Goal: Task Accomplishment & Management: Manage account settings

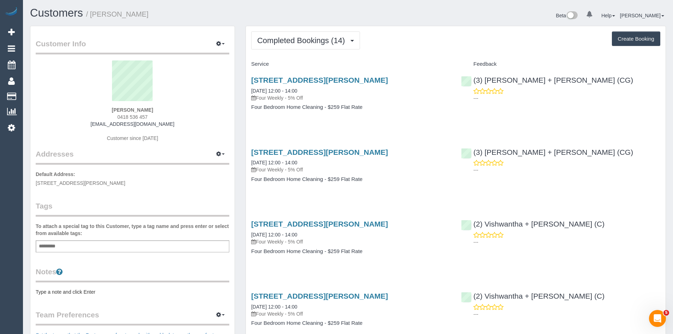
click at [198, 76] on sui-profile-pic at bounding box center [132, 83] width 183 height 46
click at [315, 78] on link "1a Davis Street, Doncaster, VIC 3108" at bounding box center [319, 80] width 137 height 8
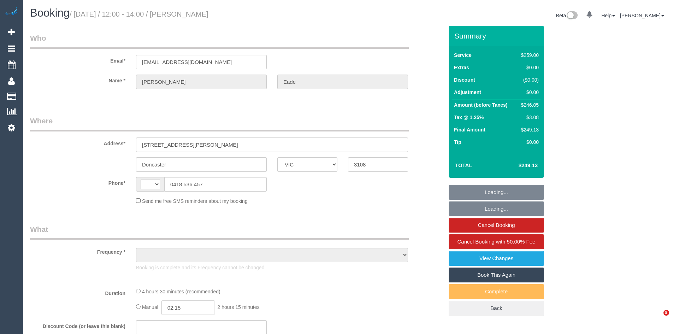
select select "VIC"
select select "string:AU"
select select "object:537"
select select "string:stripe-pm_1QFMuQ2GScqysDRVZfGy2afx"
select select "number:28"
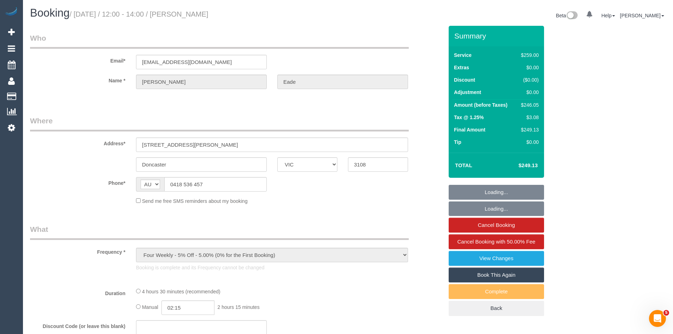
select select "number:14"
select select "number:19"
select select "number:22"
select select "number:33"
select select "number:12"
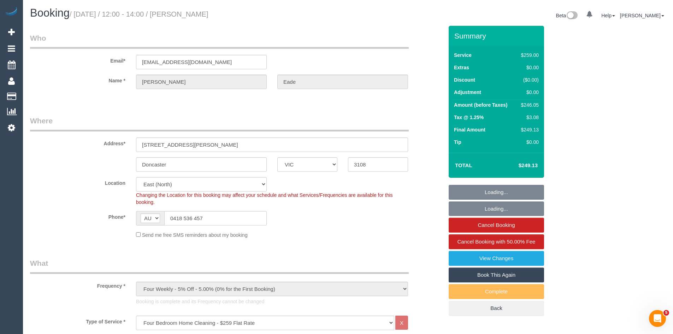
select select "object:1191"
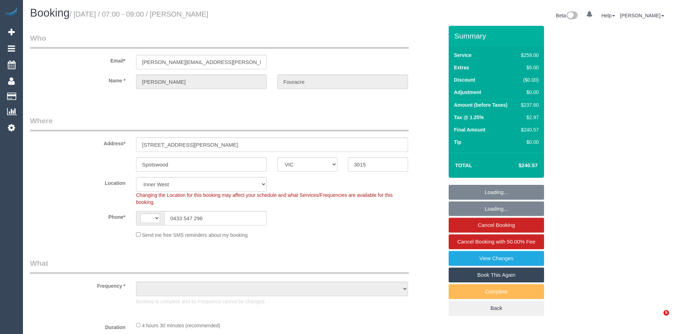
select select "VIC"
select select "string:AU"
select select "object:694"
select select "number:32"
select select "number:14"
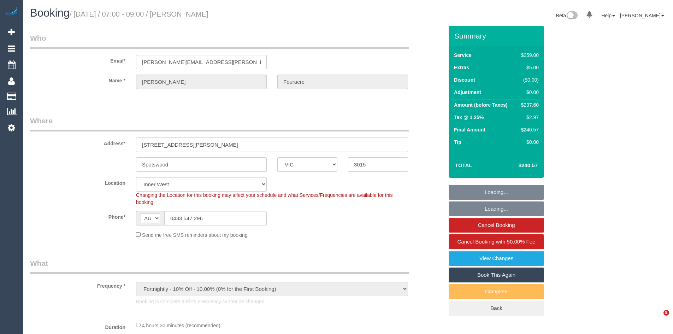
select select "number:18"
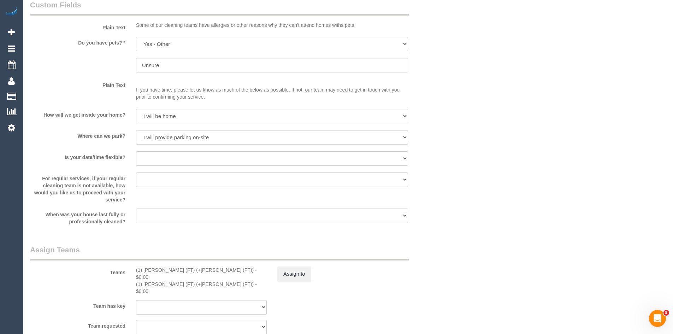
scroll to position [1060, 0]
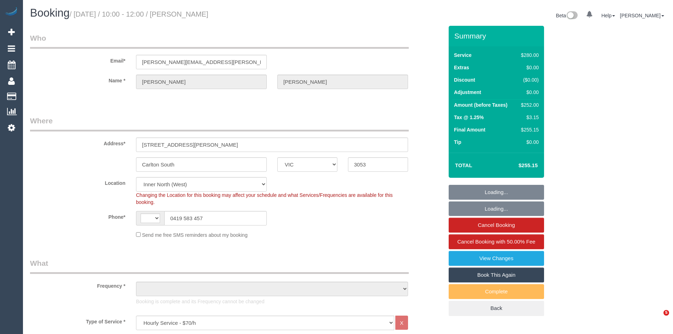
select select "VIC"
select select "240"
select select "string:AU"
select select "object:736"
select select "string:stripe-pm_1MODvC2GScqysDRVhRVKbejc"
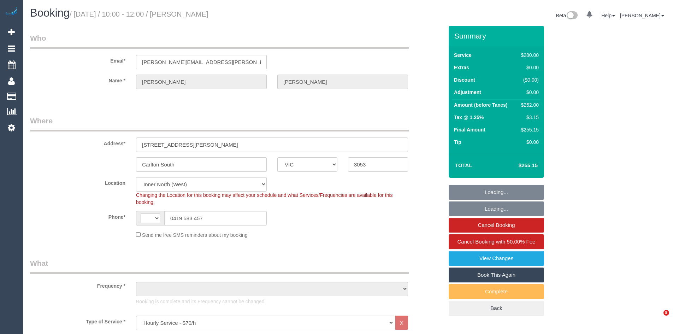
select select "number:32"
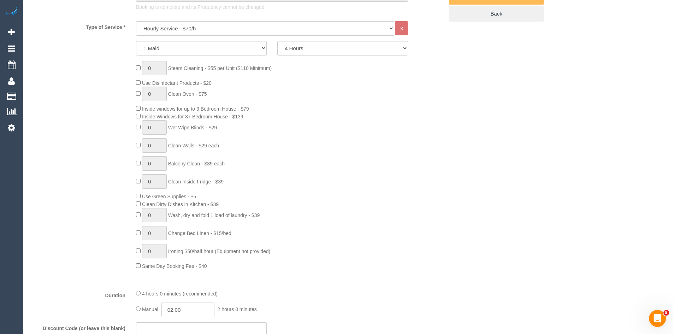
scroll to position [318, 0]
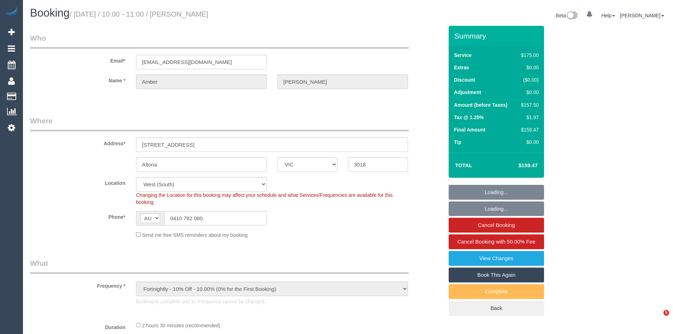
select select "VIC"
select select "150"
select select "number:28"
select select "number:14"
select select "number:18"
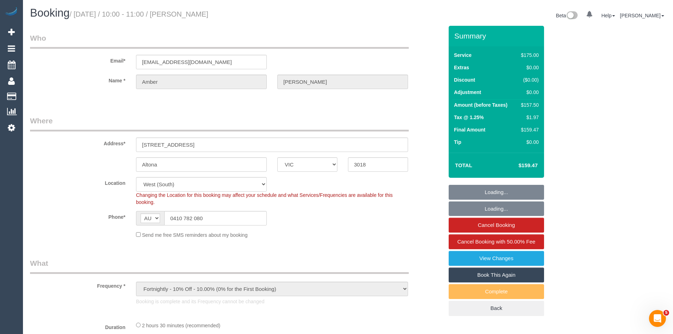
select select "number:24"
select select "number:12"
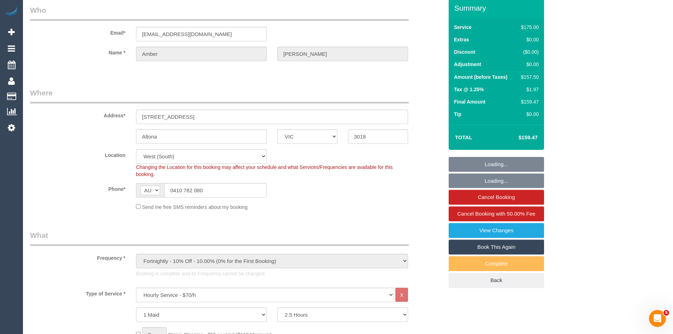
scroll to position [71, 0]
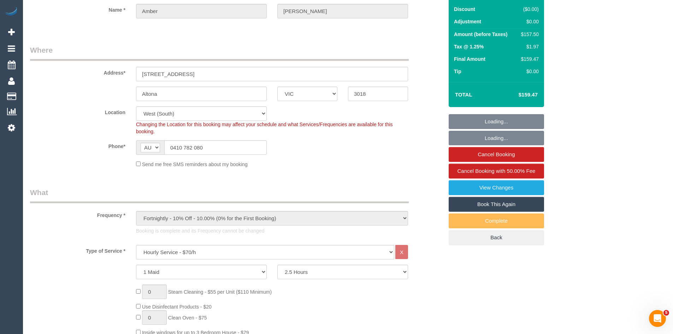
select select "object:1371"
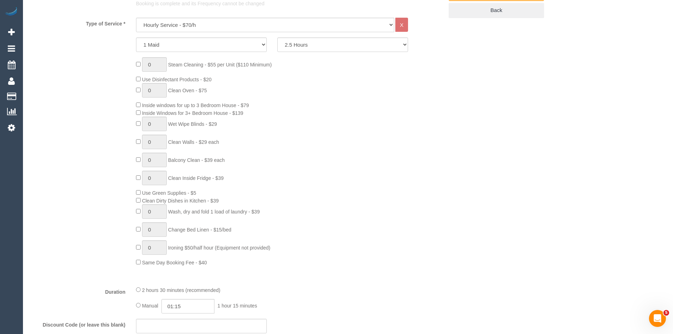
scroll to position [318, 0]
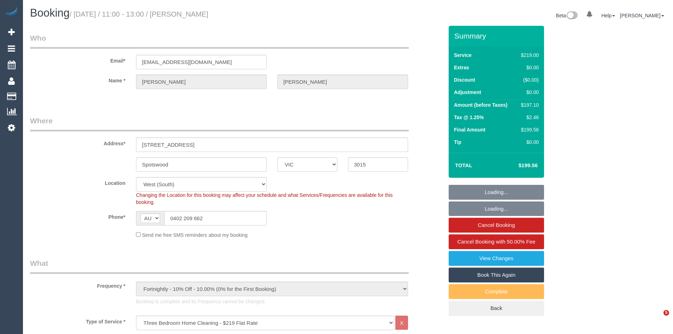
select select "VIC"
select select "string:stripe-pm_1PzB1x2GScqysDRV4ROslCiM"
select select "number:27"
select select "number:14"
select select "number:19"
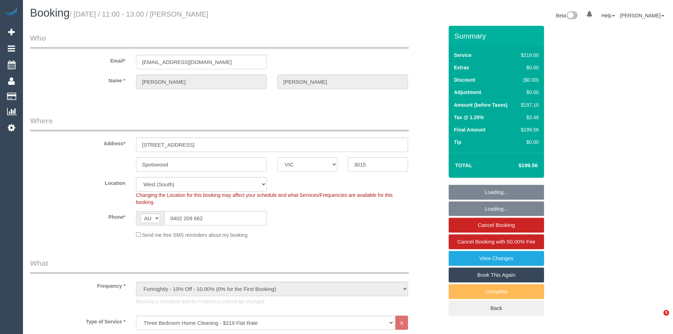
select select "number:36"
select select "object:799"
select select "23081"
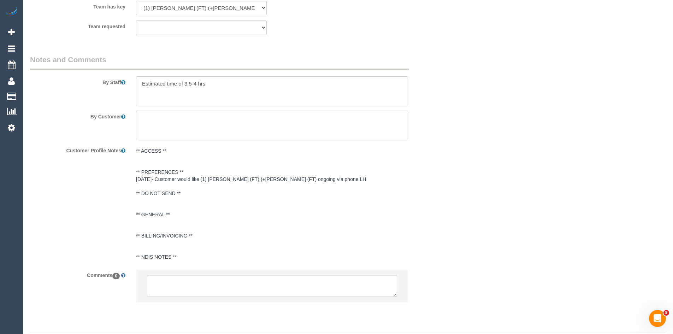
scroll to position [1211, 0]
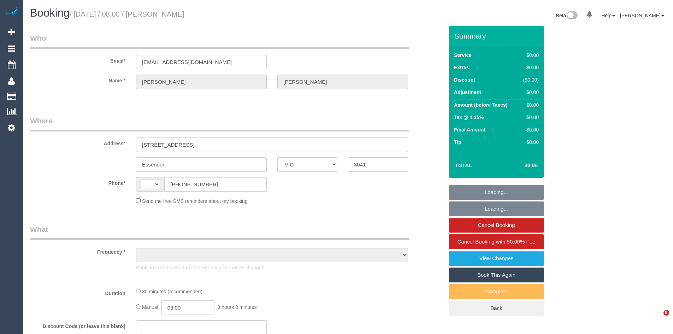
select select "VIC"
select select "string:AU"
select select "object:2014"
select select "number:28"
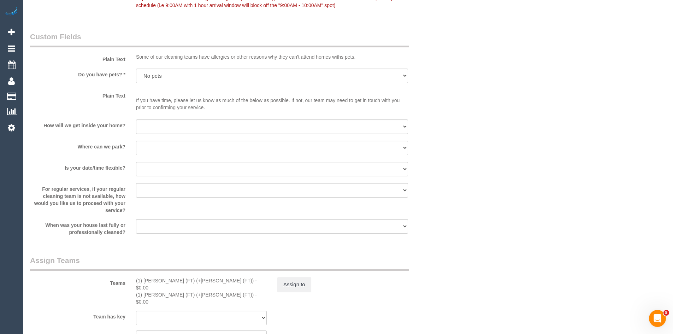
scroll to position [842, 0]
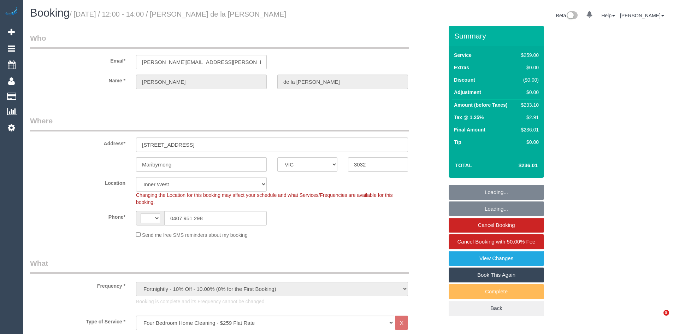
select select "VIC"
select select "string:stripe-pm_1RCF4Y2GScqysDRVi2Jhl6kx"
select select "string:AU"
select select "number:27"
select select "number:14"
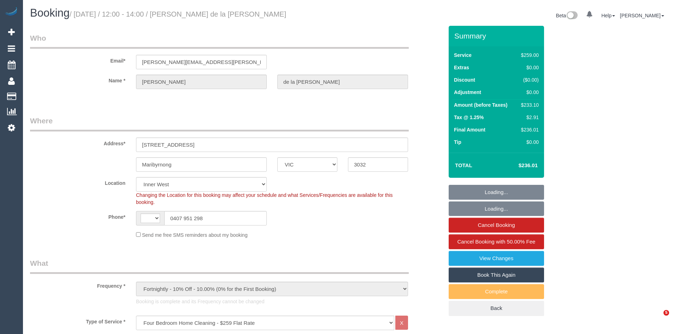
select select "number:19"
select select "number:24"
select select "number:13"
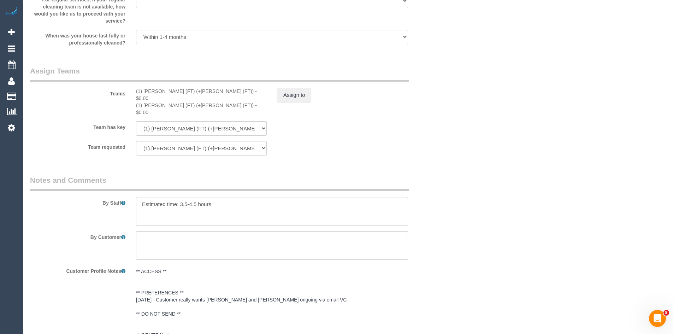
scroll to position [1095, 0]
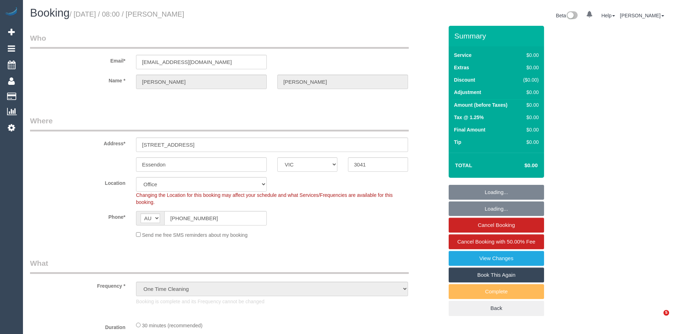
select select "VIC"
select select "number:28"
select select "VIC"
select select "string:stripe-pm_1RCF4Y2GScqysDRVi2Jhl6kx"
select select "number:27"
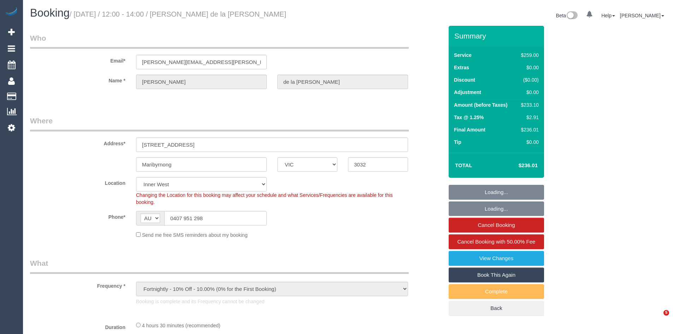
select select "number:14"
select select "number:19"
select select "number:24"
select select "number:13"
select select "object:1520"
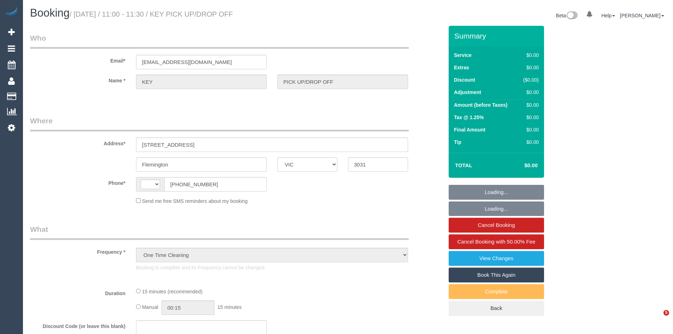
select select "VIC"
select select "number:28"
select select "string:AU"
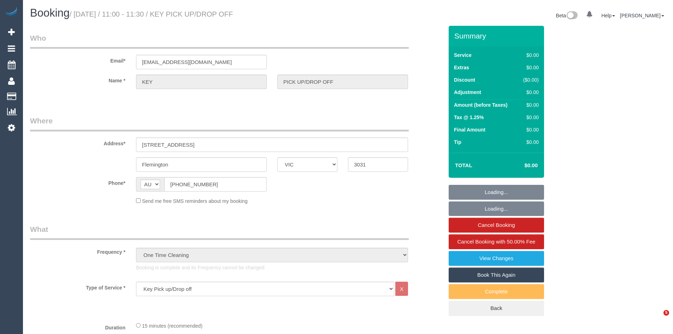
select select "object:2020"
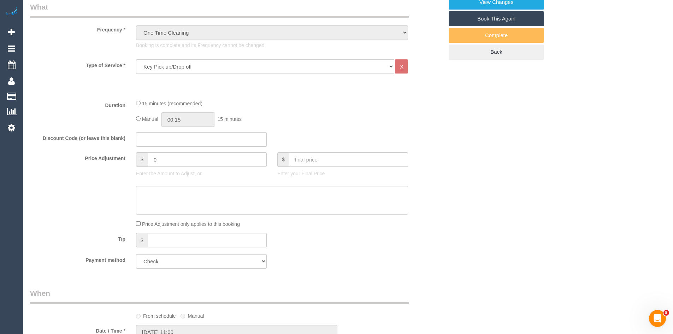
scroll to position [247, 0]
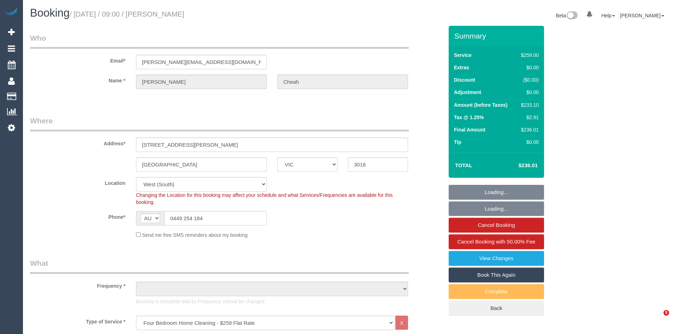
select select "VIC"
select select "string:stripe-pm_1NTHFF2GScqysDRVUCMIxcJL"
select select "number:28"
select select "number:14"
select select "number:19"
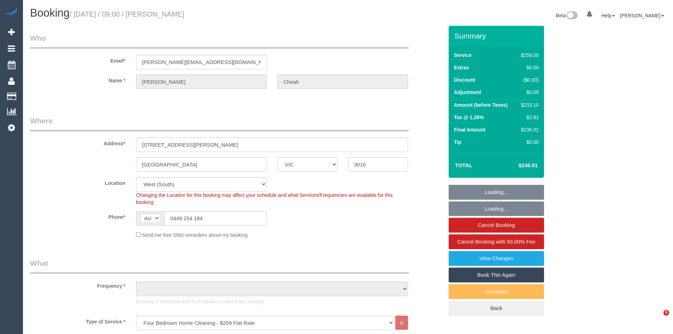
select select "number:36"
select select "number:34"
select select "number:11"
select select "object:794"
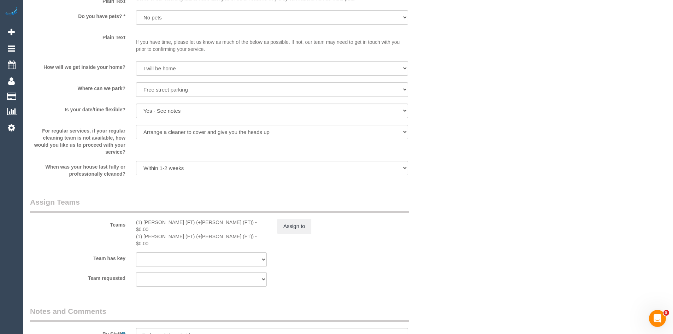
scroll to position [1166, 0]
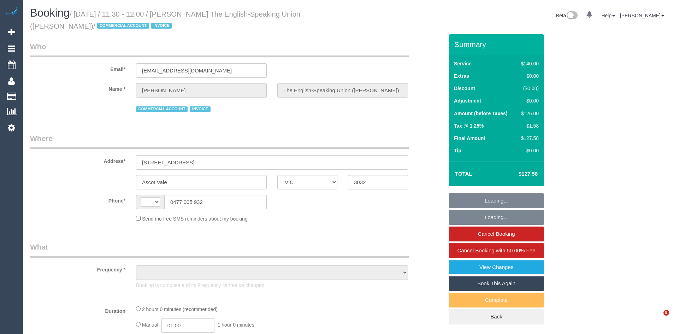
select select "VIC"
select select "string:AU"
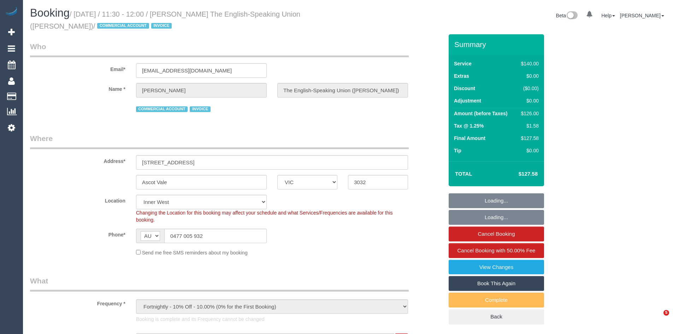
select select "object:1566"
select select "number:28"
select select "number:14"
select select "number:19"
select select "number:36"
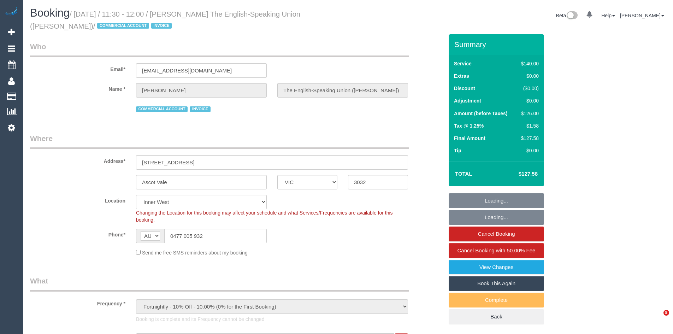
select select "number:34"
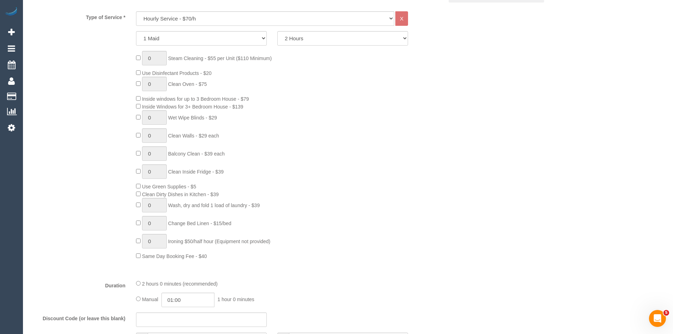
scroll to position [353, 0]
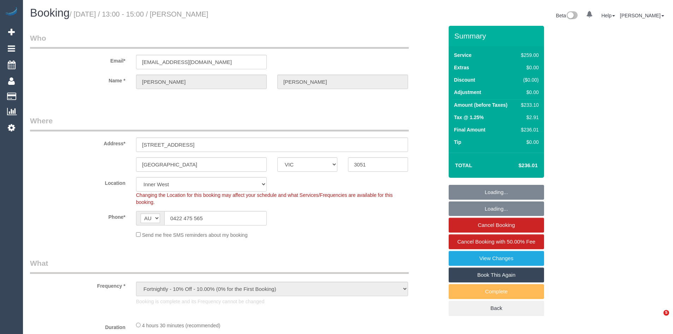
select select "VIC"
select select "number:27"
select select "number:14"
select select "number:19"
select select "number:36"
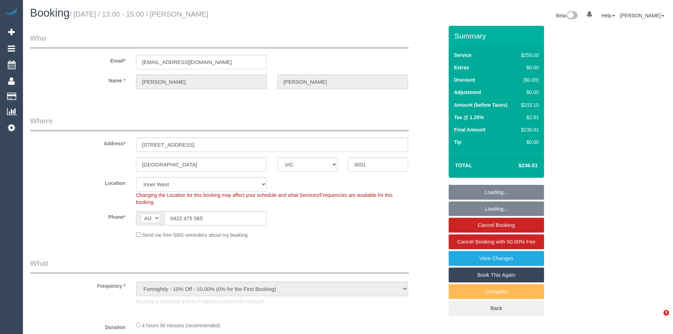
select select "number:35"
select select "string:stripe-pm_1OlJJP2GScqysDRVzMCmR6fI"
select select "object:811"
select select "23081"
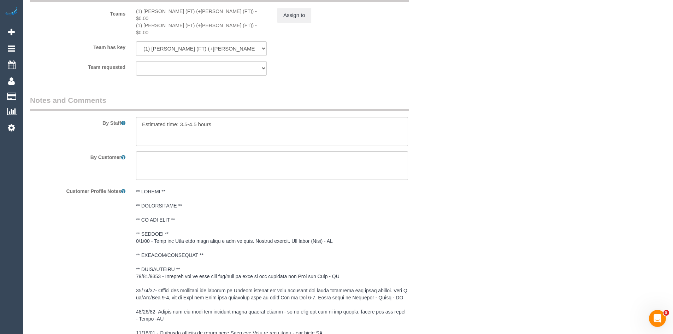
scroll to position [1166, 0]
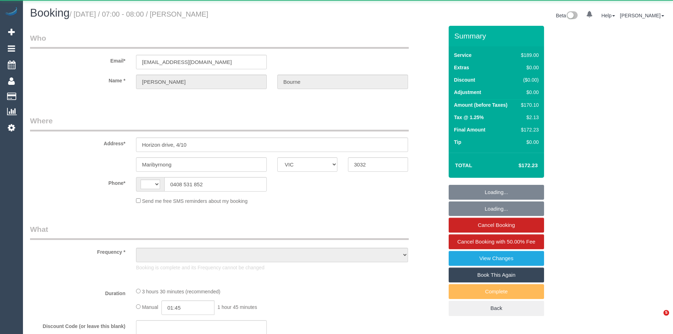
select select "VIC"
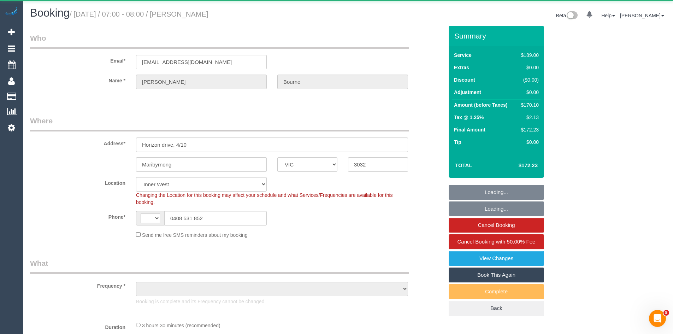
select select "string:stripe-pm_1PVOGA2GScqysDRVusM4ruBS"
select select "string:AU"
select select "object:543"
select select "number:28"
select select "number:14"
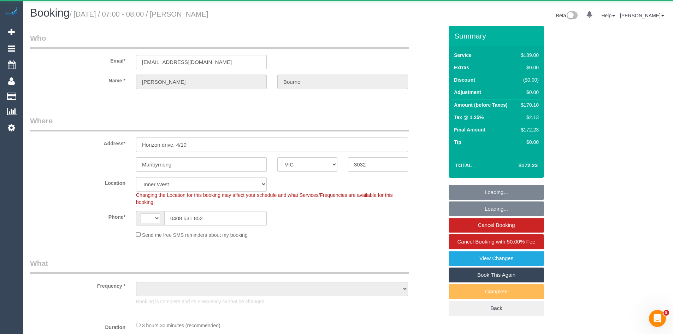
select select "number:19"
select select "number:24"
select select "number:33"
select select "number:26"
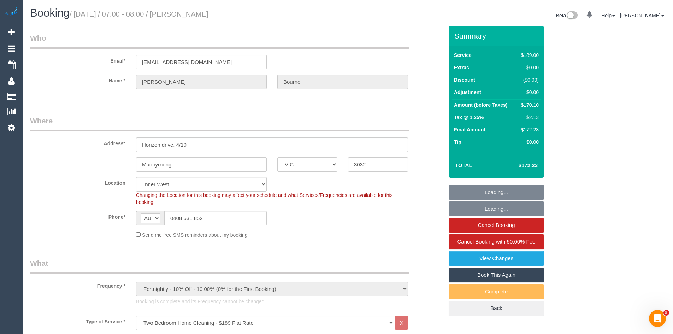
select select "spot1"
select select "object:1490"
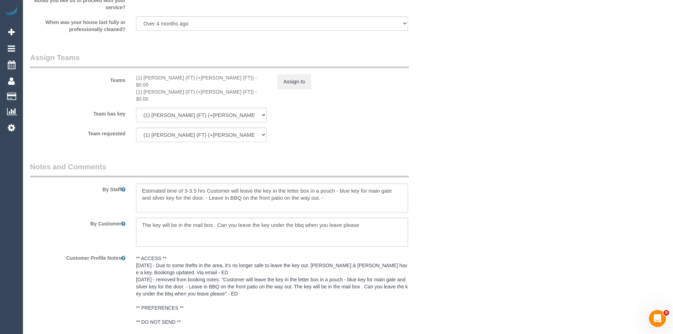
scroll to position [1060, 0]
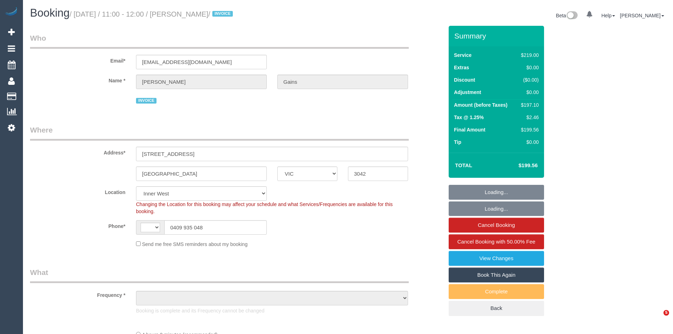
select select "VIC"
select select "string:AU"
select select "object:799"
select select "string:stripe-pm_1PNucr2GScqysDRVEK7meDKt"
select select "number:28"
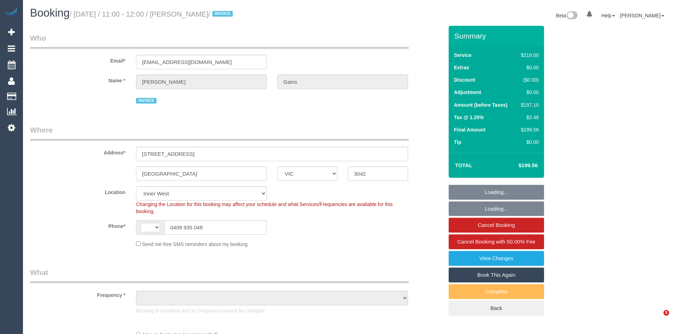
select select "number:14"
select select "number:18"
select select "number:22"
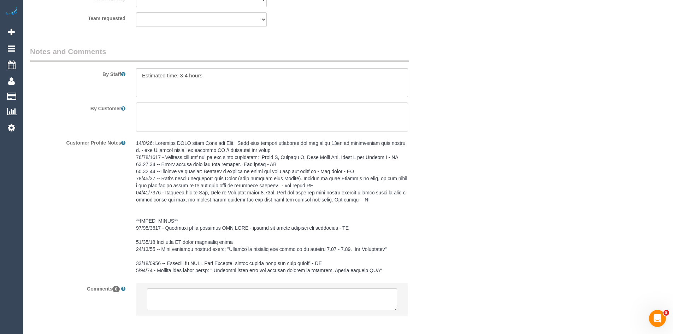
scroll to position [1143, 0]
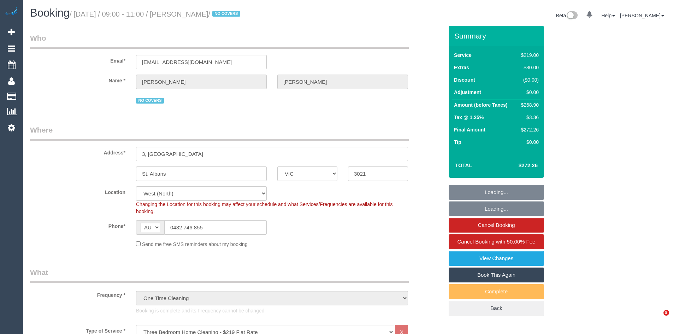
select select "VIC"
select select "number:30"
select select "number:16"
select select "number:19"
select select "number:24"
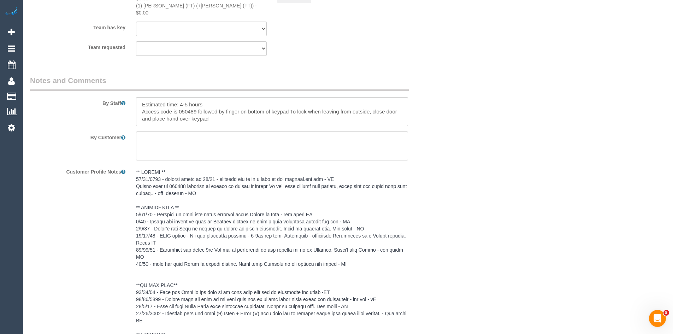
scroll to position [1166, 0]
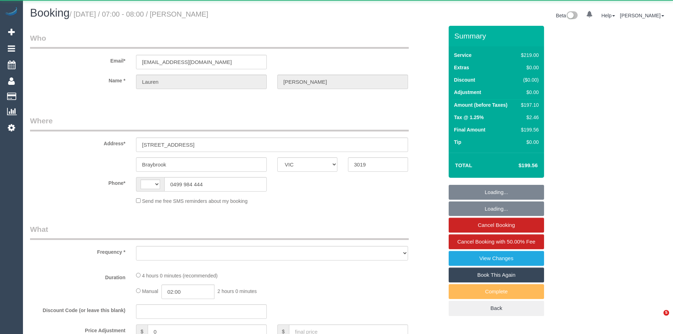
select select "VIC"
select select "string:stripe-pm_1QDOVg2GScqysDRV01aMSOXy"
select select "string:AU"
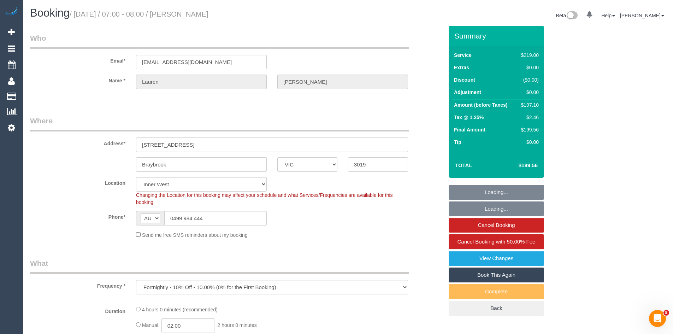
select select "object:543"
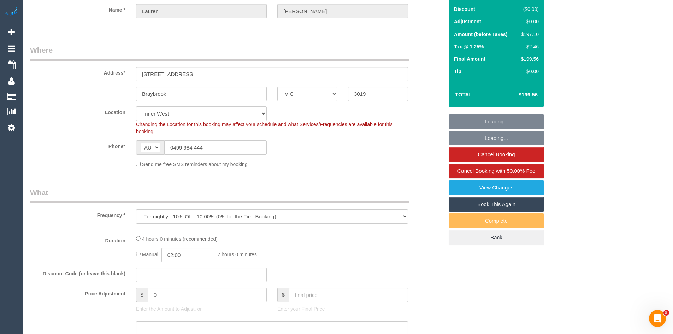
select select "number:27"
select select "number:16"
select select "number:19"
select select "number:22"
select select "number:35"
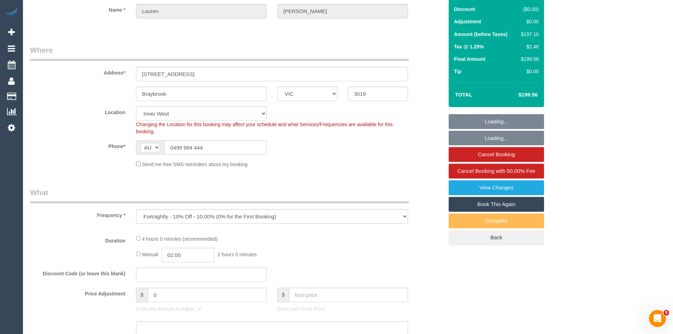
select select "number:13"
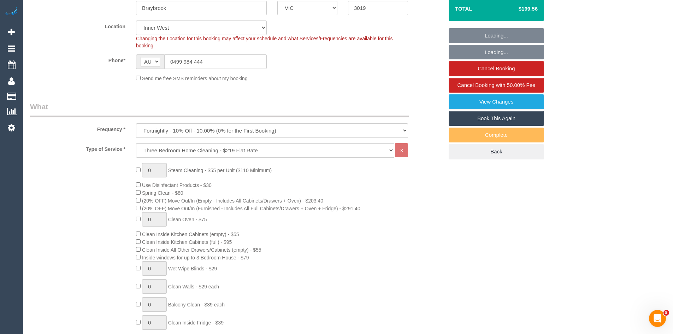
select select "spot1"
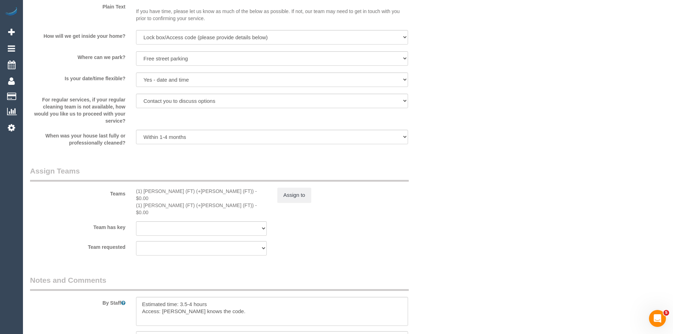
scroll to position [1024, 0]
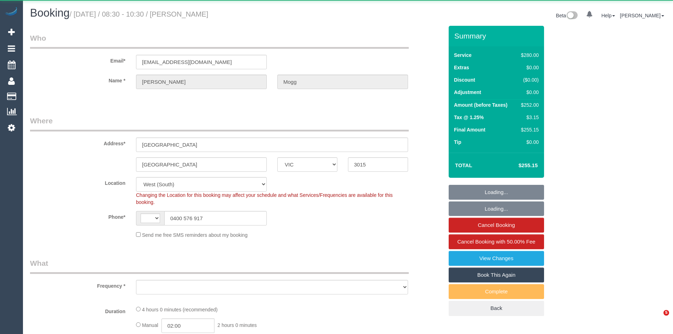
select select "VIC"
select select "string:AU"
select select "object:543"
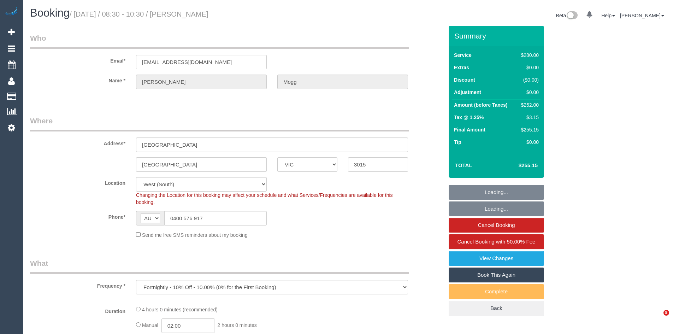
select select "240"
select select "number:27"
select select "number:14"
select select "number:19"
select select "number:22"
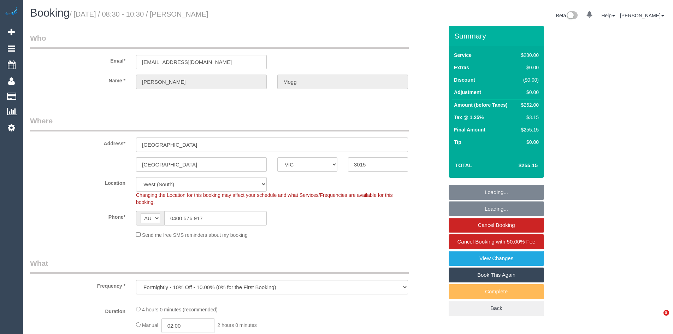
select select "number:35"
select select "number:12"
select select "object:1328"
select select "23081"
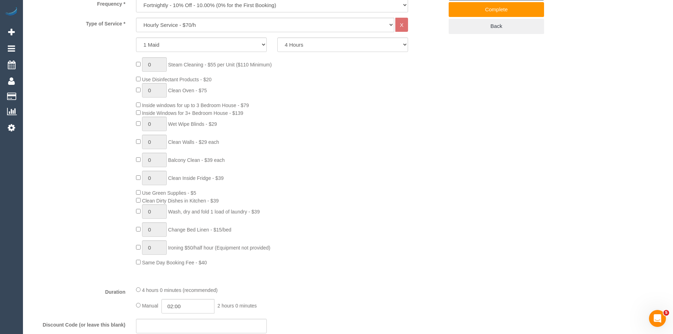
scroll to position [283, 0]
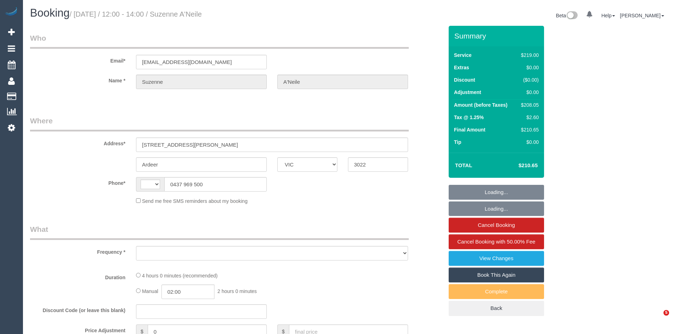
select select "VIC"
select select "string:AU"
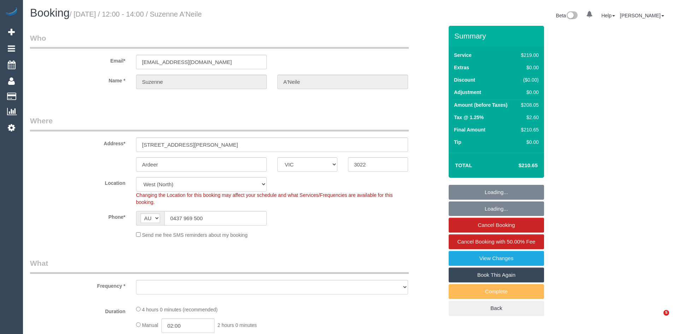
select select "object:786"
select select "number:28"
select select "number:14"
select select "number:19"
select select "number:22"
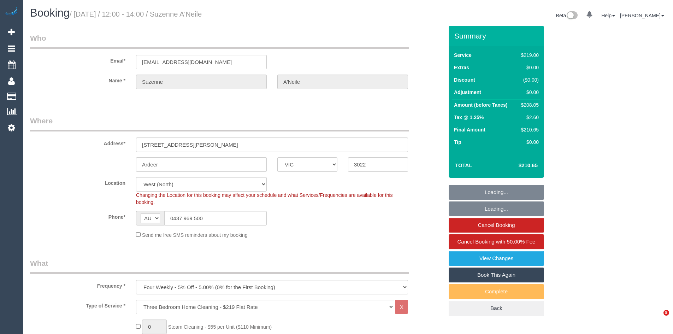
select select "spot1"
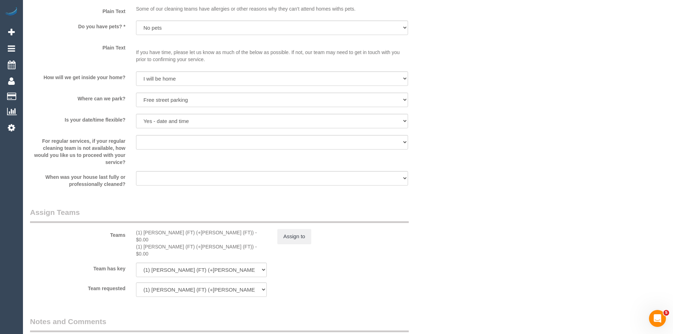
scroll to position [1130, 0]
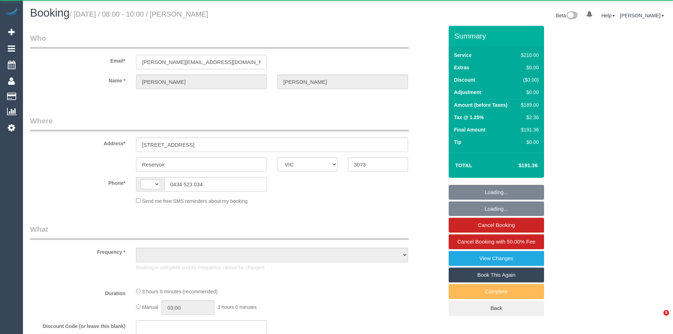
select select "VIC"
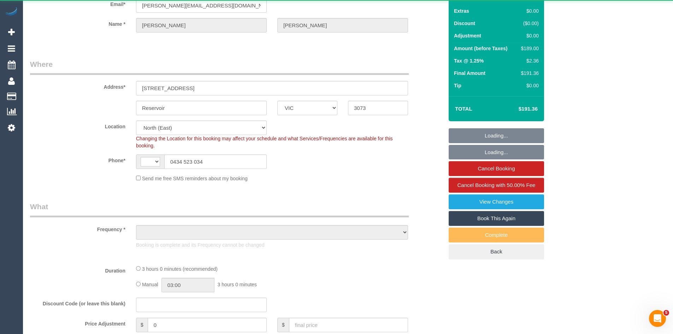
select select "string:AU"
select select "string:stripe-pm_1RBNjC2GScqysDRVsftSqjUU"
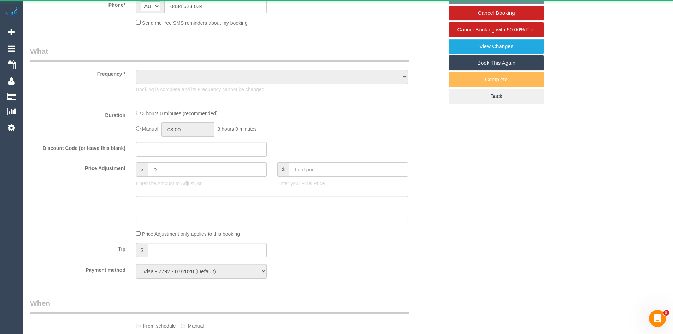
select select "object:542"
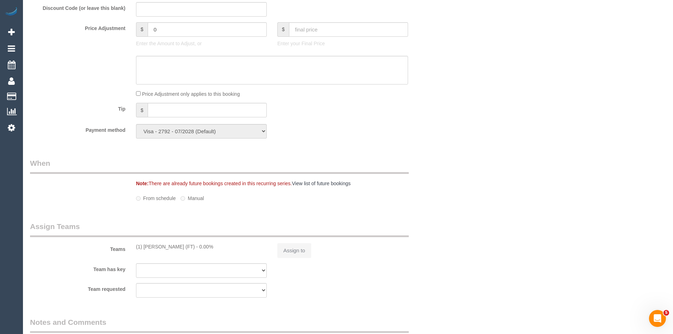
select select "180"
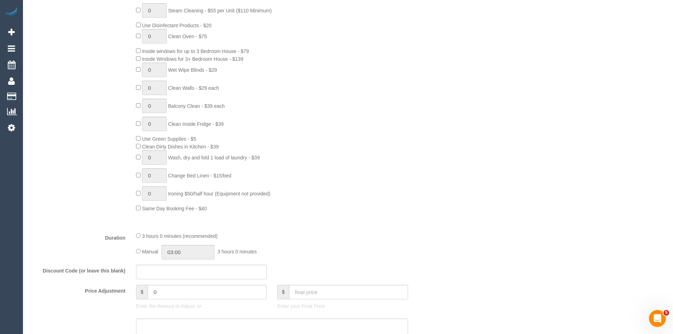
select select "object:1343"
select select "number:27"
select select "number:15"
select select "number:18"
select select "number:22"
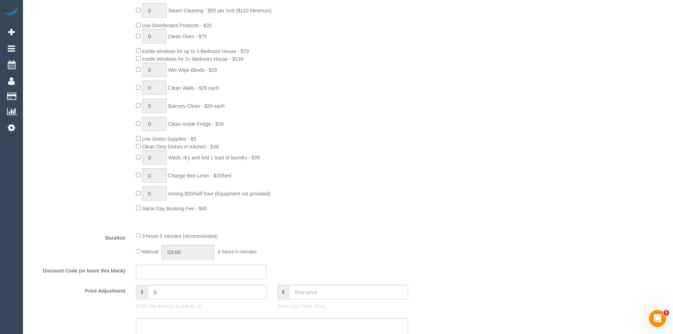
select select "number:34"
select select "number:13"
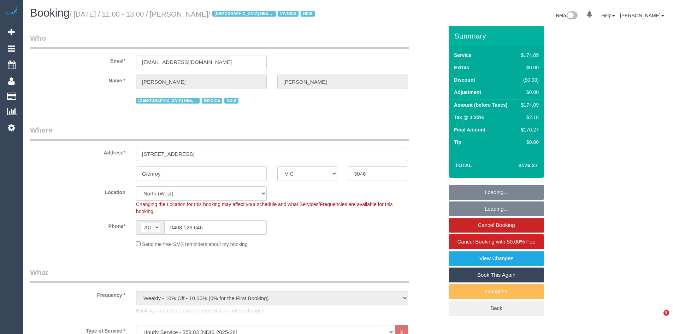
select select "VIC"
select select "180"
select select "string:check"
select select "number:28"
select select "number:14"
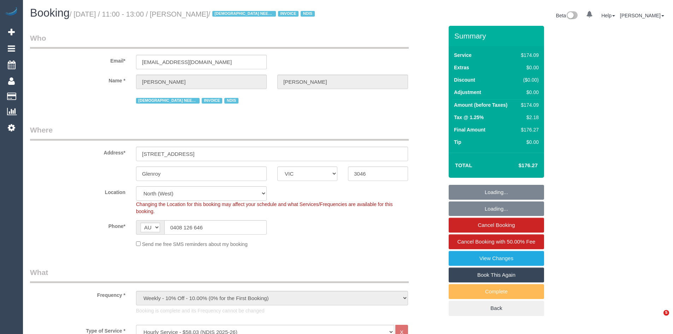
select select "number:19"
select select "number:36"
select select "number:35"
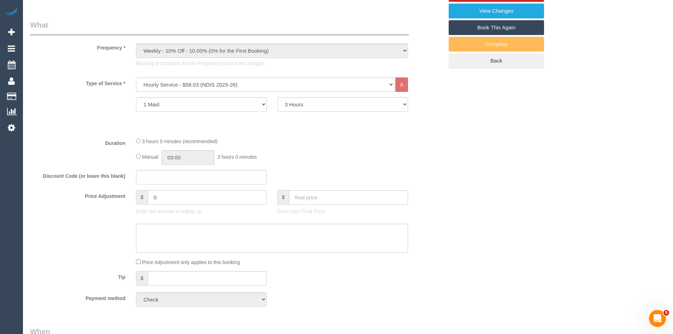
select select "object:1502"
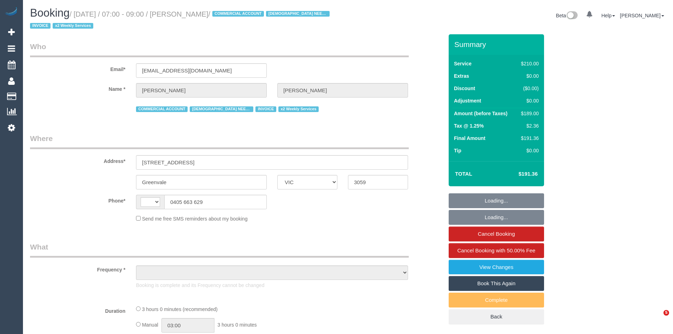
select select "VIC"
select select "string:AU"
select select "object:542"
select select "number:27"
select select "number:15"
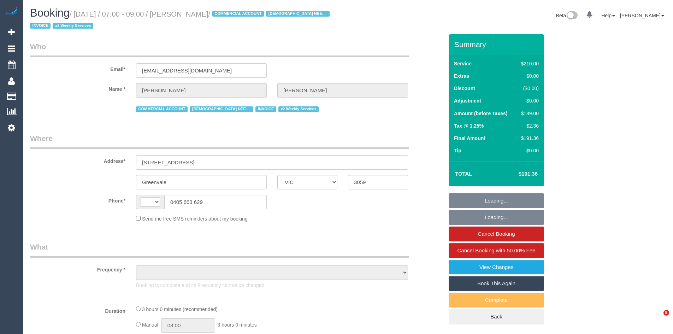
select select "number:19"
select select "number:36"
select select "number:34"
select select "number:11"
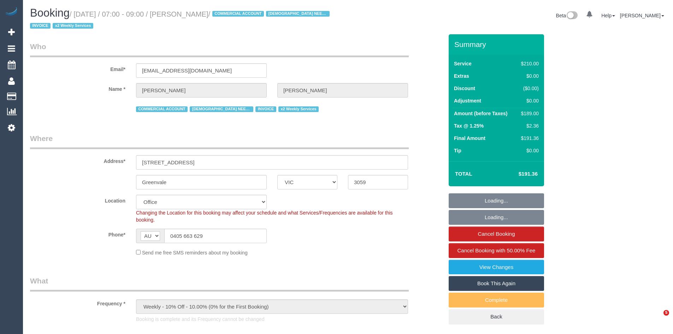
select select "object:695"
select select "180"
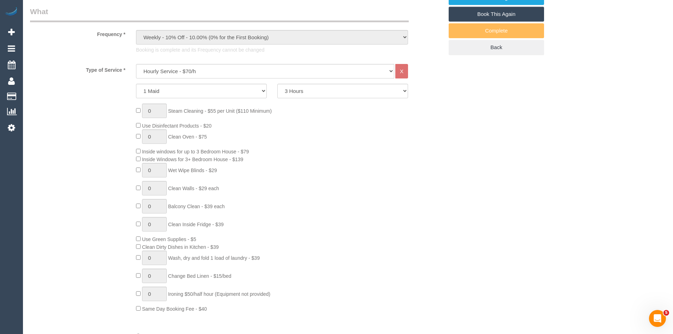
scroll to position [283, 0]
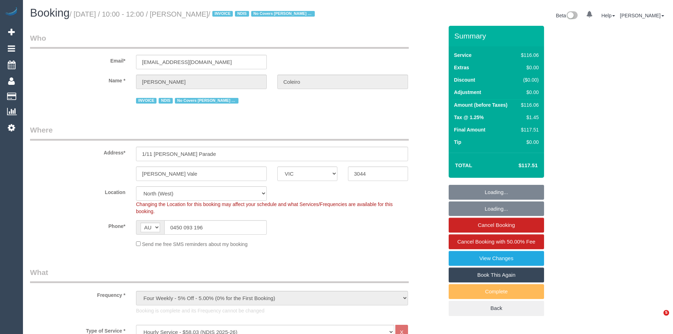
select select "VIC"
select select "number:27"
select select "number:14"
select select "number:19"
select select "number:36"
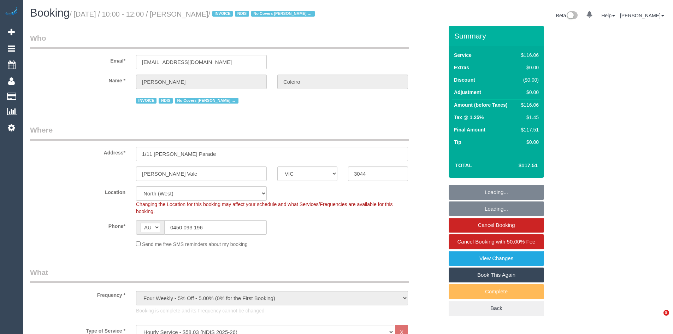
select select "number:34"
select select "object:1541"
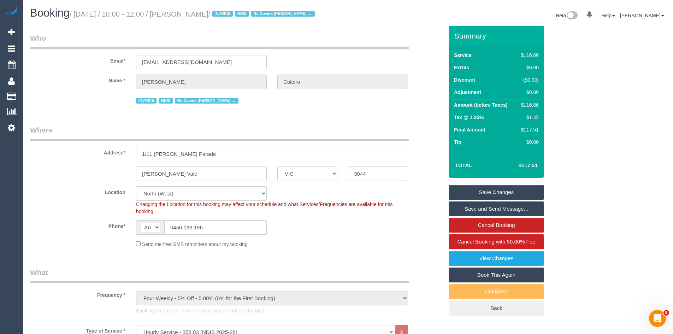
scroll to position [247, 0]
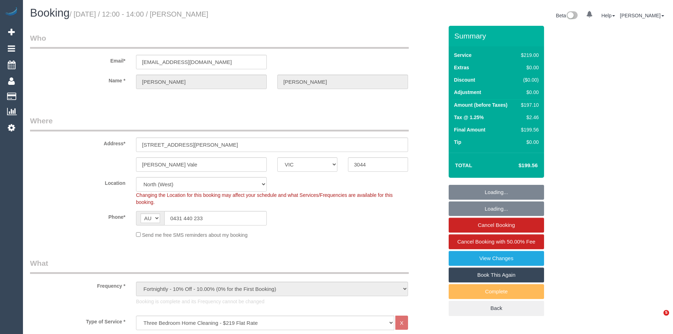
select select "VIC"
select select "number:27"
select select "number:14"
select select "number:19"
select select "number:24"
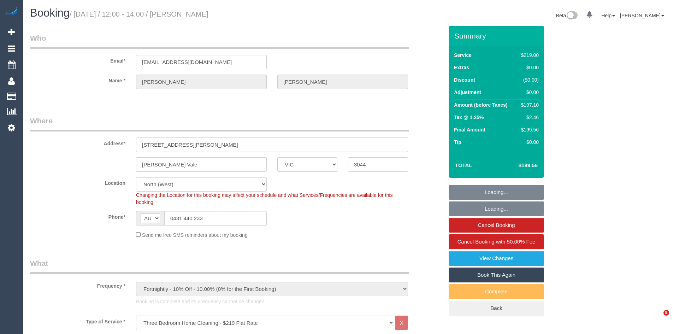
select select "number:34"
select select "number:11"
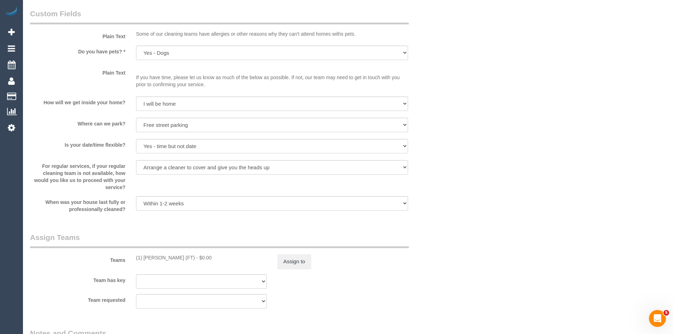
scroll to position [1102, 0]
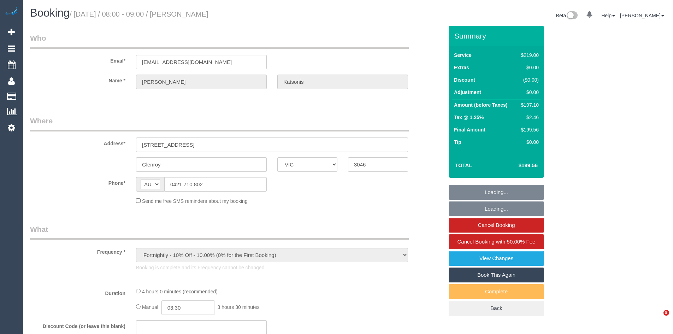
select select "VIC"
select select "number:29"
select select "number:16"
select select "number:18"
select select "number:24"
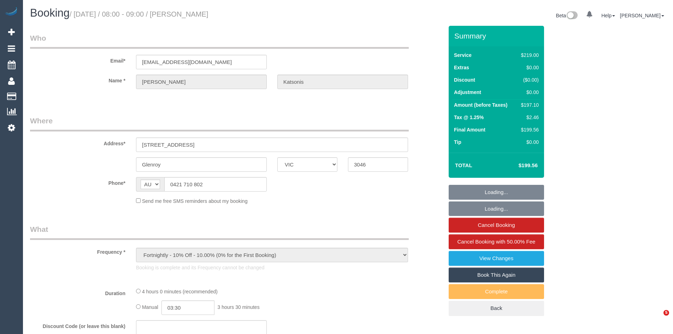
select select "number:34"
select select "number:11"
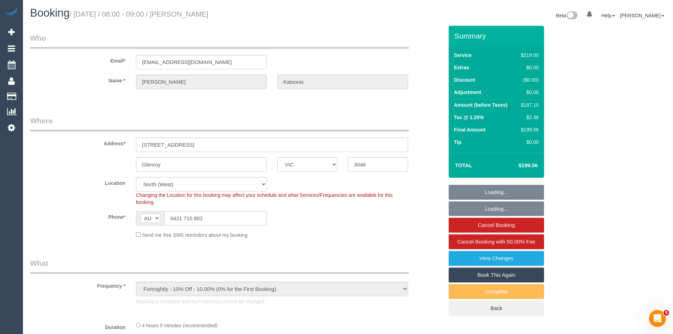
select select "string:stripe-pm_1QAgOj2GScqysDRV3uKwWlpv"
select select "object:790"
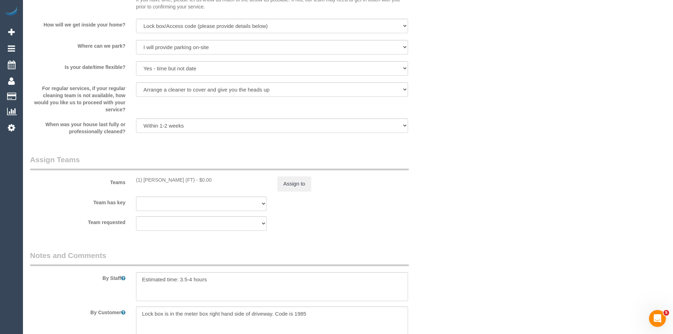
scroll to position [1113, 0]
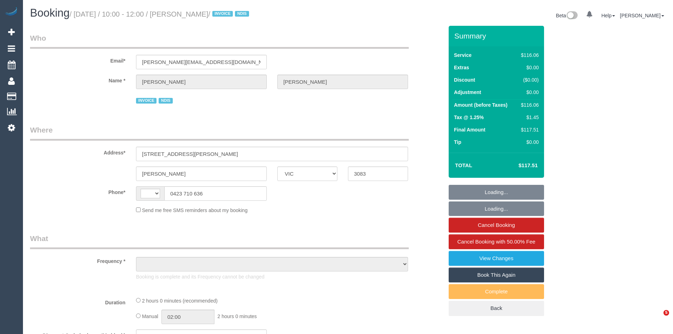
select select "VIC"
select select "string:AU"
select select "object:534"
select select "number:28"
select select "number:14"
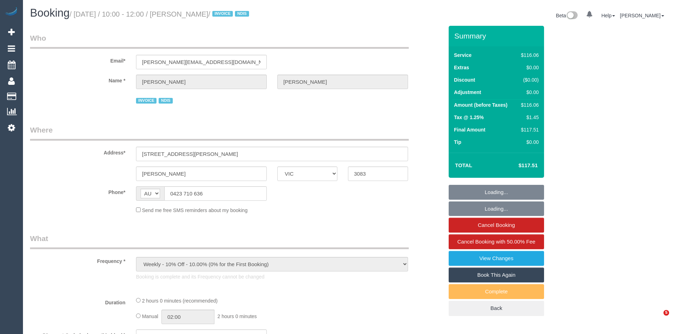
select select "number:19"
select select "number:25"
select select "number:34"
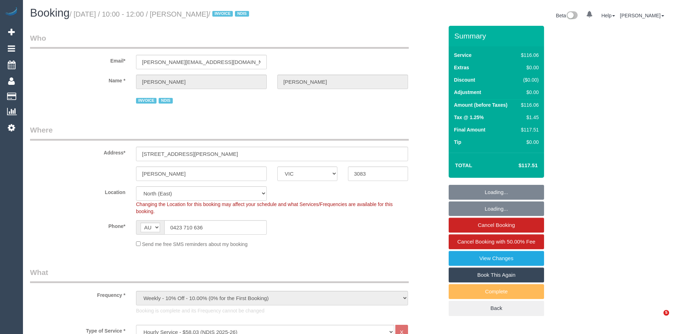
select select "object:1384"
select select "spot1"
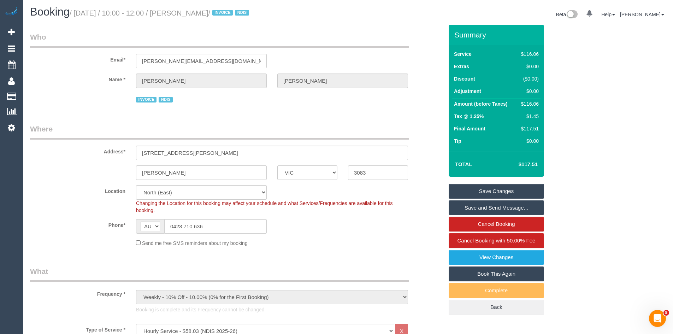
scroll to position [247, 0]
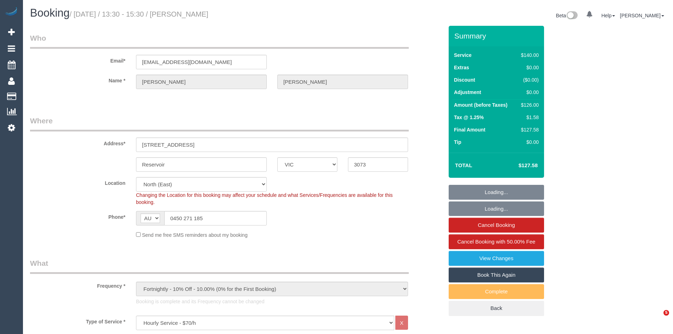
select select "VIC"
select select "number:28"
select select "number:16"
select select "number:18"
select select "number:24"
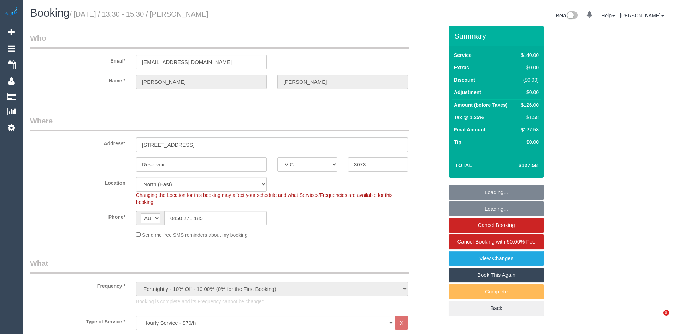
select select "number:34"
select select "number:11"
select select "object:1486"
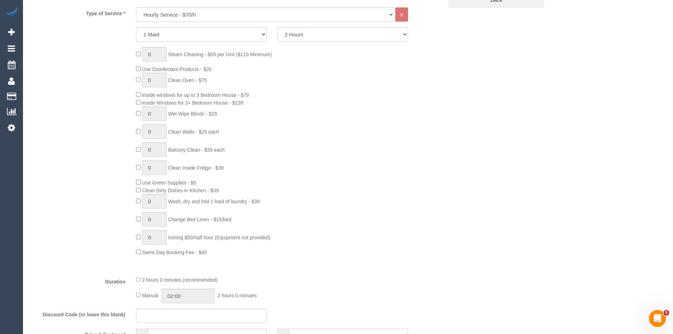
scroll to position [318, 0]
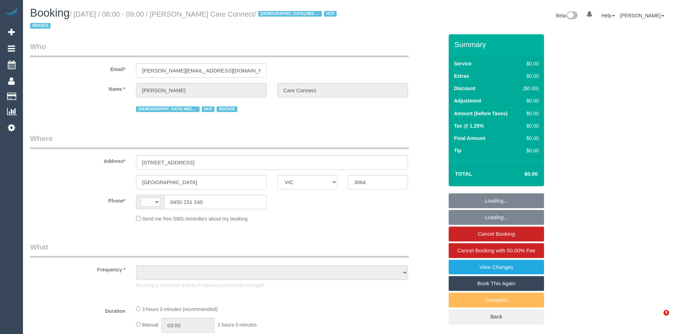
select select "VIC"
select select "object:291"
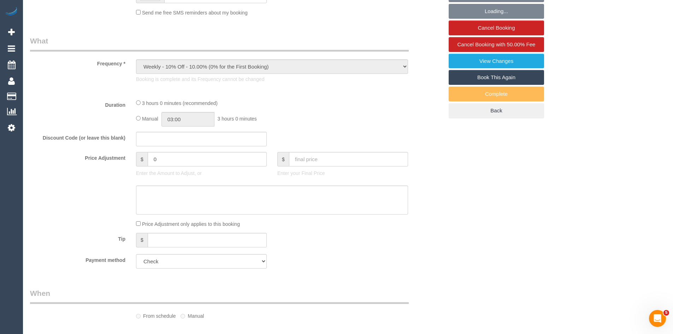
select select "string:AU"
select select "180"
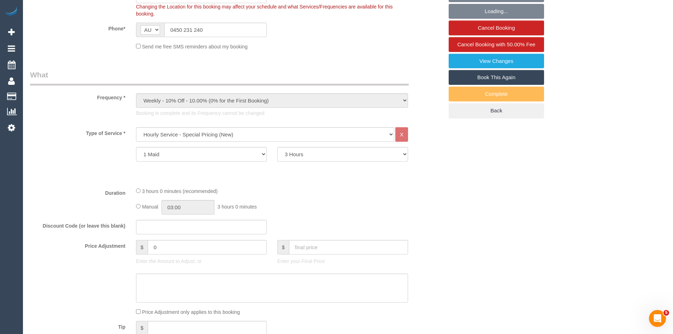
scroll to position [246, 0]
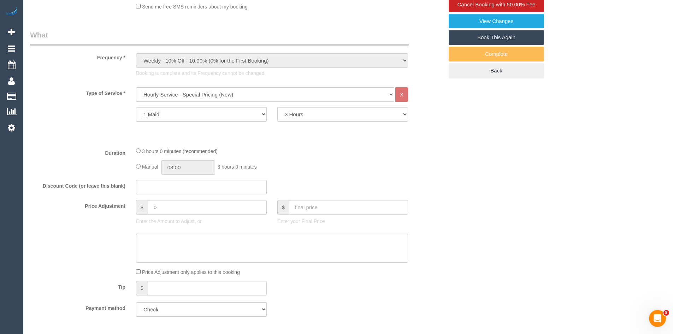
select select "object:1224"
select select "number:28"
select select "number:14"
select select "number:19"
select select "number:25"
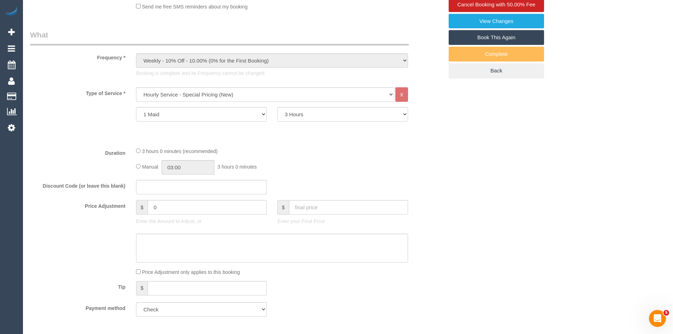
select select "number:35"
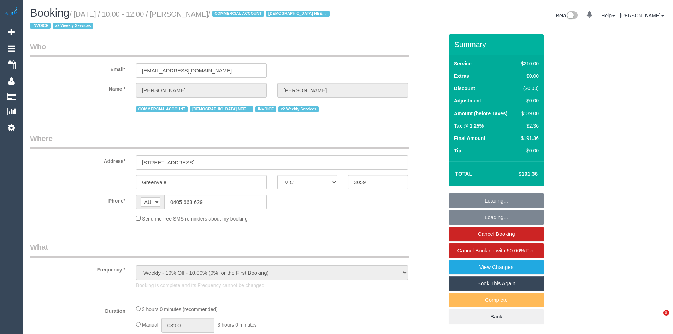
select select "VIC"
select select "string:check"
select select "number:27"
select select "number:15"
select select "number:19"
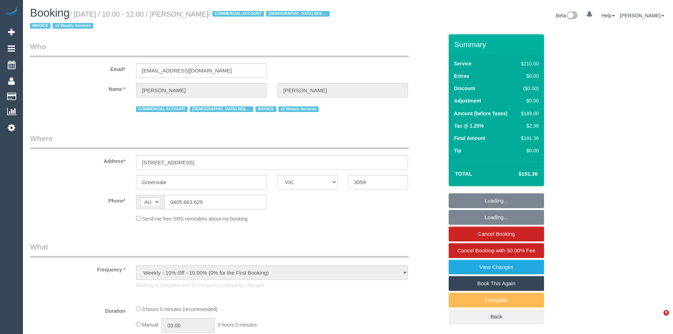
select select "number:36"
select select "number:34"
select select "number:11"
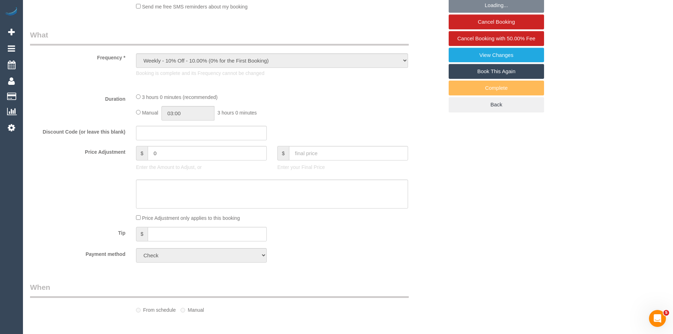
scroll to position [246, 0]
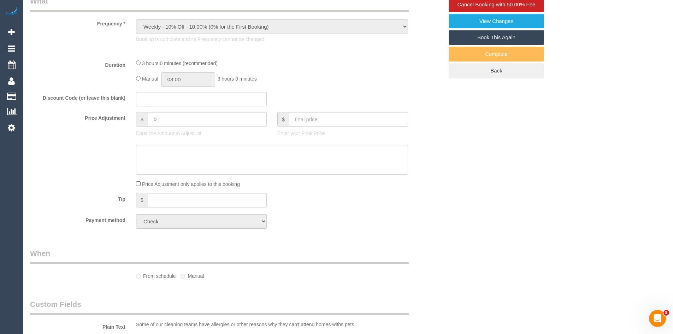
select select "180"
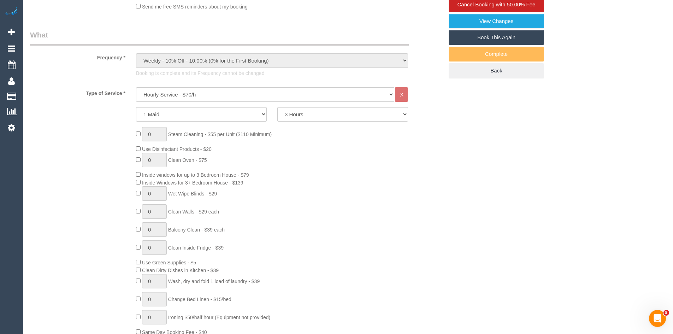
select select "object:1279"
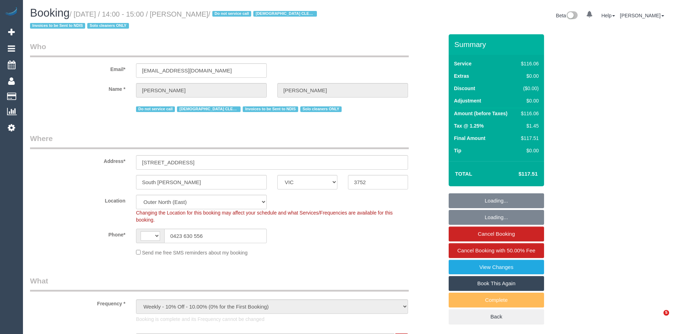
select select "VIC"
select select "object:511"
select select "string:AU"
select select "number:28"
select select "number:14"
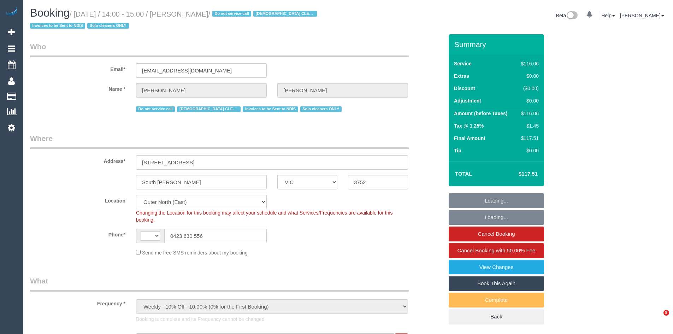
select select "number:19"
select select "number:22"
select select "number:34"
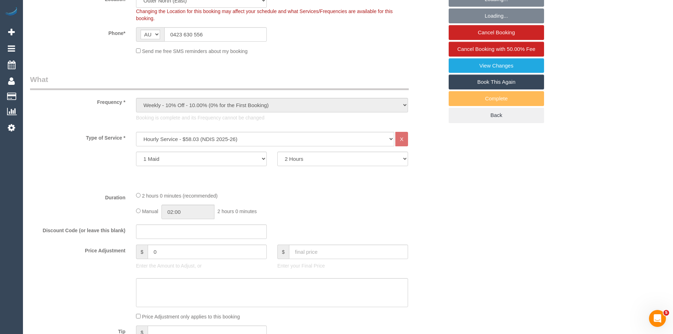
scroll to position [212, 0]
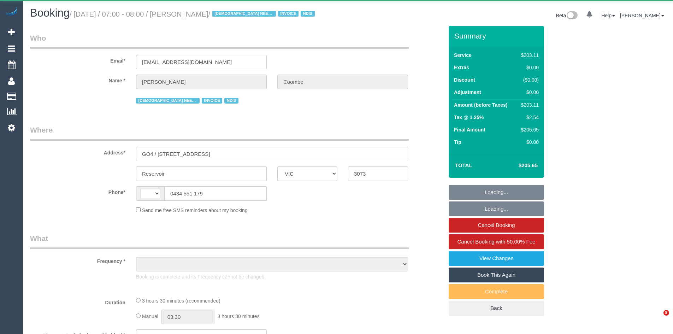
select select "VIC"
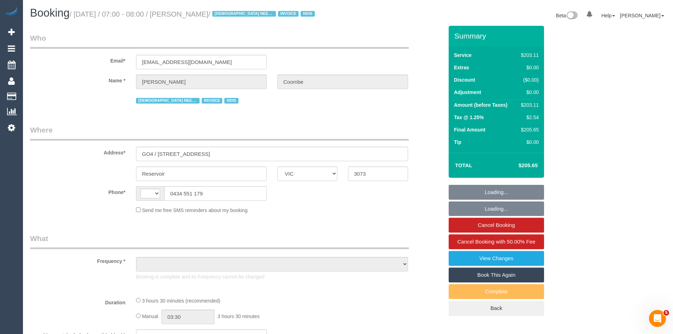
select select "string:AU"
select select "object:538"
select select "210"
select select "spot1"
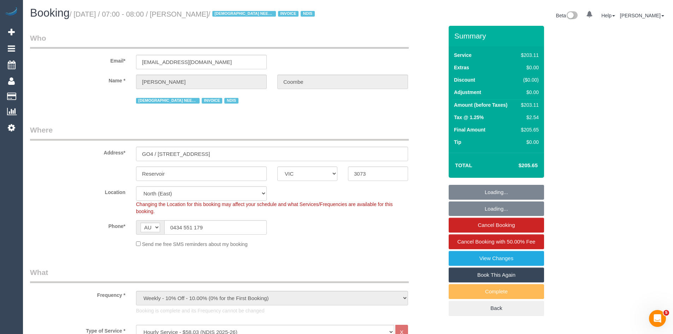
select select "number:29"
select select "number:14"
select select "number:19"
select select "number:22"
select select "number:35"
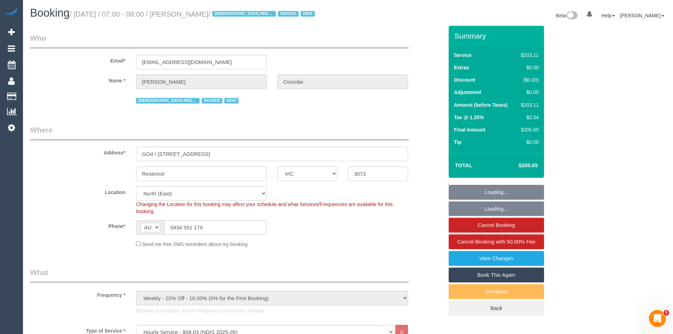
select select "object:1385"
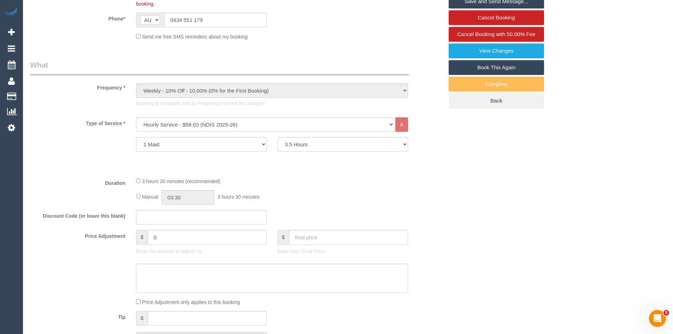
scroll to position [212, 0]
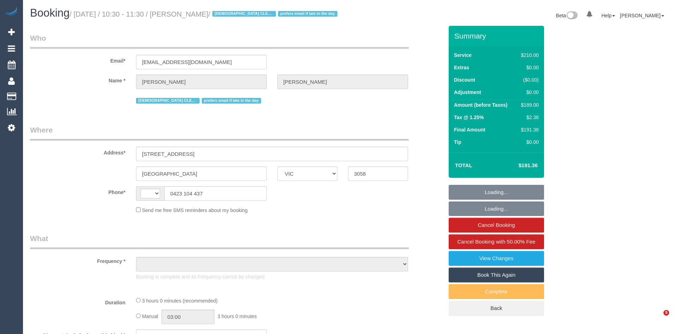
select select "VIC"
select select "object:303"
select select "string:stripe-pm_1QoEhP2GScqysDRVpK7Fbiir"
select select "180"
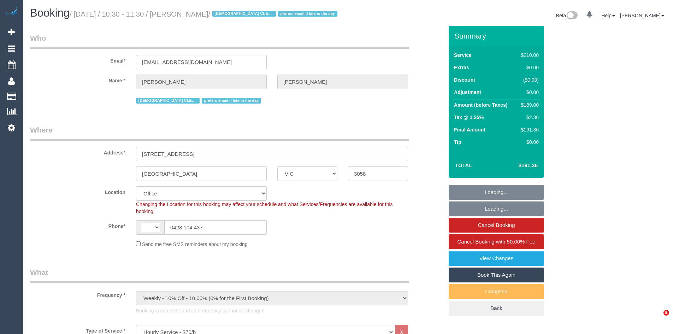
select select "string:AU"
select select "number:29"
select select "number:34"
select select "object:2224"
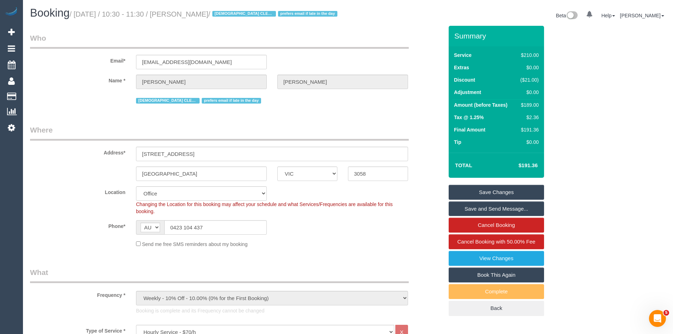
scroll to position [212, 0]
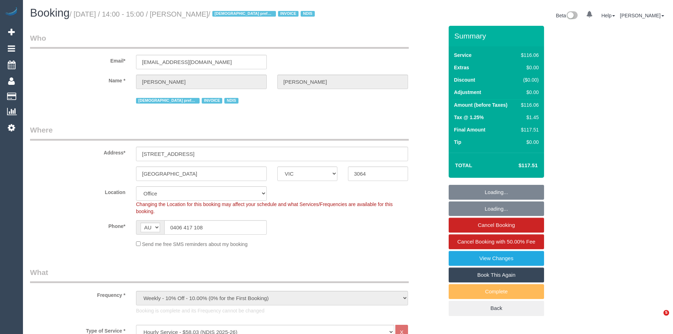
select select "VIC"
select select "object:604"
select select "number:30"
select select "number:14"
select select "number:19"
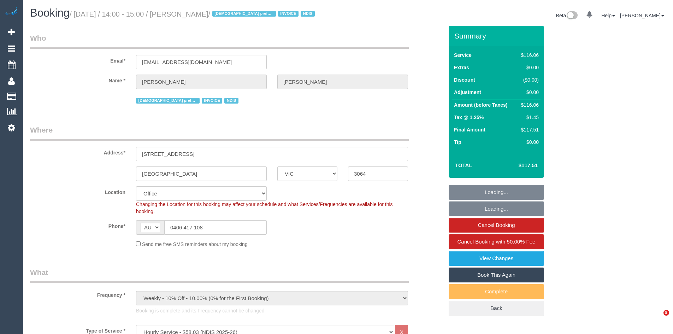
select select "number:22"
select select "number:34"
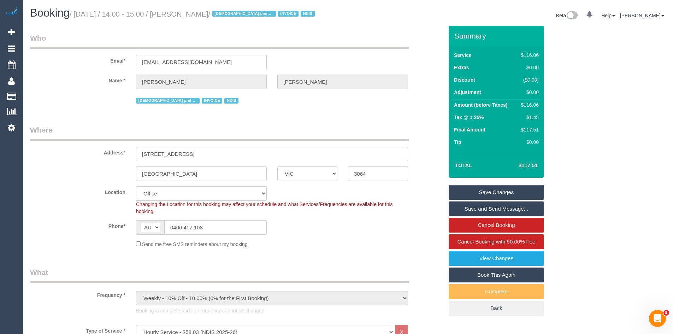
scroll to position [247, 0]
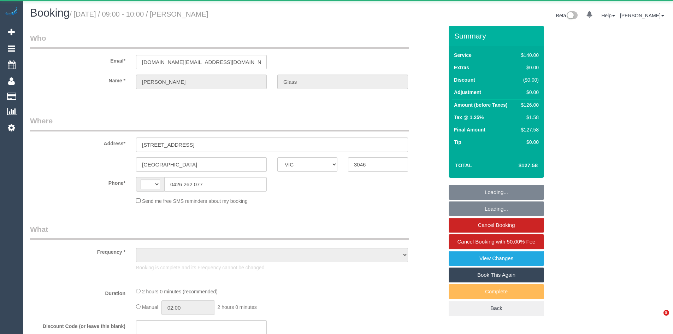
select select "VIC"
select select "string:AU"
select select "object:537"
select select "string:stripe-pm_1PIKc22GScqysDRVKfFC5wAH"
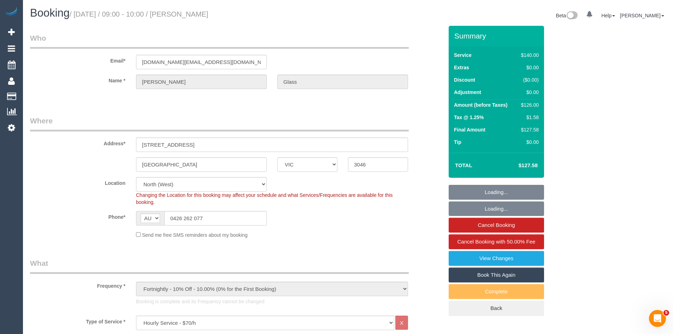
select select "number:28"
select select "number:14"
select select "number:18"
select select "number:23"
select select "number:34"
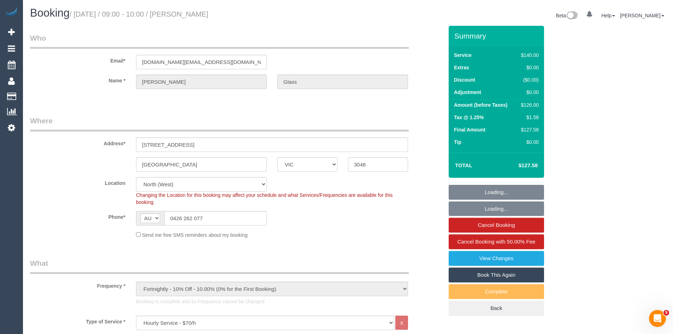
select select "number:26"
select select "object:894"
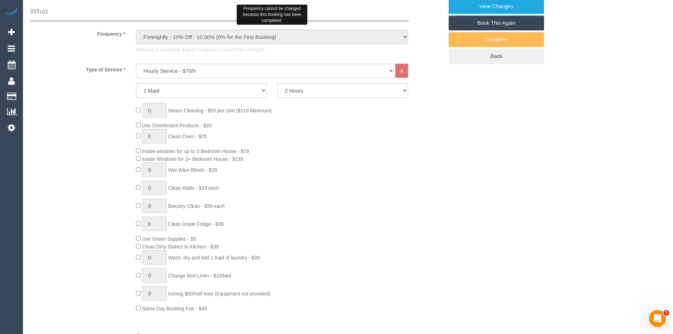
scroll to position [353, 0]
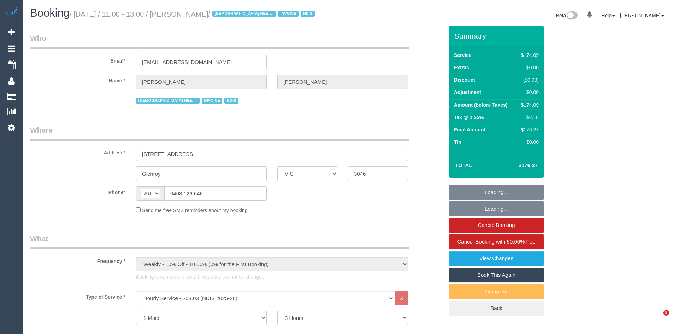
select select "VIC"
select select "180"
select select "string:check"
select select "number:28"
select select "number:14"
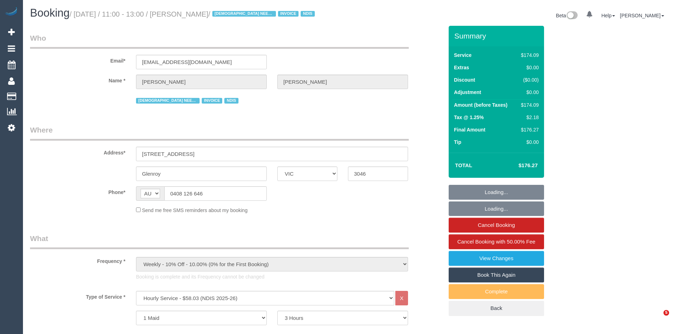
select select "number:19"
select select "number:36"
select select "number:35"
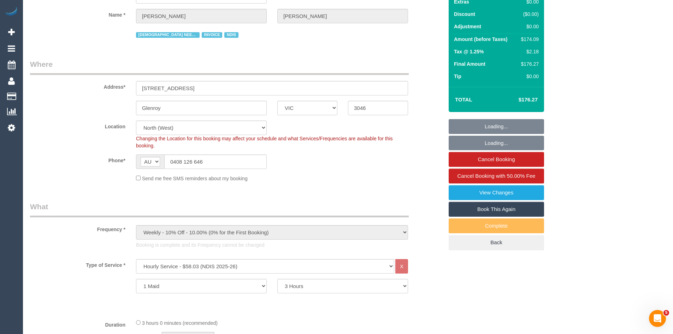
select select "object:1502"
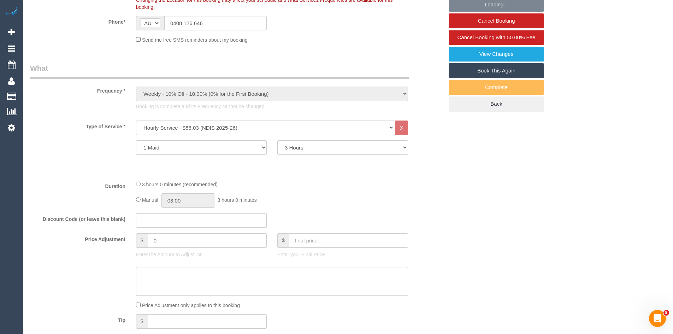
scroll to position [212, 0]
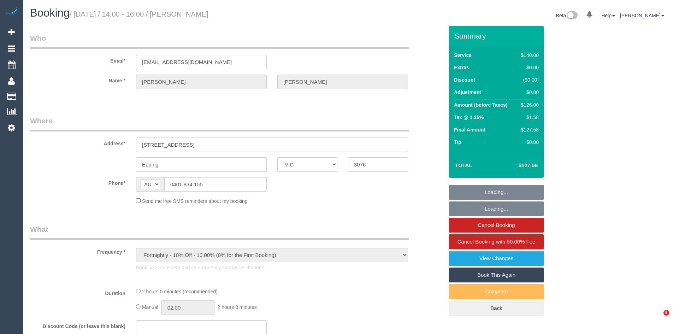
select select "VIC"
select select "string:stripe-pm_1QqjIi2GScqysDRVLiduDtm8"
select select "number:27"
select select "number:14"
select select "number:18"
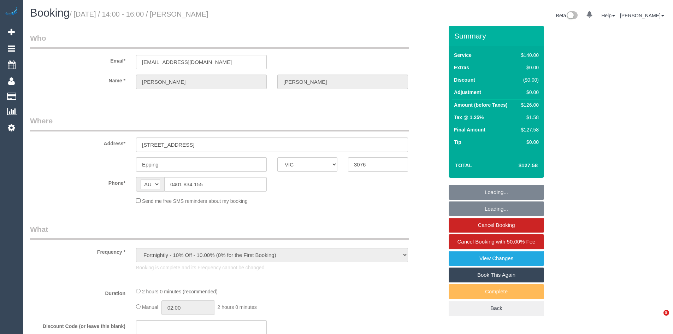
select select "number:36"
select select "number:34"
select select "number:13"
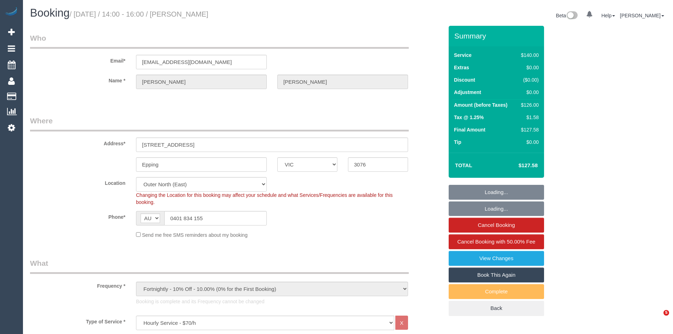
select select "object:1276"
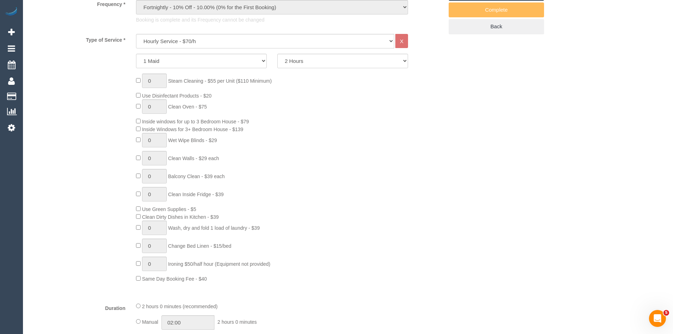
scroll to position [283, 0]
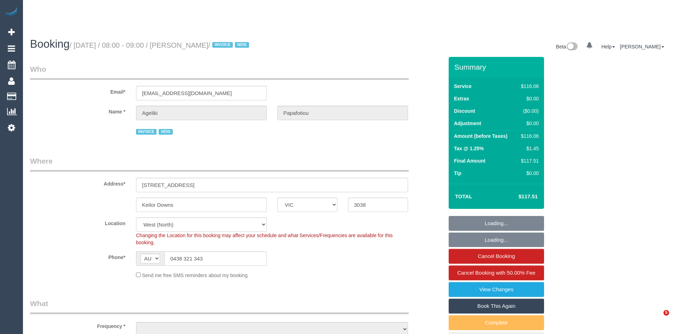
select select "VIC"
select select "object:540"
select select "number:29"
select select "number:14"
select select "number:19"
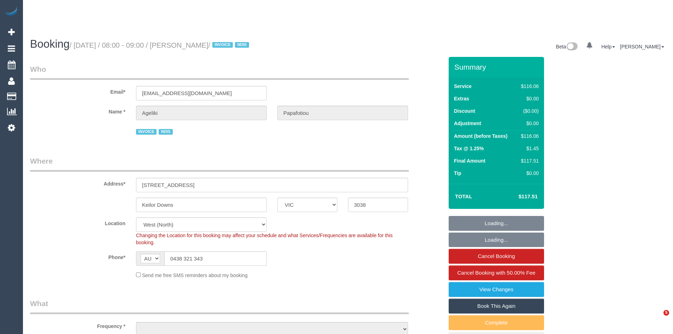
select select "number:25"
select select "number:35"
select select "number:11"
select select "object:1318"
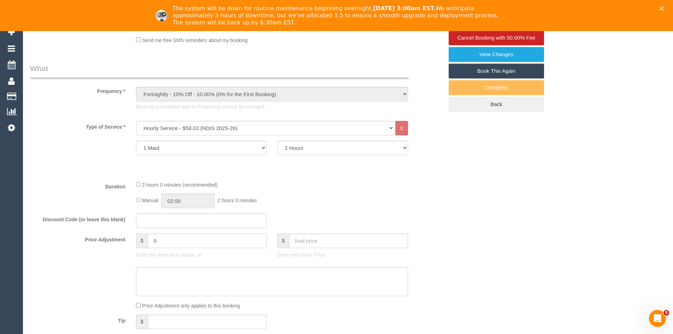
scroll to position [247, 0]
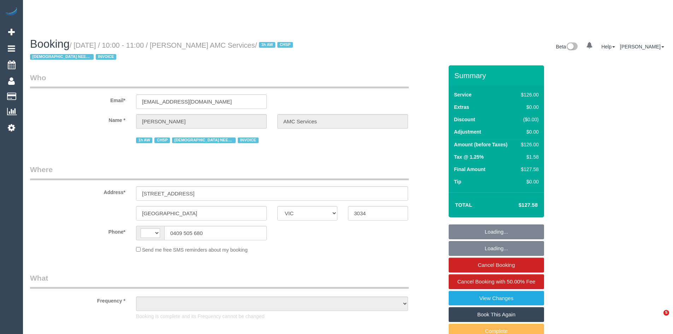
select select "VIC"
select select "string:AU"
select select "object:616"
select select "120"
select select "number:28"
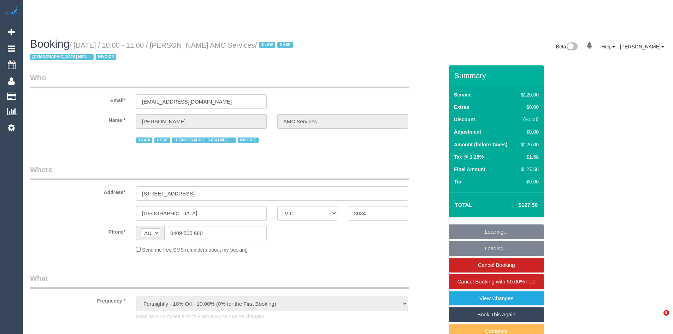
select select "number:14"
select select "number:18"
select select "number:36"
select select "number:35"
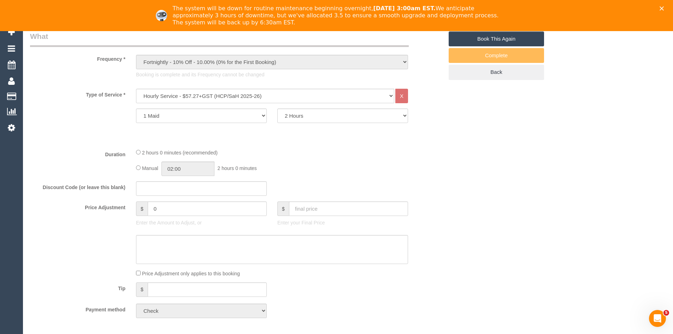
scroll to position [283, 0]
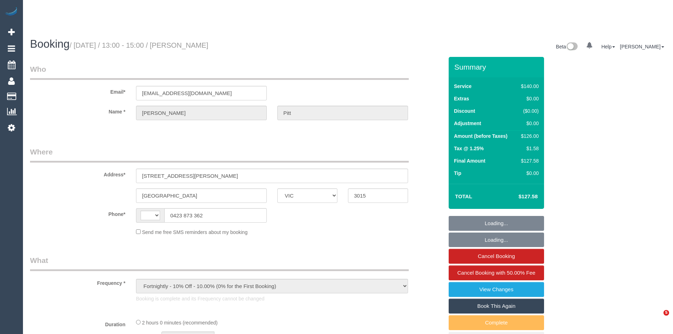
select select "VIC"
select select "object:548"
select select "string:AU"
select select "string:stripe-pm_1PpI3A2GScqysDRVKIA8APAc"
select select "number:27"
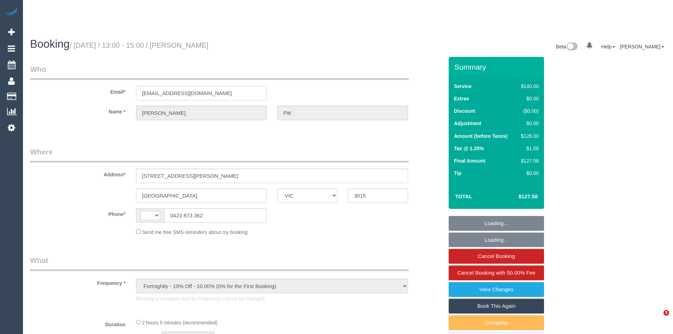
select select "number:14"
select select "number:19"
select select "number:22"
select select "number:34"
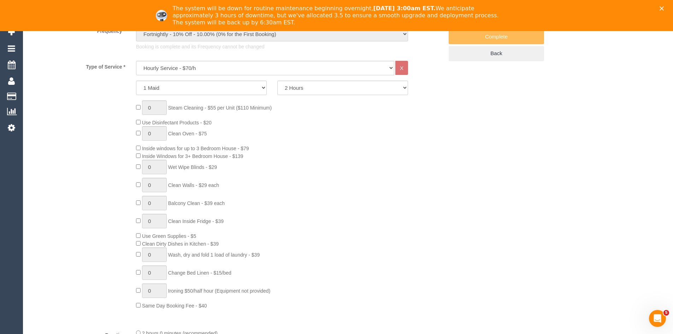
scroll to position [283, 0]
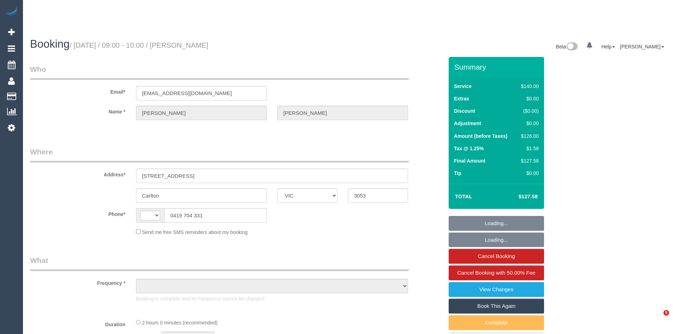
select select "VIC"
select select "string:AU"
select select "object:537"
select select "string:stripe-pm_1O8Y8M2GScqysDRVrhwzRP3e"
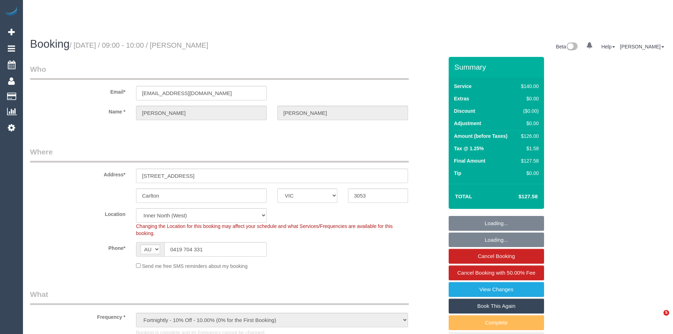
select select "object:1598"
select select "number:28"
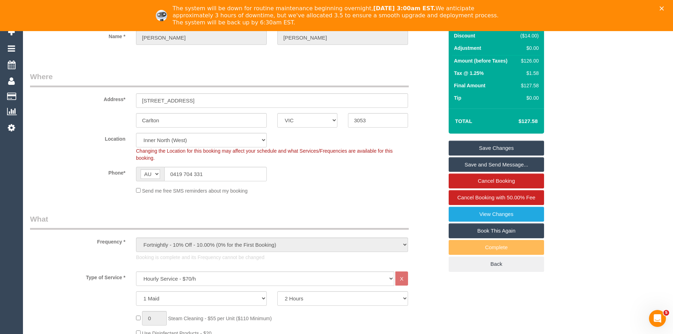
scroll to position [247, 0]
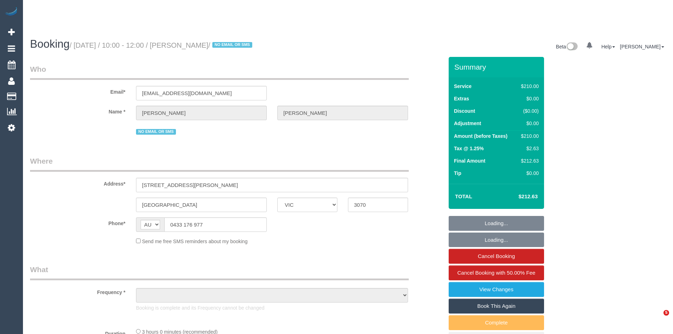
select select "VIC"
select select "object:548"
select select "string:stripe-pm_1Rr7JO2GScqysDRVku32bEH3"
select select "180"
select select "number:28"
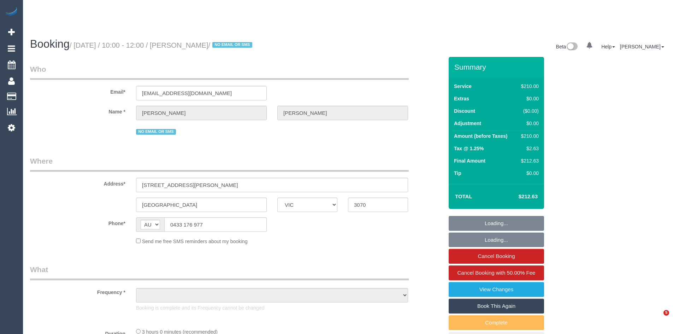
select select "number:14"
select select "number:19"
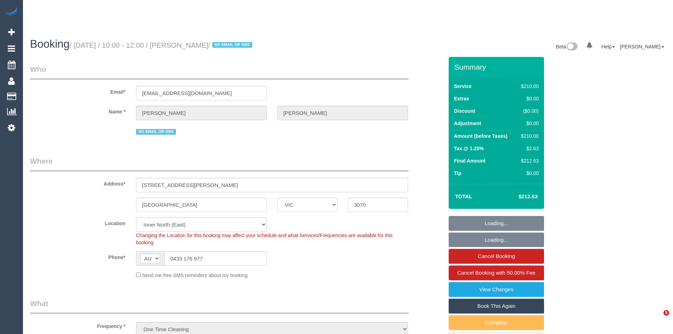
select select "object:1709"
select select "spot1"
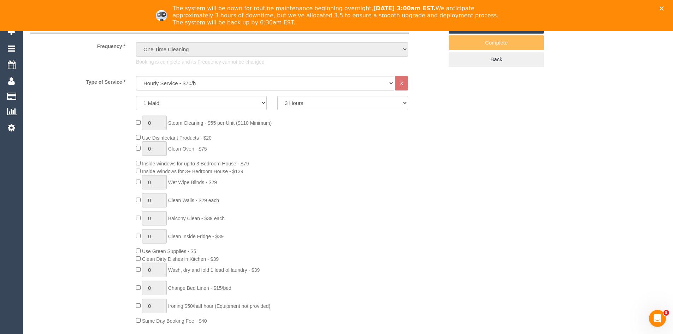
scroll to position [283, 0]
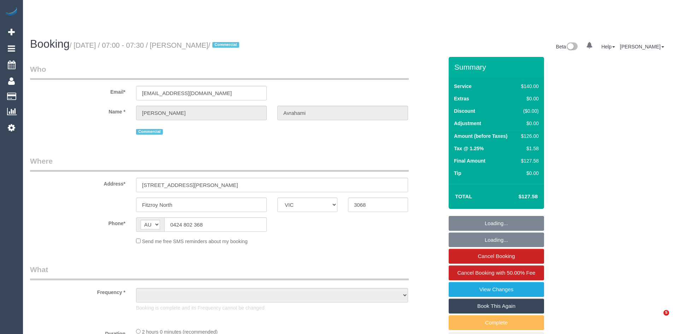
select select "VIC"
select select "number:32"
select select "number:14"
select select "number:25"
select select "number:35"
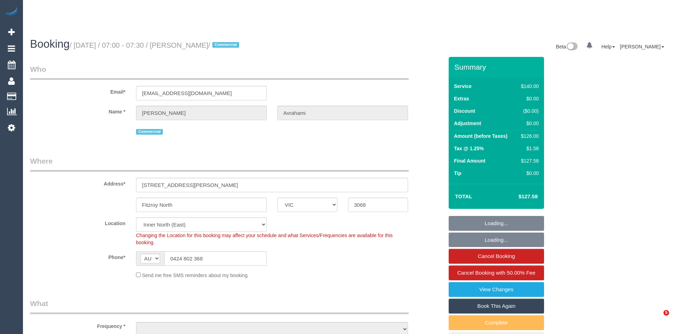
select select "object:1705"
select select "20792"
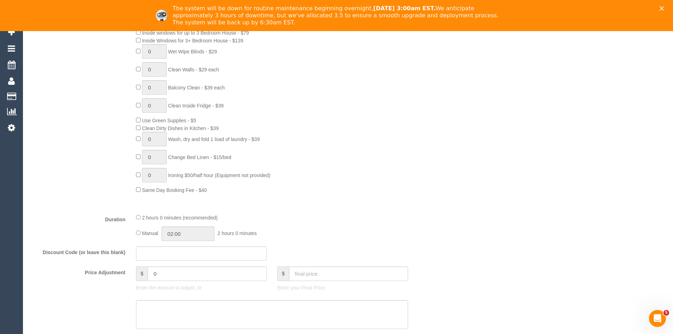
scroll to position [283, 0]
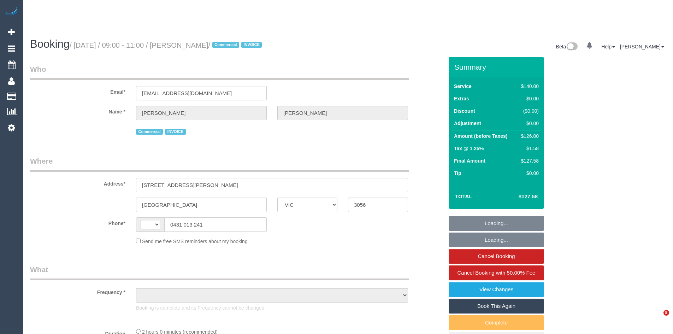
select select "VIC"
select select "string:AU"
select select "number:28"
select select "number:14"
select select "number:19"
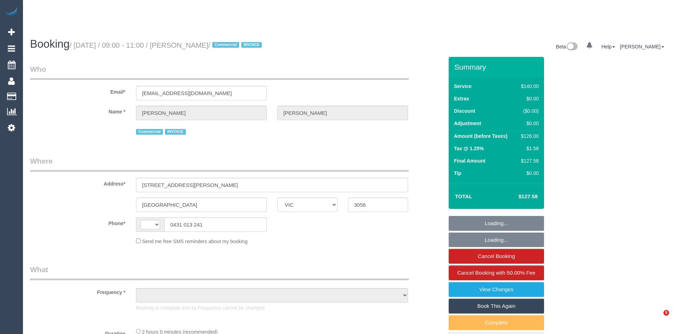
select select "number:22"
select select "number:34"
select select "number:13"
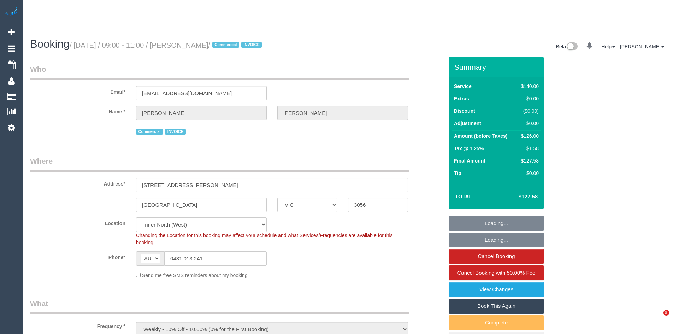
select select "object:1758"
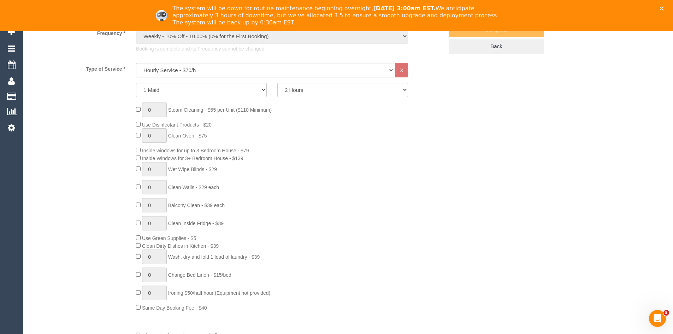
scroll to position [283, 0]
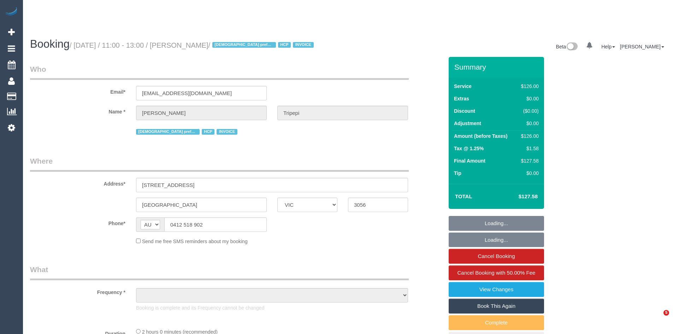
select select "VIC"
select select "object:1546"
select select "120"
select select "number:28"
select select "number:14"
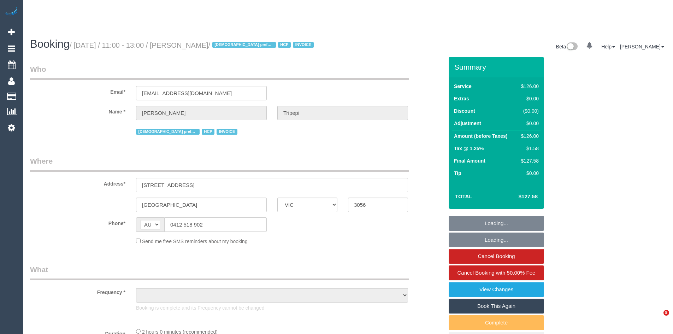
select select "number:19"
select select "number:25"
select select "number:34"
select select "number:26"
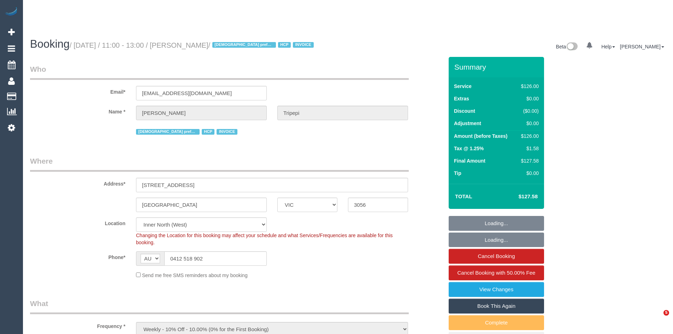
select select "object:1700"
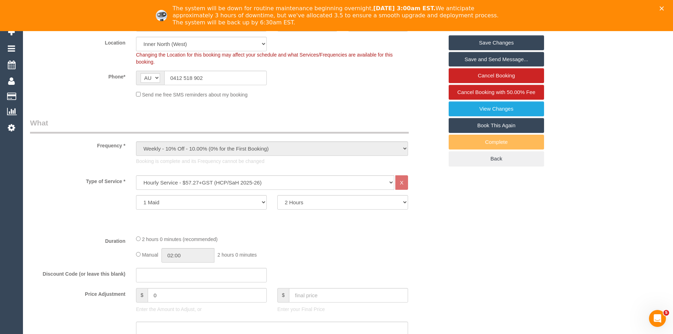
scroll to position [212, 0]
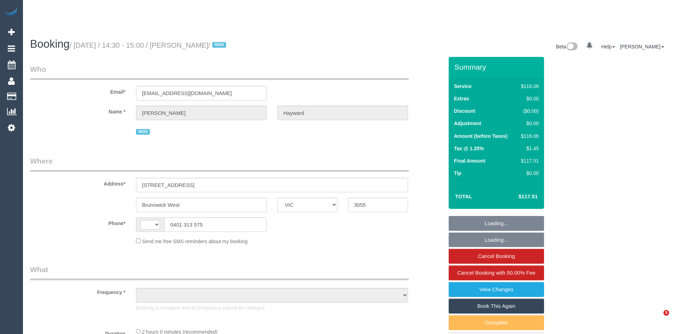
select select "VIC"
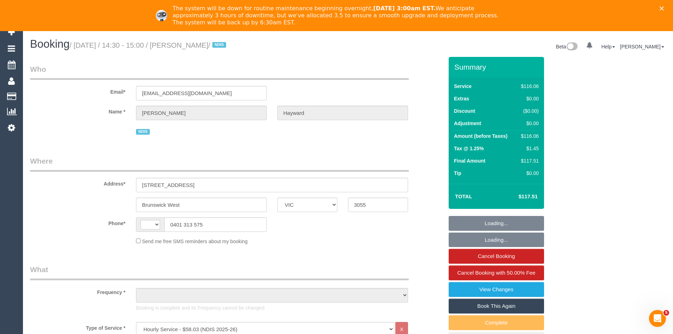
select select "number:28"
select select "number:14"
select select "number:19"
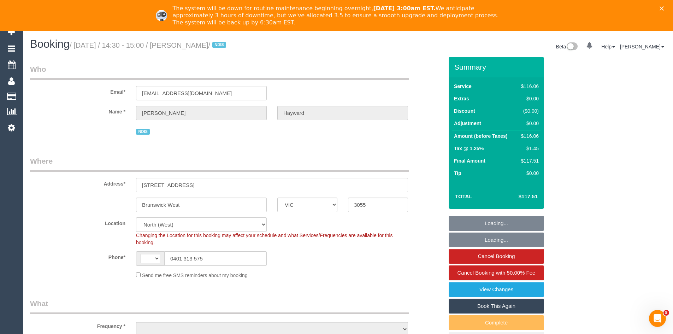
select select "string:AU"
click at [668, 6] on div "The system will be down for routine maintenance beginning overnight, [DATE] 3:0…" at bounding box center [336, 15] width 673 height 25
select select "object:1491"
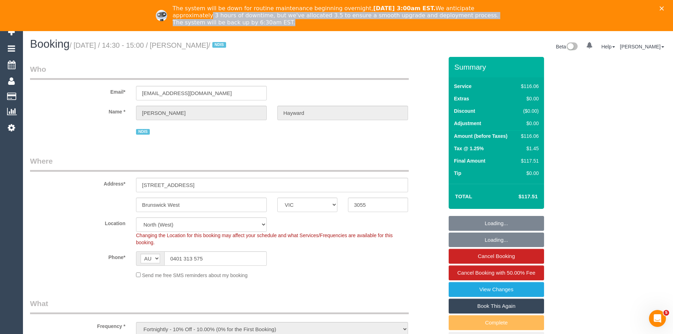
scroll to position [212, 0]
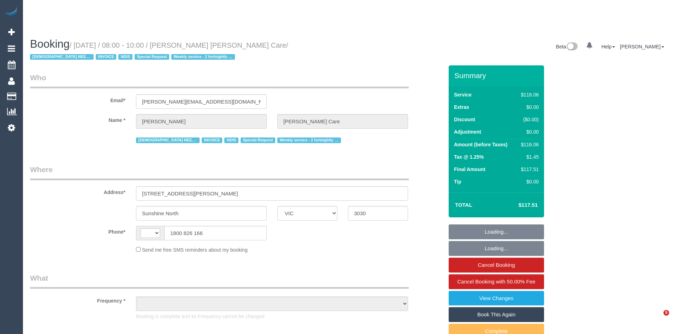
select select "VIC"
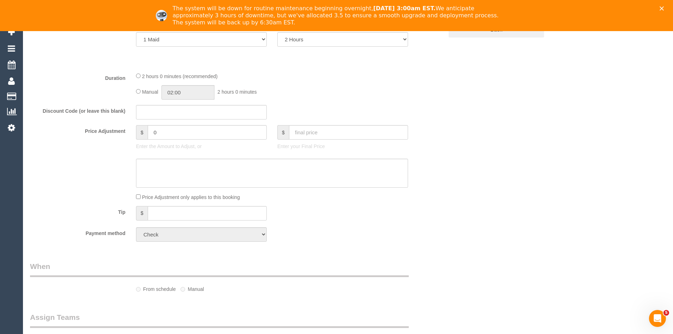
select select "string:AU"
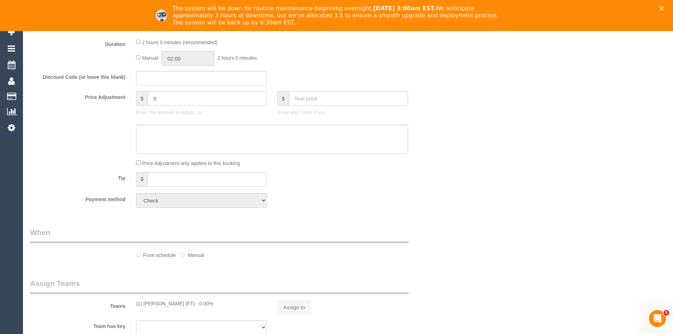
select select "object:756"
select select "number:28"
select select "number:14"
select select "number:19"
select select "number:24"
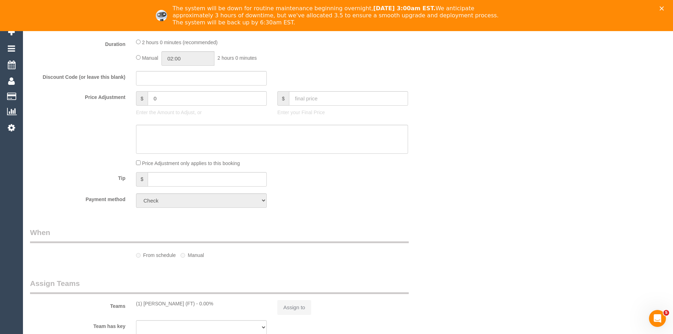
select select "number:35"
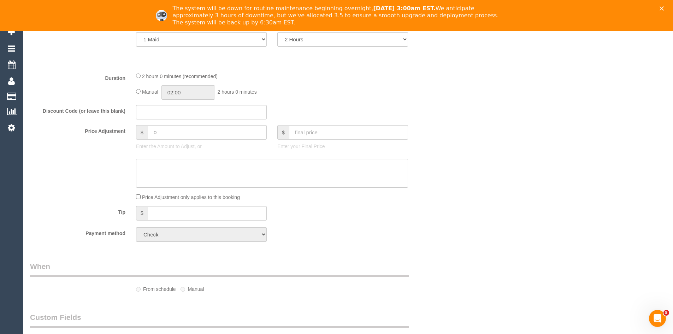
select select "object:1163"
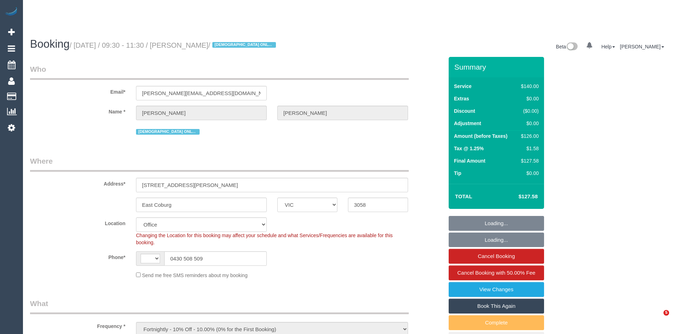
select select "VIC"
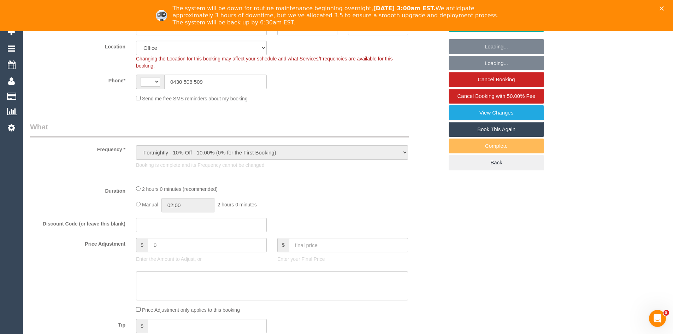
select select "string:AU"
select select "object:553"
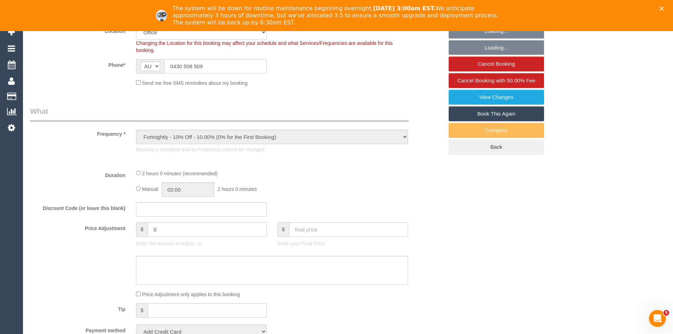
select select "string:stripe-pm_1KxK0v2GScqysDRVcgvaaYC1"
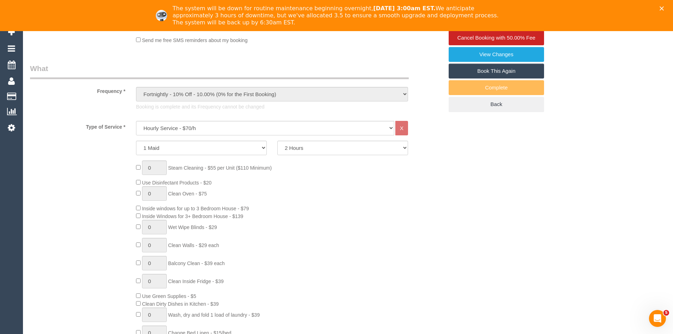
select select "number:28"
select select "number:14"
select select "number:19"
select select "number:25"
select select "number:35"
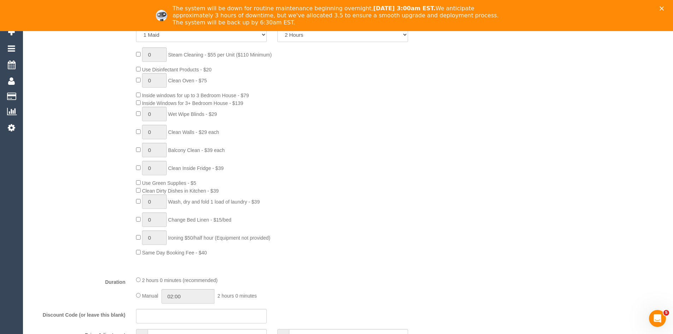
scroll to position [353, 0]
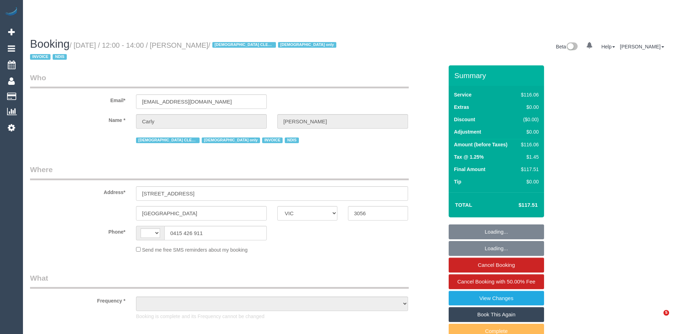
select select "VIC"
select select "string:AU"
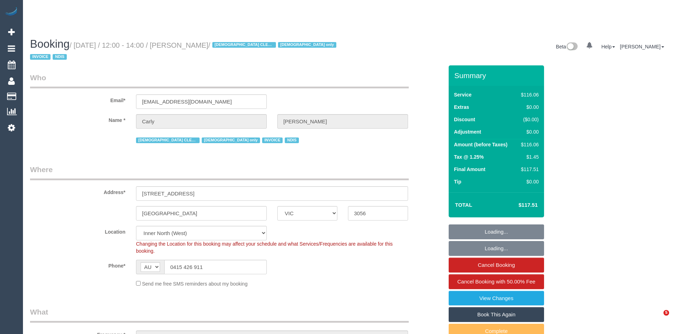
select select "object:773"
select select "number:27"
select select "number:14"
select select "number:19"
select select "number:24"
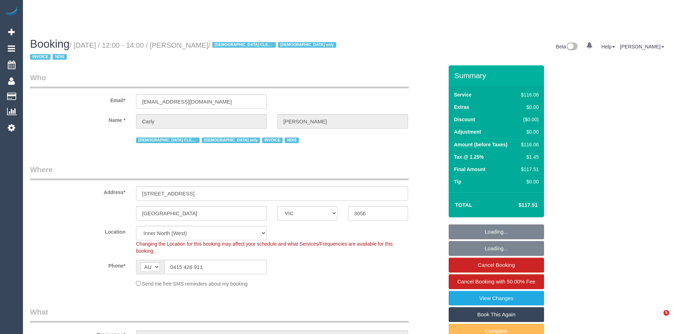
select select "number:35"
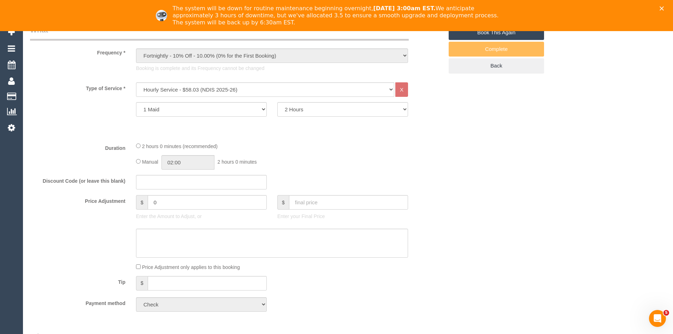
scroll to position [283, 0]
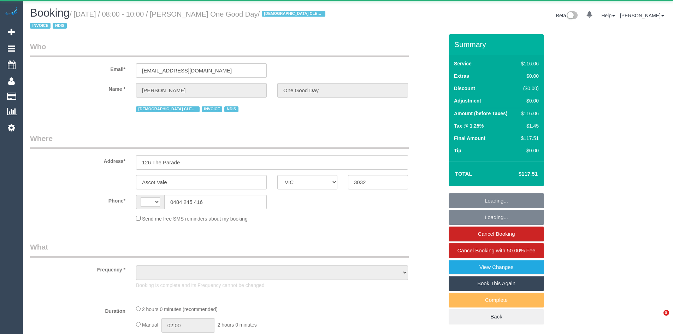
select select "VIC"
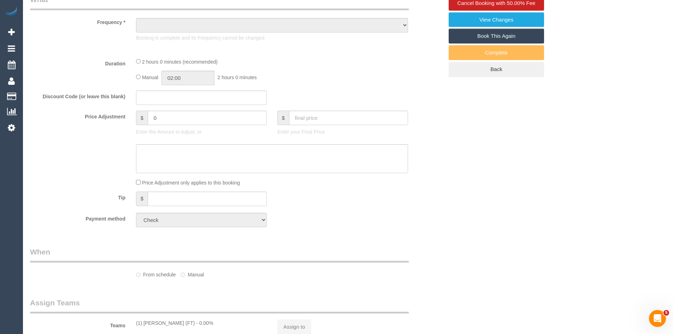
select select "string:AU"
select select "object:541"
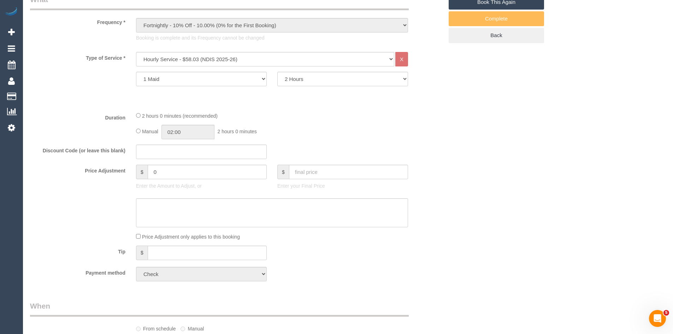
select select "number:27"
select select "number:14"
select select "number:19"
select select "number:25"
select select "number:34"
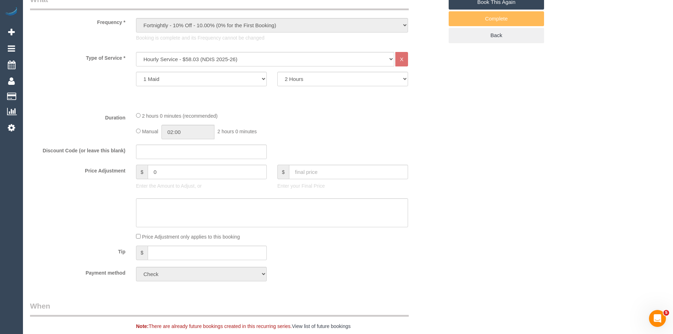
select select "object:1484"
select select "spot1"
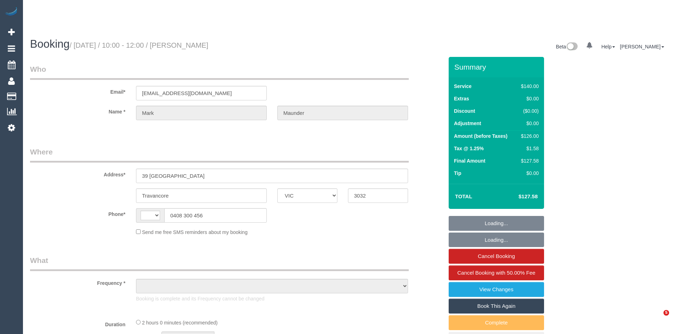
select select "VIC"
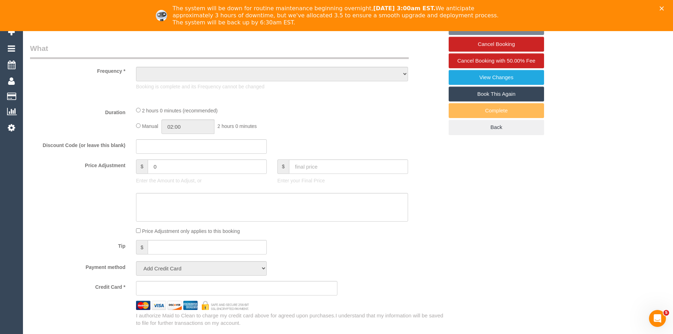
select select "string:AU"
select select "object:537"
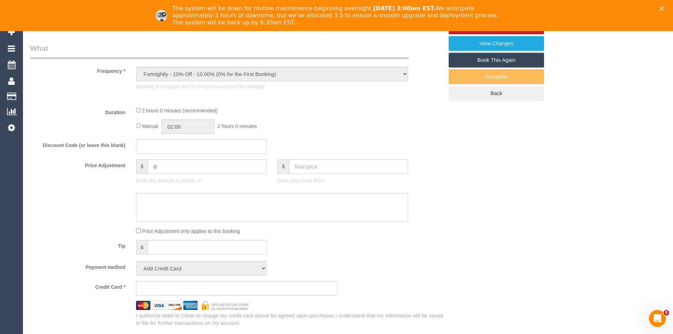
select select "number:27"
select select "number:14"
select select "number:19"
select select "number:22"
select select "number:26"
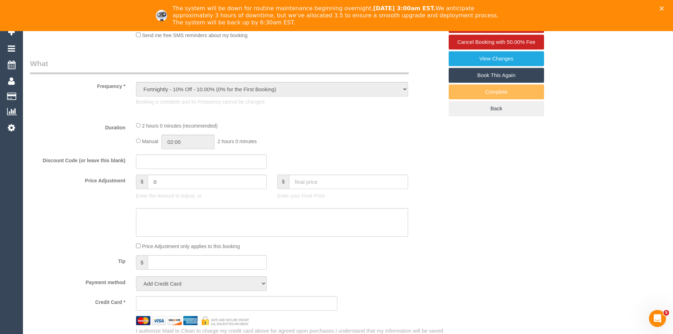
select select "string:stripe-pm_1JN6pU2GScqysDRVpbRuC0DH"
select select "spot1"
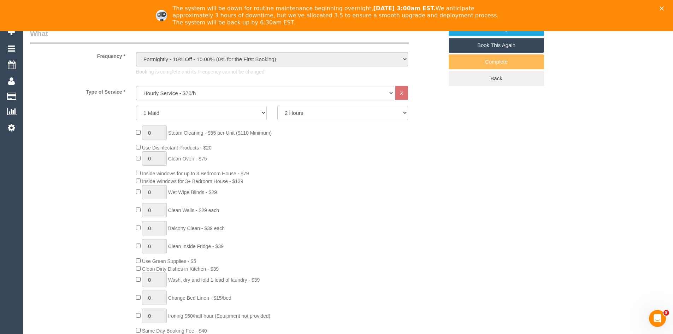
select select "object:1552"
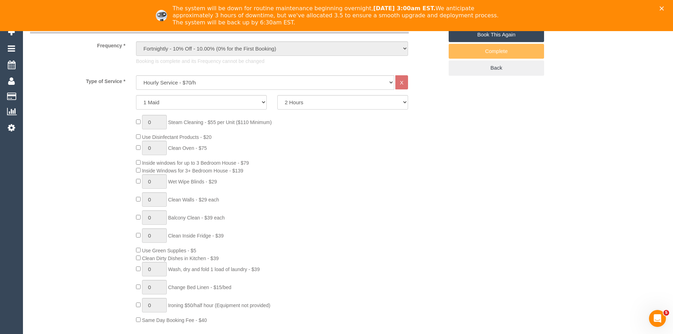
scroll to position [281, 0]
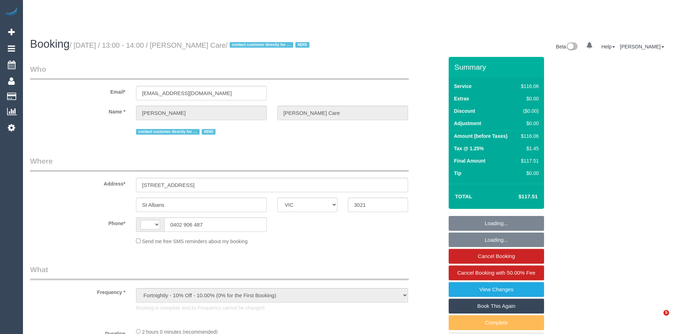
select select "VIC"
select select "object:1299"
select select "string:AU"
select select "number:28"
select select "number:14"
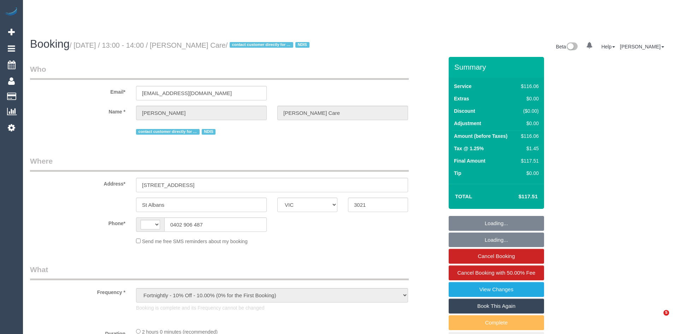
select select "number:19"
select select "number:22"
select select "number:35"
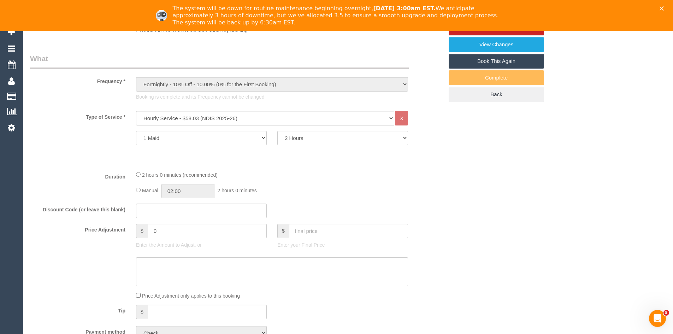
scroll to position [247, 0]
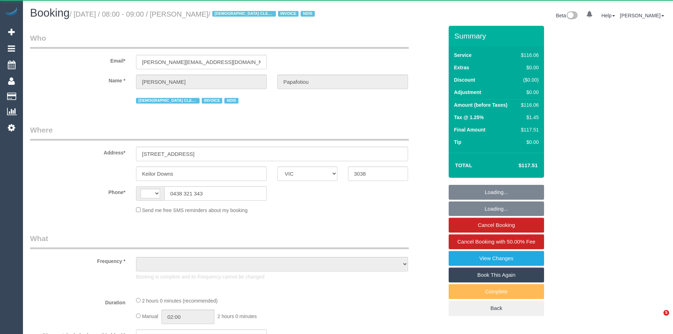
select select "VIC"
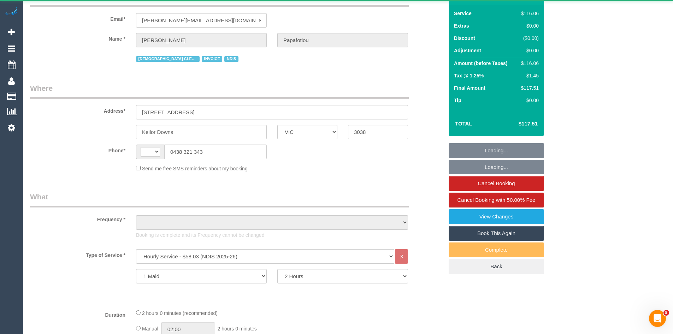
select select "string:AU"
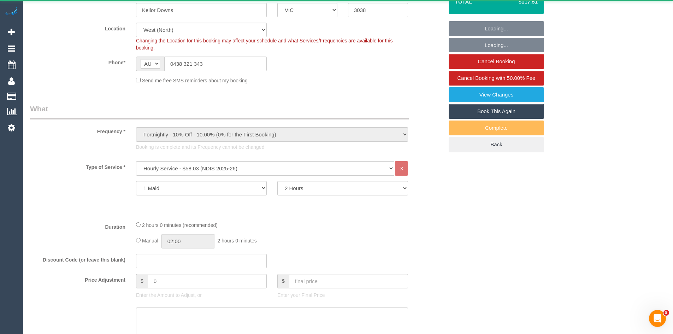
scroll to position [177, 0]
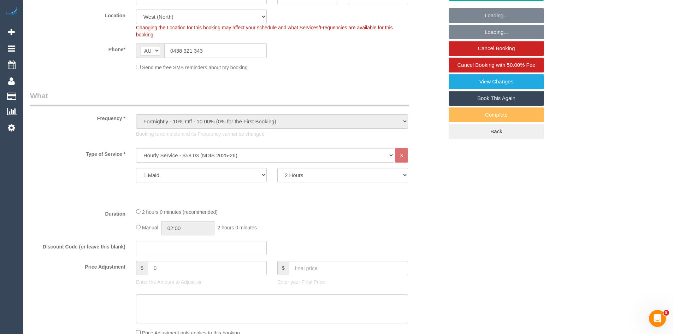
select select "object:608"
select select "number:29"
select select "number:14"
select select "number:19"
select select "number:25"
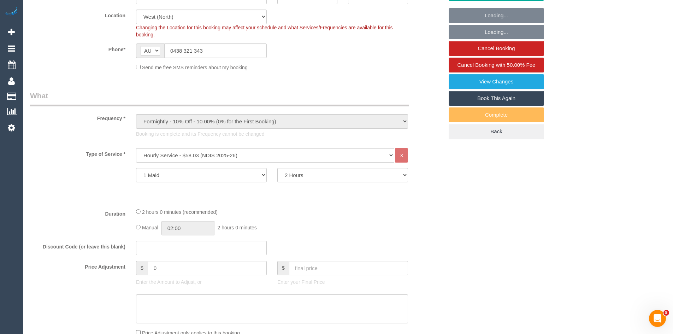
select select "number:35"
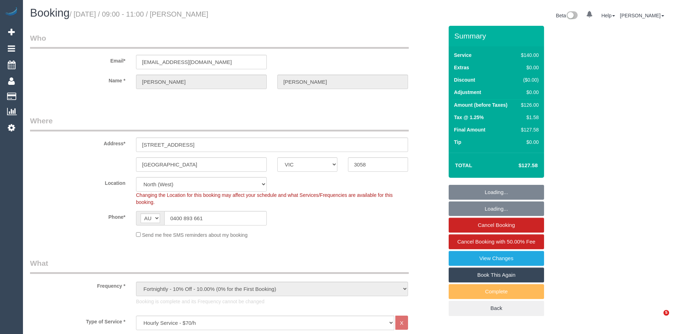
select select "VIC"
select select "number:29"
select select "number:16"
select select "number:19"
select select "number:22"
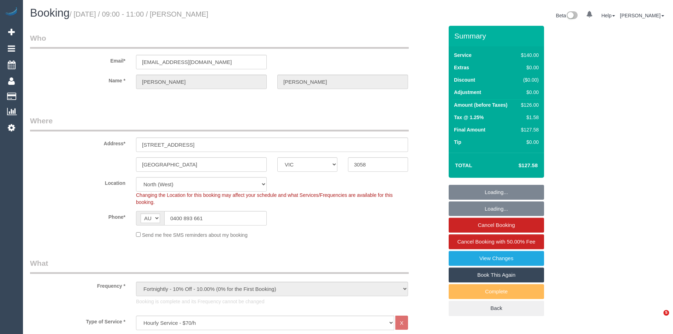
select select "number:33"
select select "number:26"
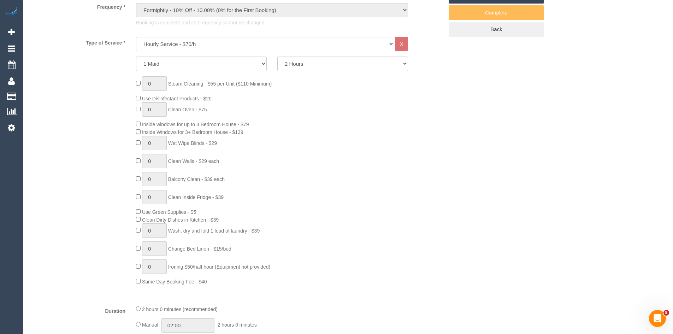
scroll to position [283, 0]
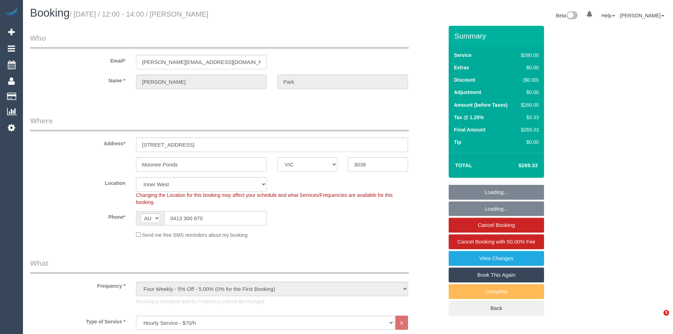
select select "VIC"
select select "240"
select select "string:stripe-pm_1Rbvvz2GScqysDRVLoYm9yfP"
select select "number:28"
select select "number:14"
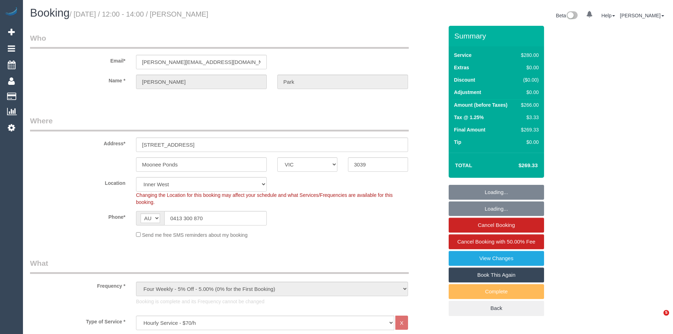
select select "number:19"
select select "number:23"
select select "spot1"
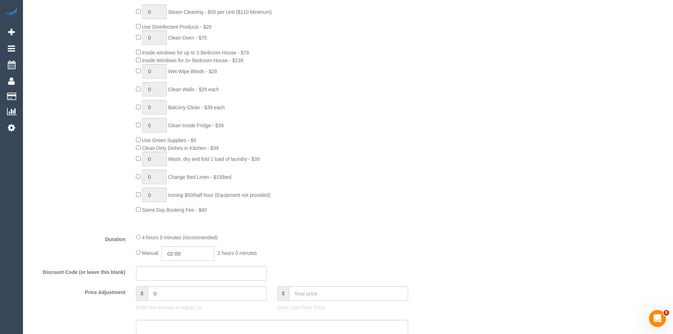
scroll to position [353, 0]
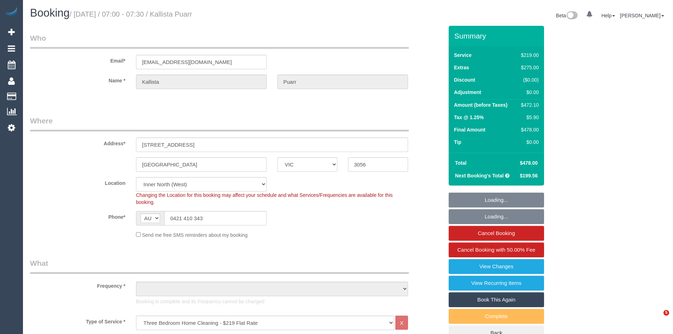
select select "VIC"
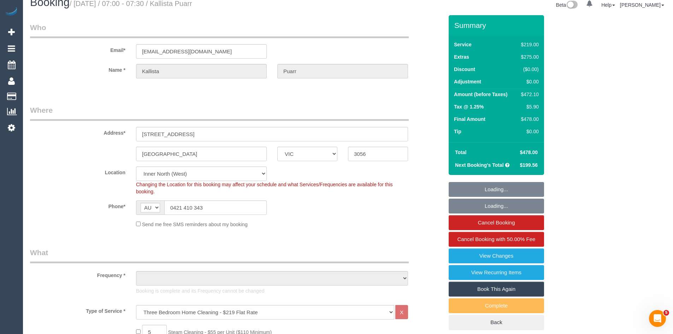
scroll to position [105, 0]
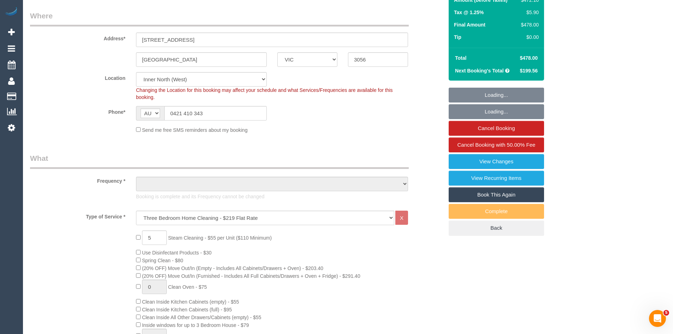
select select "object:907"
select select "number:29"
select select "number:14"
select select "number:19"
select select "number:25"
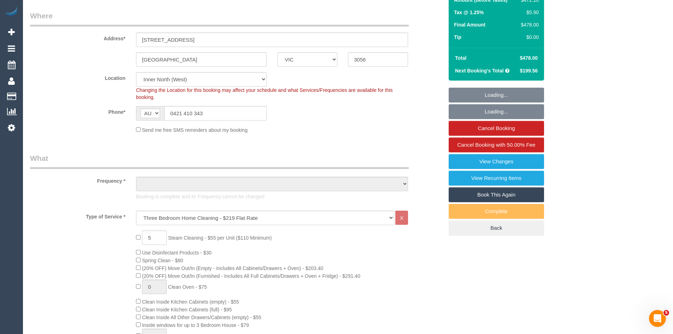
select select "number:34"
select select "number:11"
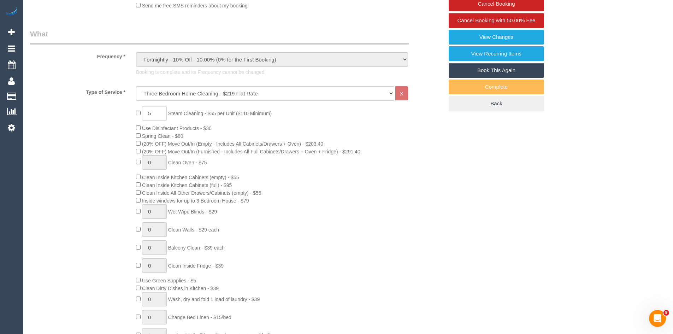
select select "object:1824"
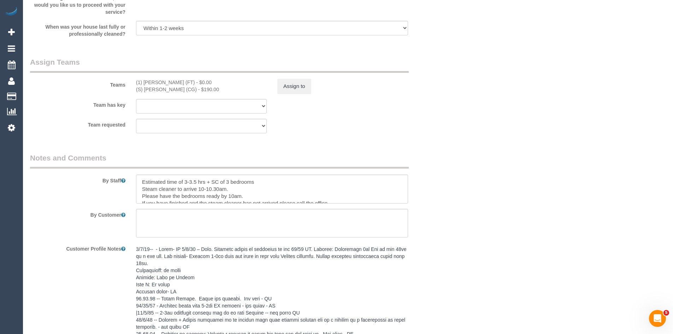
scroll to position [1201, 0]
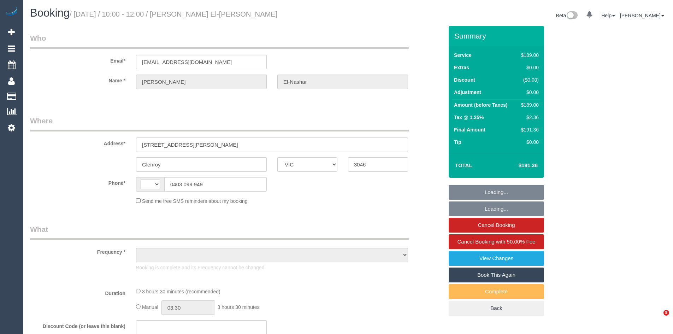
select select "VIC"
select select "string:AU"
select select "object:1583"
select select "number:28"
select select "number:14"
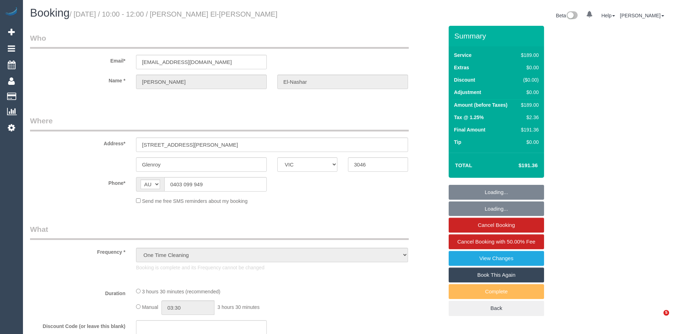
select select "number:19"
select select "number:25"
select select "number:35"
select select "number:11"
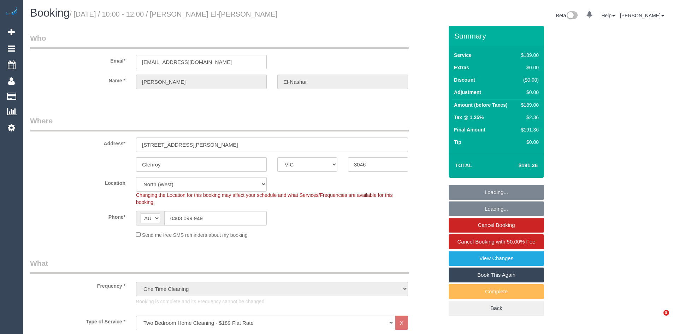
select select "spot1"
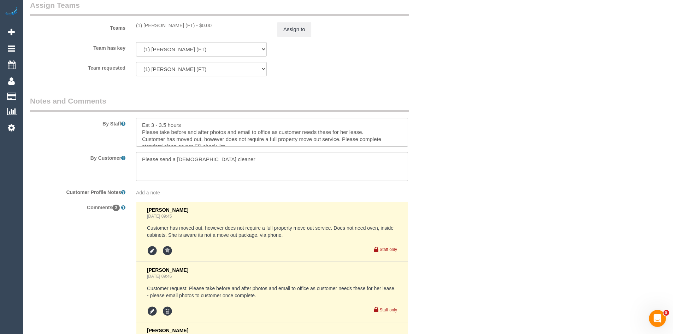
scroll to position [1095, 0]
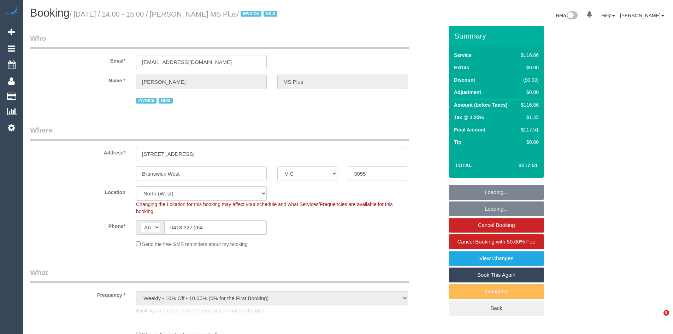
select select "VIC"
select select "number:28"
select select "number:14"
select select "number:19"
select select "number:36"
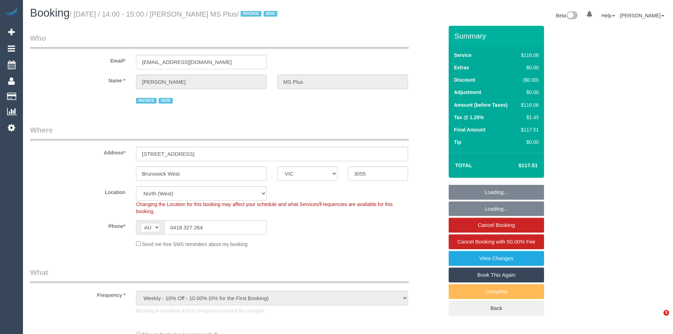
select select "number:35"
select select "object:1558"
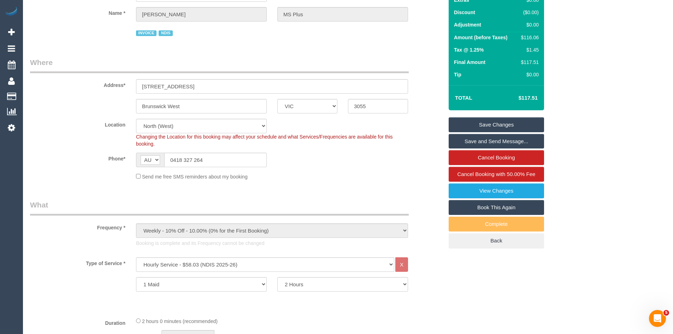
scroll to position [212, 0]
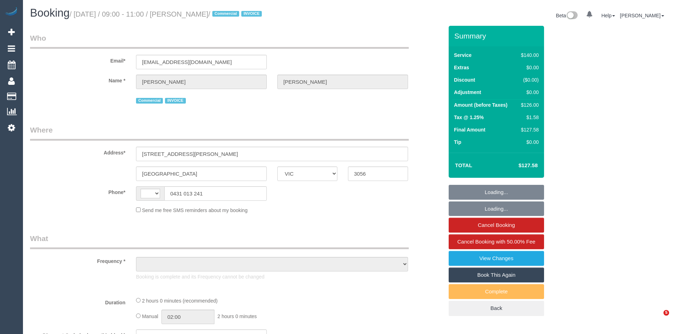
select select "VIC"
select select "string:AU"
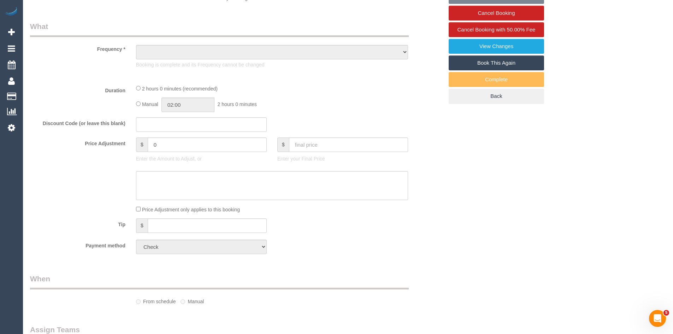
select select "number:28"
select select "number:14"
select select "number:19"
select select "number:22"
select select "number:34"
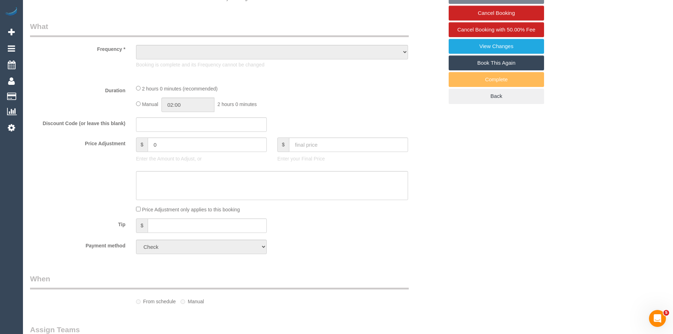
select select "number:13"
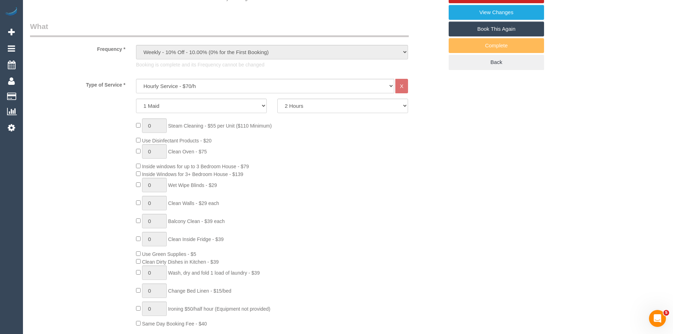
select select "object:1758"
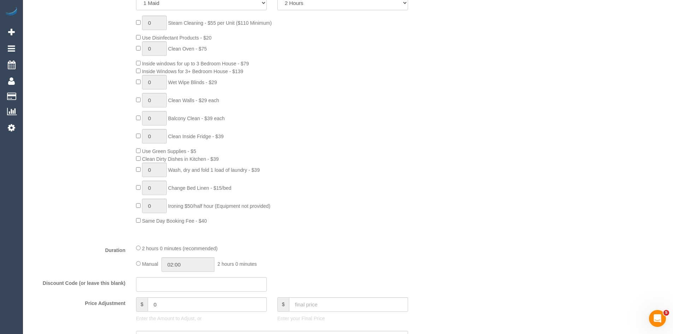
scroll to position [352, 0]
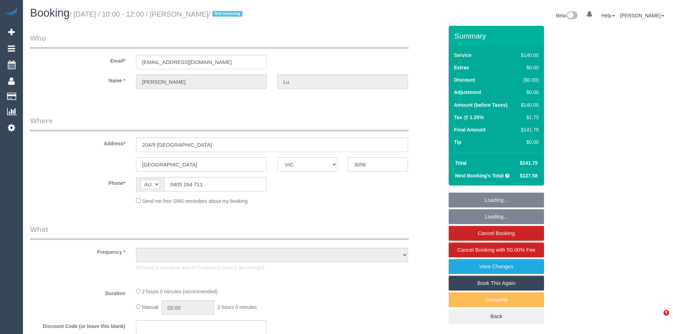
select select "VIC"
select select "object:694"
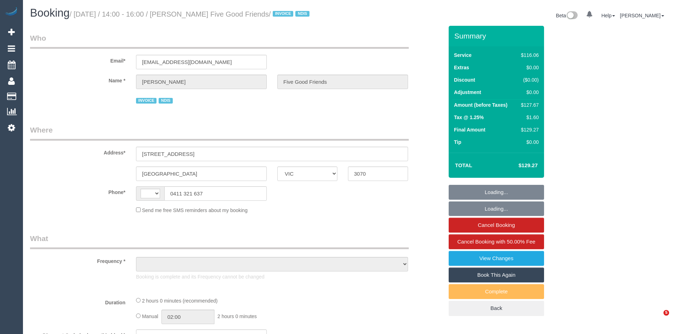
select select "VIC"
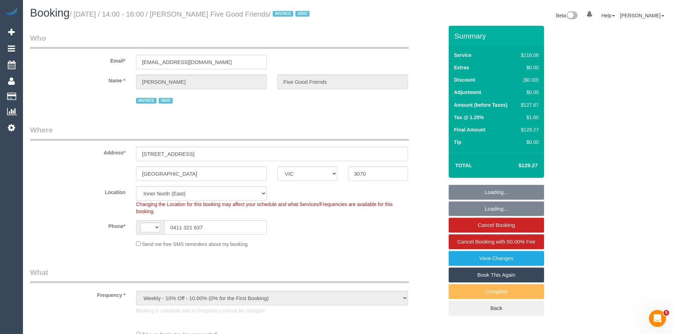
select select "object:560"
select select "string:AU"
select select "number:28"
select select "number:14"
select select "number:19"
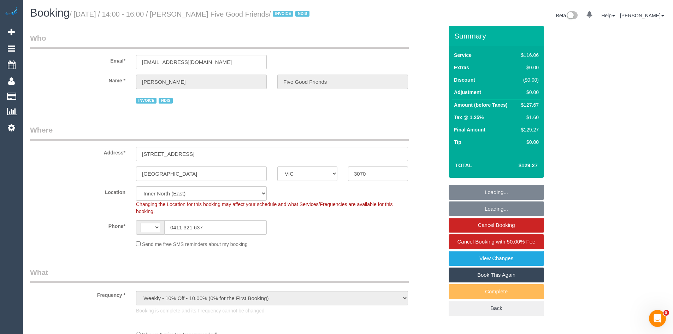
select select "number:25"
select select "number:35"
select select "number:12"
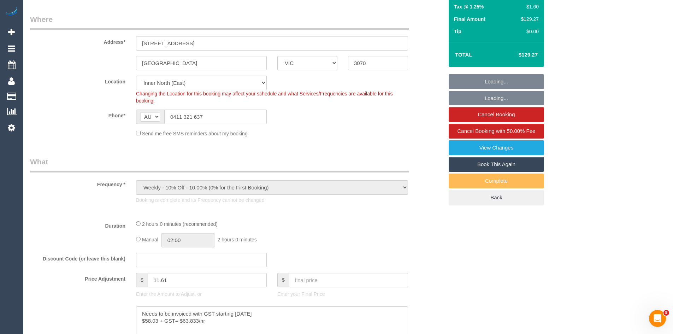
scroll to position [212, 0]
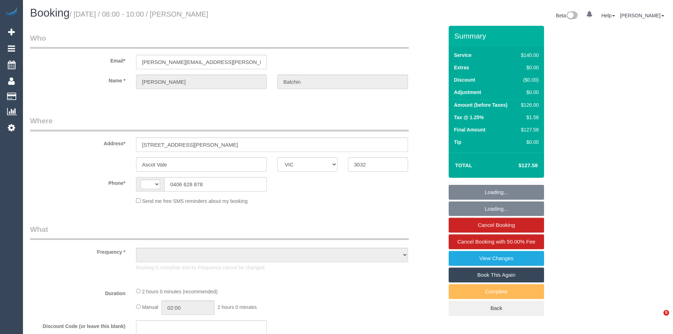
select select "VIC"
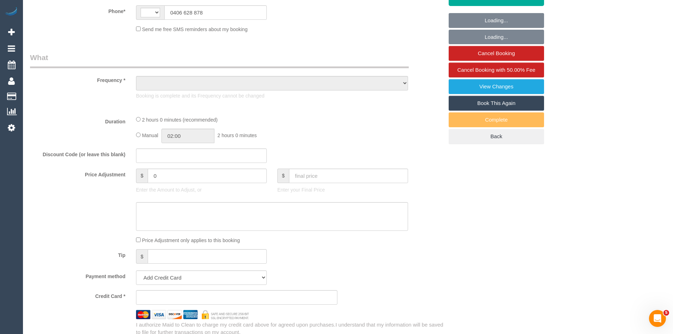
select select "object:293"
select select "string:stripe-pm_1Rd1N42GScqysDRV7EpgiiAJ"
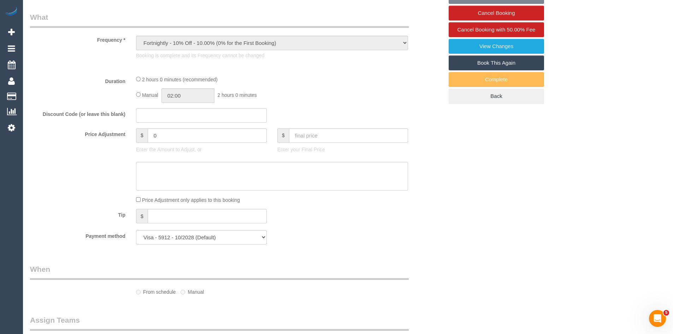
select select "string:AU"
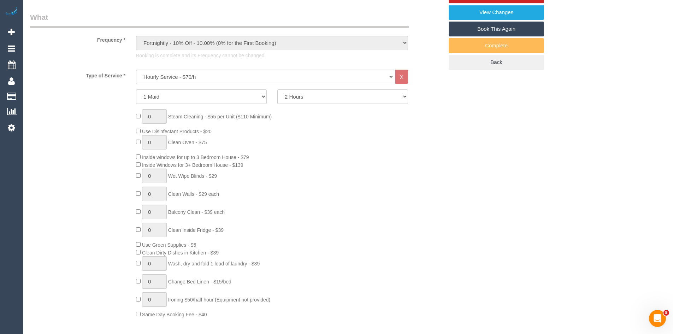
select select "object:1403"
select select "number:27"
select select "number:14"
select select "number:19"
select select "number:22"
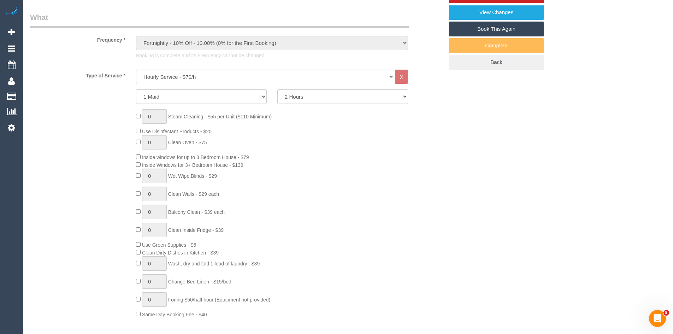
select select "number:34"
select select "number:13"
select select "spot1"
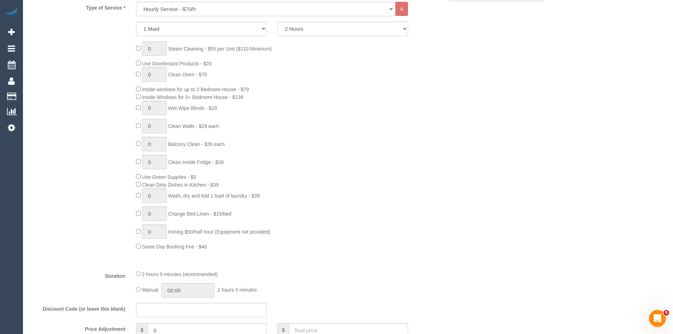
scroll to position [316, 0]
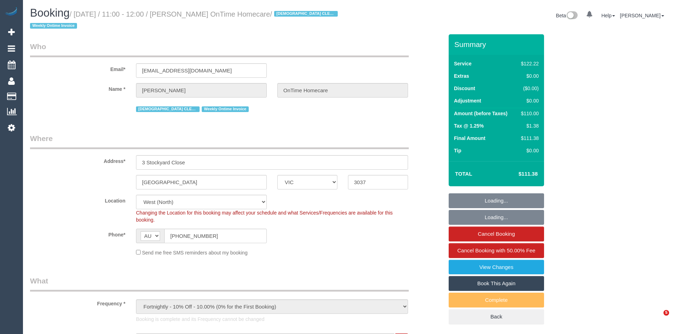
select select "VIC"
select select "object:657"
select select "number:28"
select select "number:14"
select select "number:19"
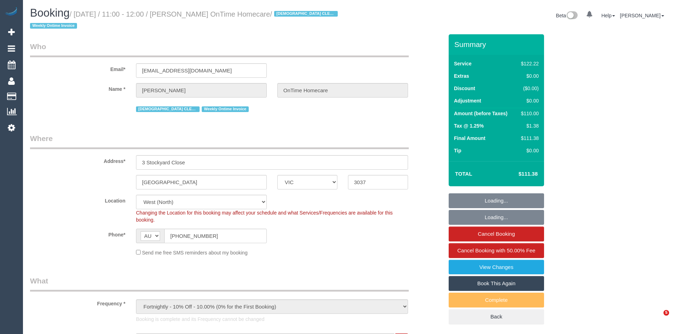
select select "number:25"
select select "number:35"
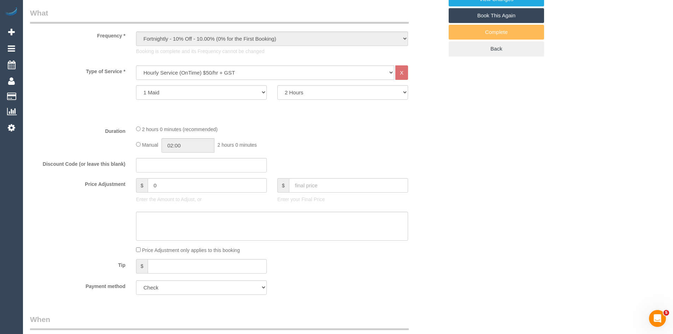
scroll to position [283, 0]
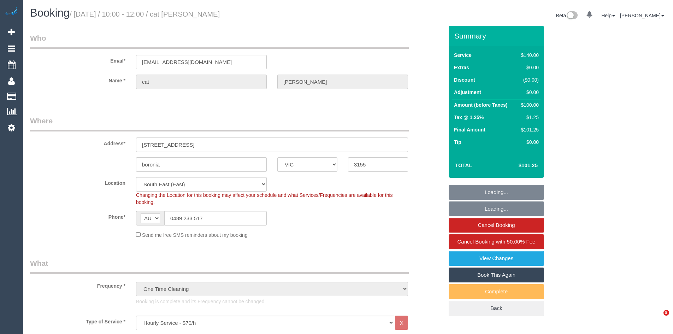
select select "VIC"
select select "number:28"
select select "number:14"
select select "number:19"
select select "number:24"
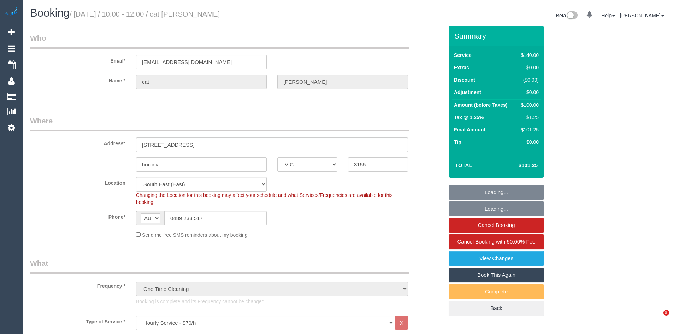
select select "number:34"
select select "number:12"
select select "spot1"
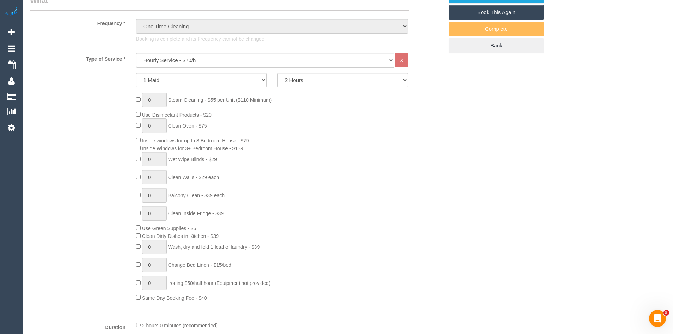
scroll to position [283, 0]
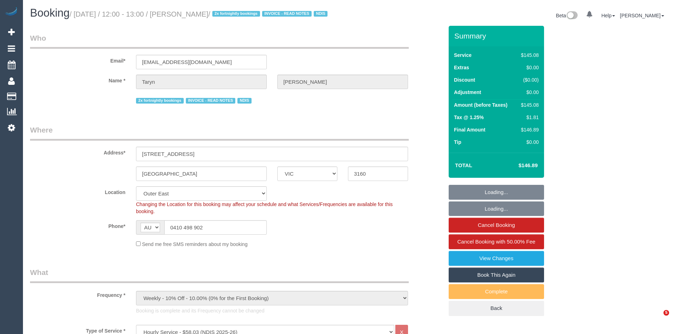
select select "VIC"
select select "150"
select select "string:check"
select select "number:28"
select select "number:17"
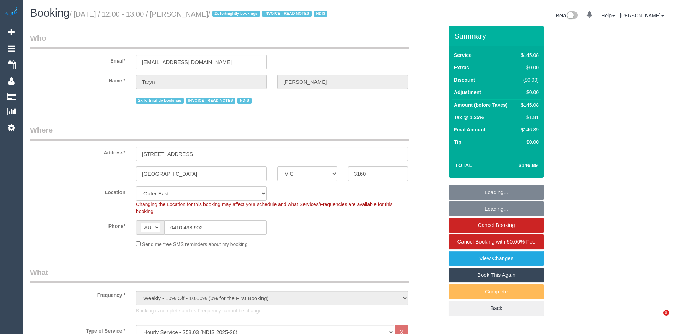
select select "number:18"
select select "number:22"
select select "number:35"
select select "number:12"
select select "object:769"
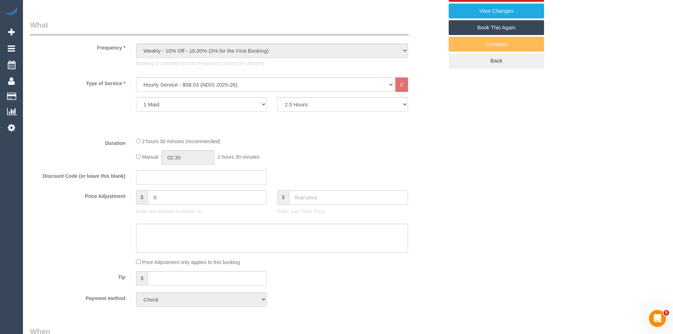
scroll to position [283, 0]
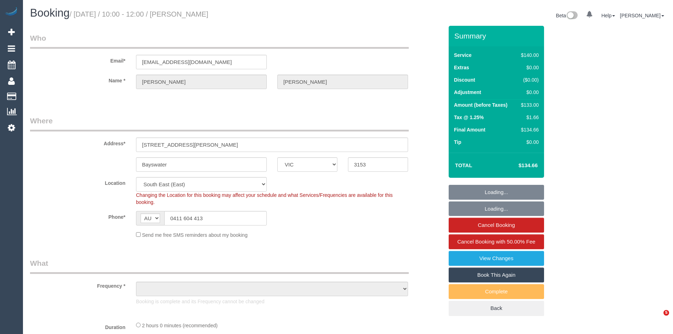
select select "VIC"
select select "object:924"
select select "string:stripe-card_1CQbH82GScqysDRVHSMhP1Tb"
select select "number:28"
select select "number:16"
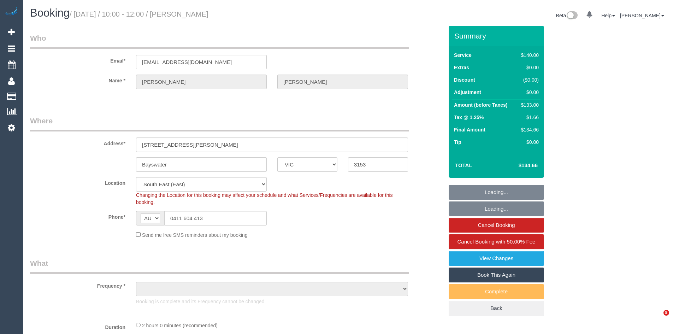
select select "number:18"
select select "number:24"
select select "number:34"
select select "number:13"
select select "object:1450"
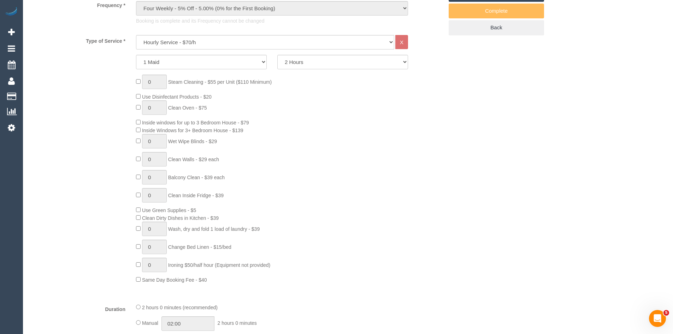
scroll to position [283, 0]
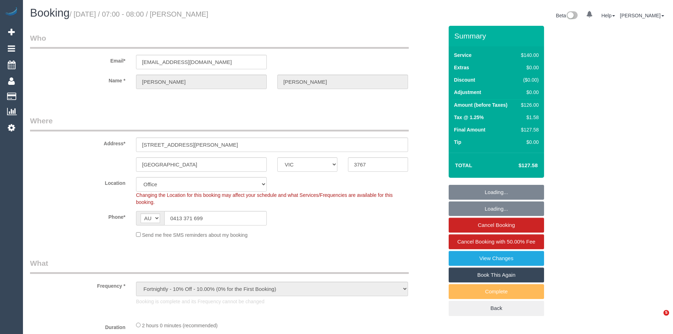
select select "VIC"
select select "number:29"
select select "number:16"
select select "number:18"
select select "number:25"
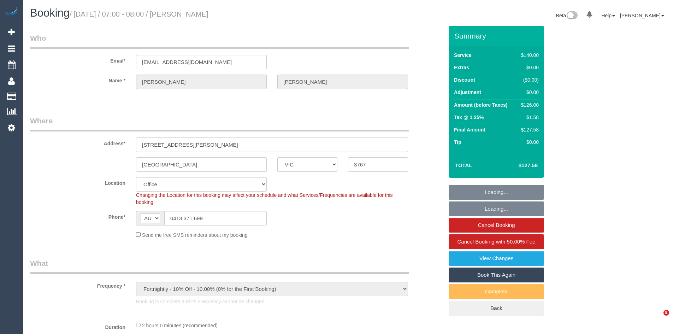
select select "number:35"
select select "number:12"
select select "object:2024"
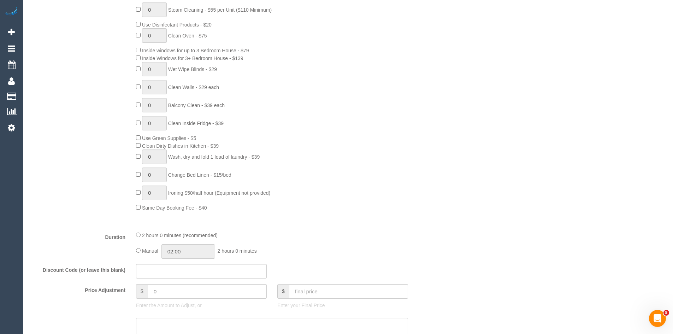
scroll to position [353, 0]
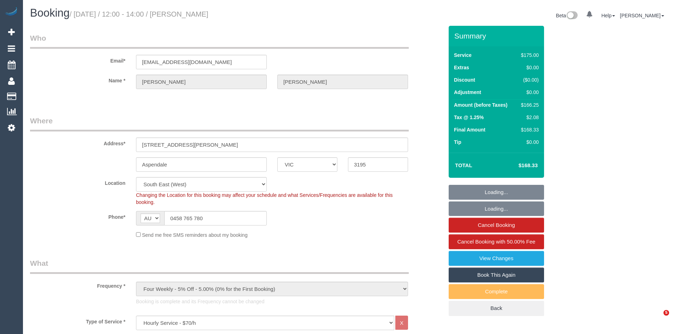
select select "VIC"
select select "150"
select select "string:stripe-pm_1RRrkS2GScqysDRVV9CX4UcQ"
select select "object:805"
select select "number:30"
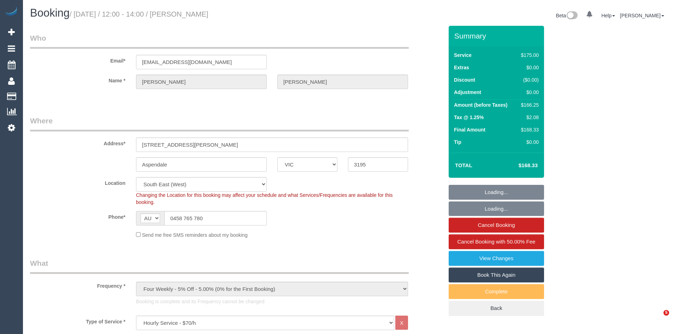
select select "number:14"
select select "number:19"
select select "number:22"
select select "number:34"
select select "number:13"
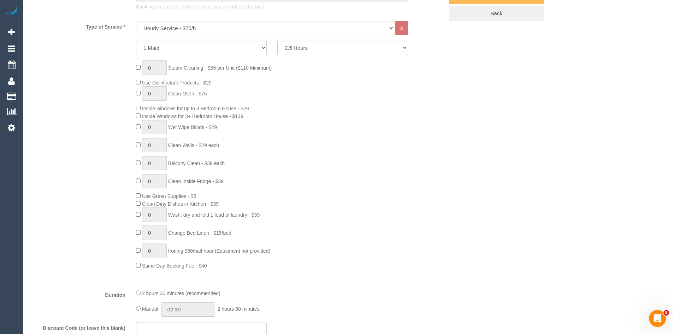
scroll to position [318, 0]
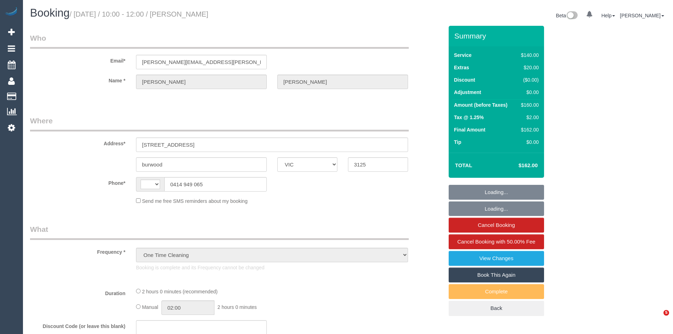
select select "VIC"
select select "object:1396"
select select "string:AU"
select select "string:stripe-pm_1RqlR12GScqysDRVnuMtMQDA"
select select "number:27"
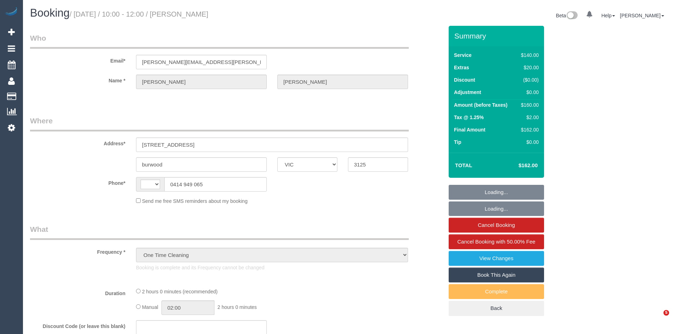
select select "number:14"
select select "number:19"
select select "number:24"
select select "number:35"
select select "number:12"
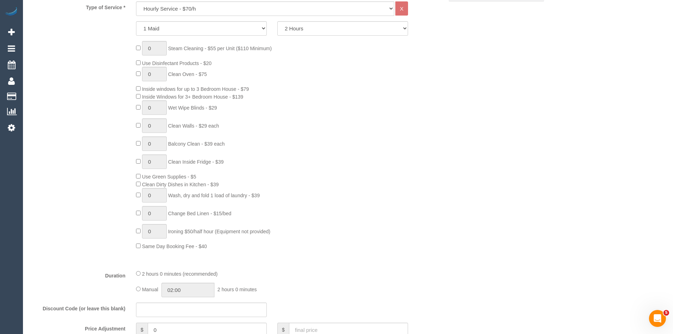
scroll to position [318, 0]
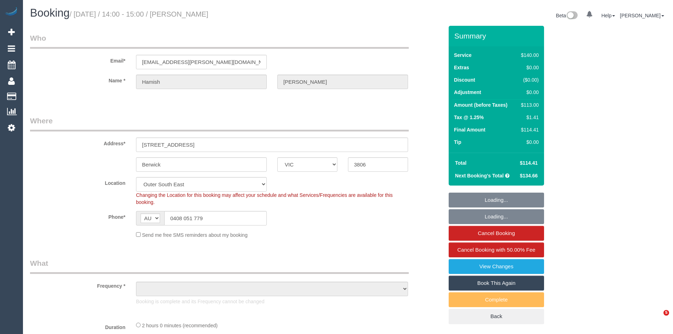
select select "VIC"
select select "object:909"
select select "string:stripe-pm_1LQ2Kc2GScqysDRVPfF0SQC9"
select select "number:27"
select select "number:14"
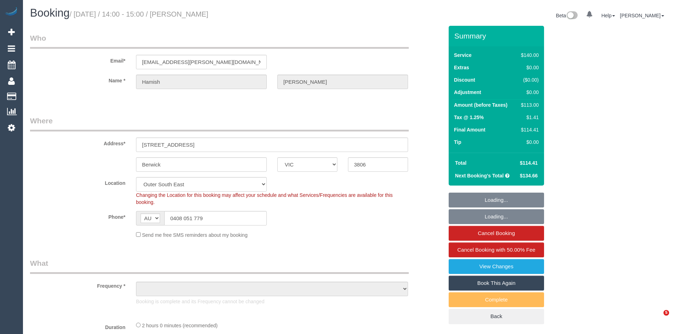
select select "number:19"
select select "number:22"
select select "number:34"
select select "number:12"
select select "object:1216"
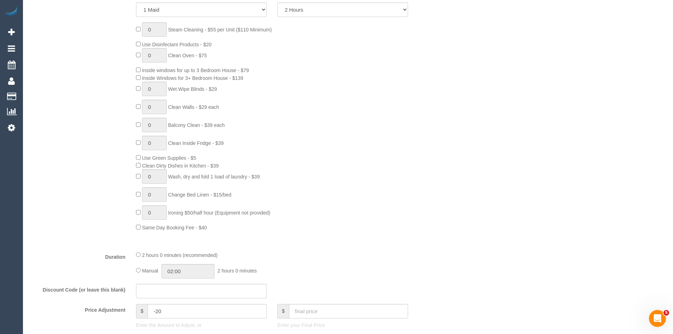
scroll to position [353, 0]
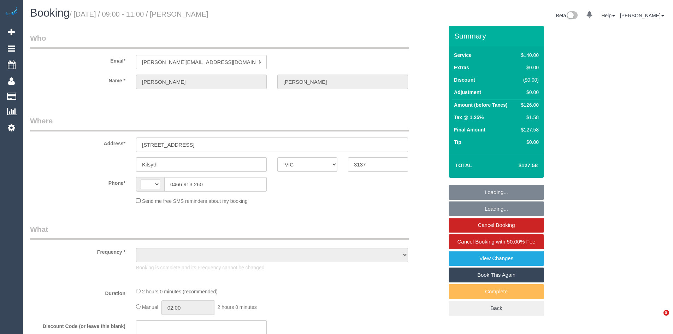
select select "VIC"
select select "string:AU"
select select "string:stripe-pm_1NlfuF2GScqysDRVc3LmGHFW"
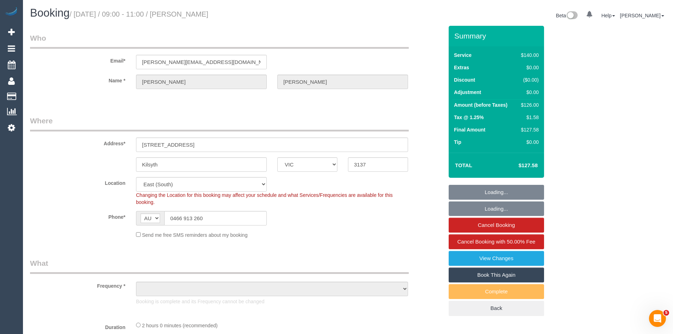
select select "object:703"
select select "number:27"
select select "number:14"
select select "number:18"
select select "number:22"
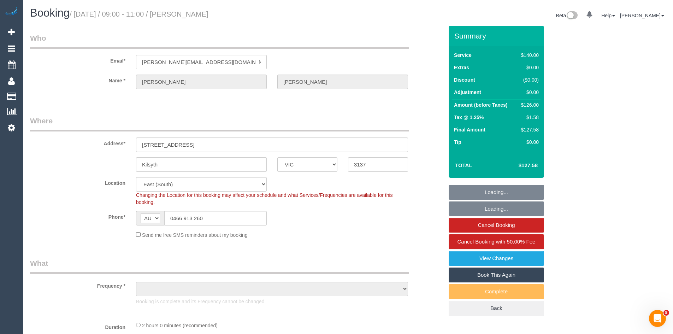
select select "number:26"
select select "object:1321"
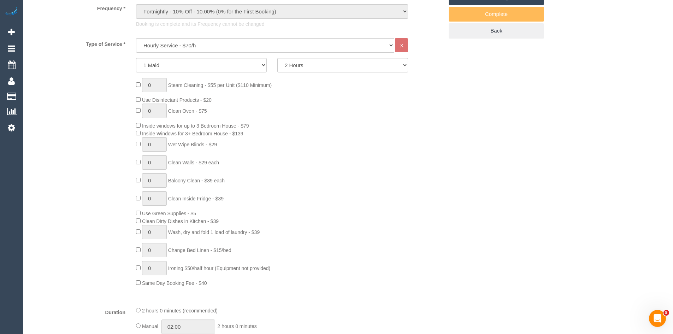
scroll to position [283, 0]
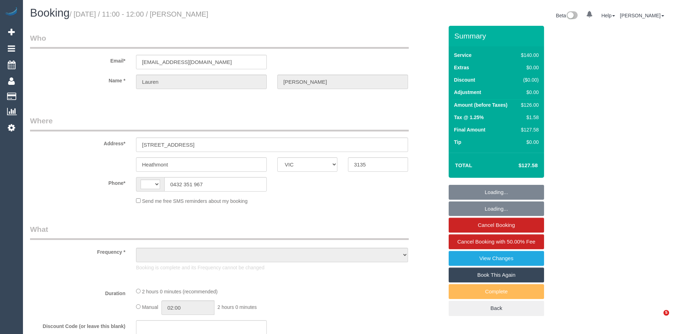
select select "VIC"
select select "string:AU"
select select "object:904"
select select "string:stripe-pm_1RJlOR2GScqysDRVUa6Ovh1Q"
select select "number:28"
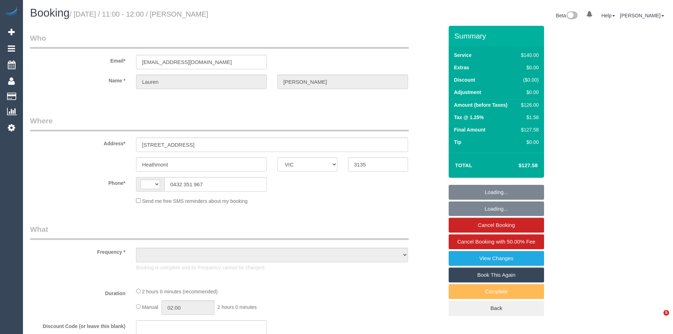
select select "number:14"
select select "number:19"
select select "number:25"
select select "number:34"
select select "number:11"
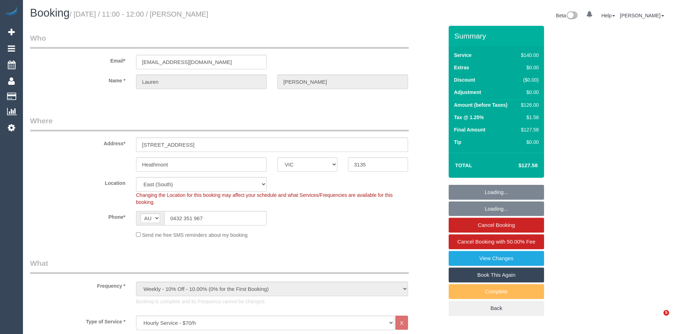
select select "object:1359"
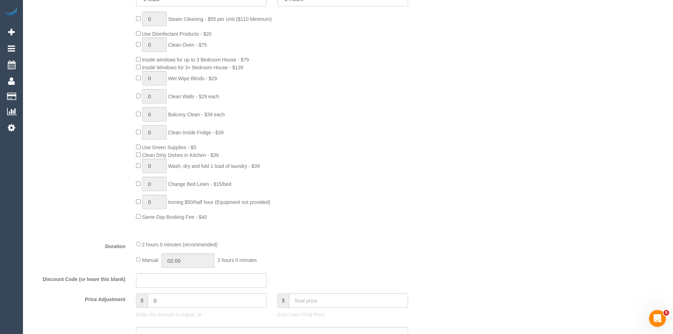
scroll to position [353, 0]
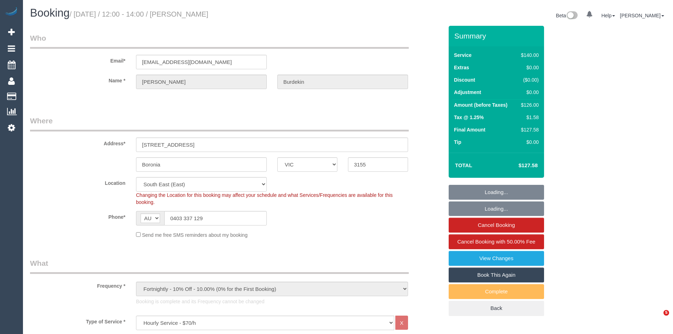
select select "VIC"
select select "number:29"
select select "number:14"
select select "number:19"
select select "number:22"
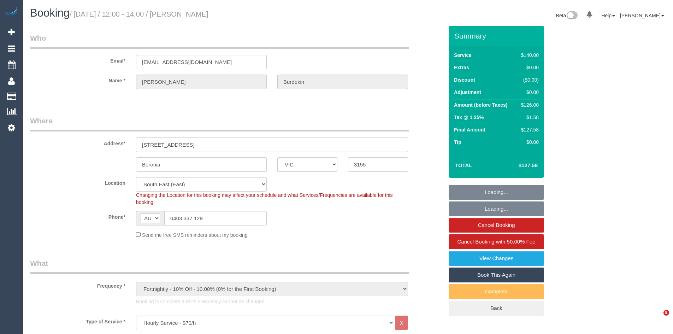
select select "number:34"
select select "number:26"
select select "object:1372"
select select "string:stripe-pm_1RO8sV2GScqysDRVl47720wb"
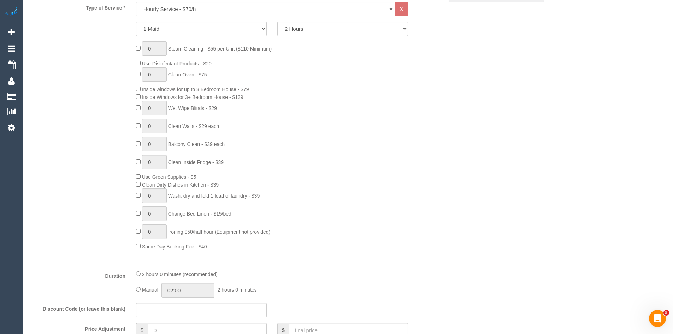
scroll to position [318, 0]
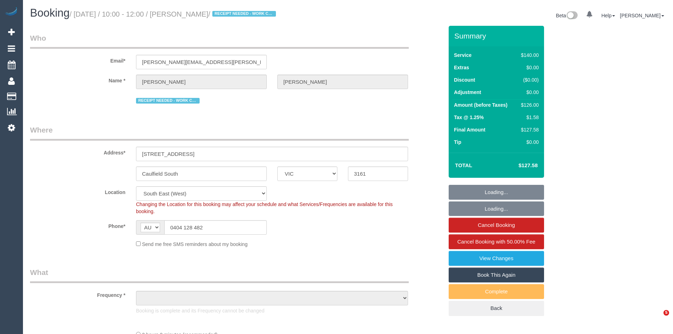
select select "VIC"
select select "object:858"
select select "string:stripe-pm_1S2j2a2GScqysDRVCptgbwsQ"
select select "number:28"
select select "number:14"
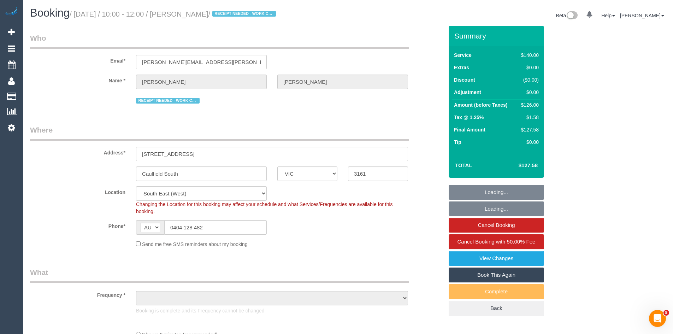
select select "number:19"
select select "number:25"
select select "number:34"
select select "object:1390"
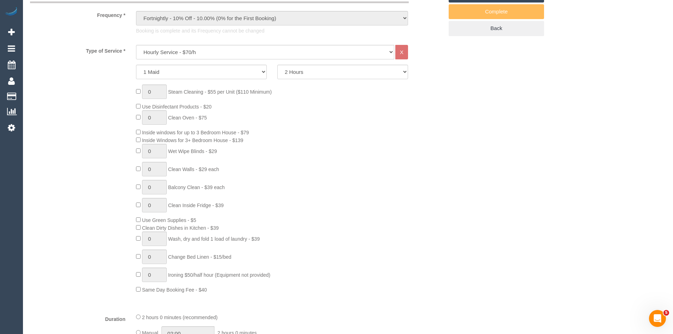
scroll to position [318, 0]
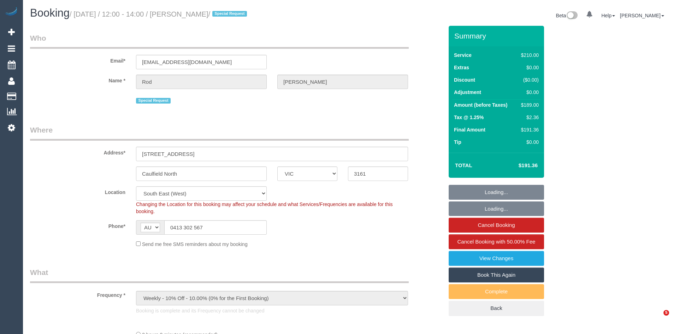
select select "VIC"
select select "number:28"
select select "number:14"
select select "number:19"
select select "number:24"
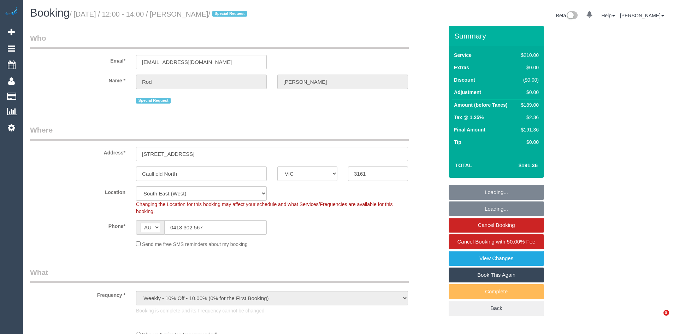
select select "number:35"
select select "number:26"
select select "object:879"
select select "180"
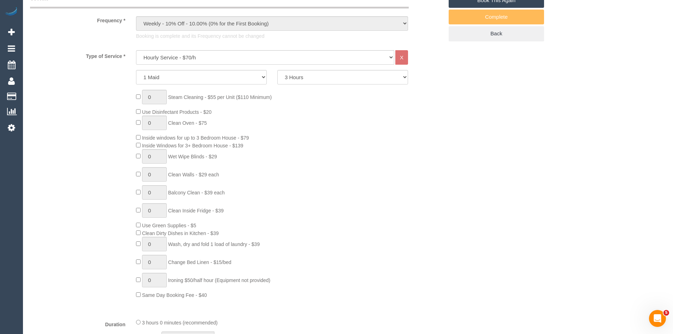
scroll to position [283, 0]
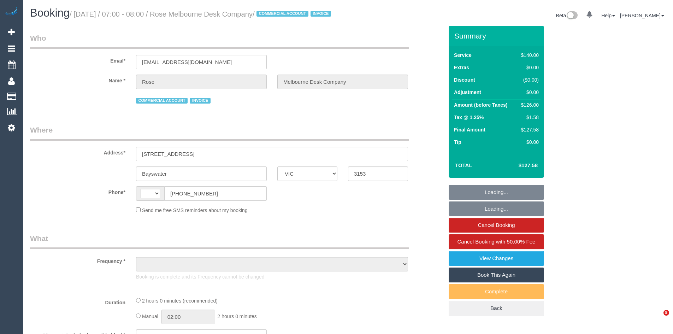
select select "VIC"
select select "string:AU"
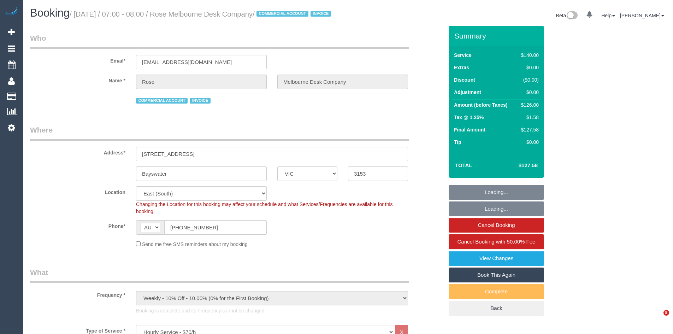
select select "object:1315"
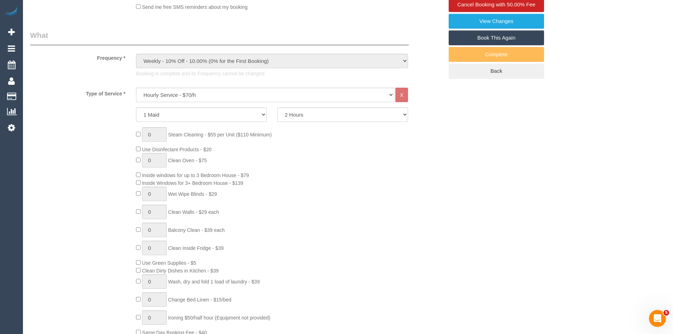
scroll to position [247, 0]
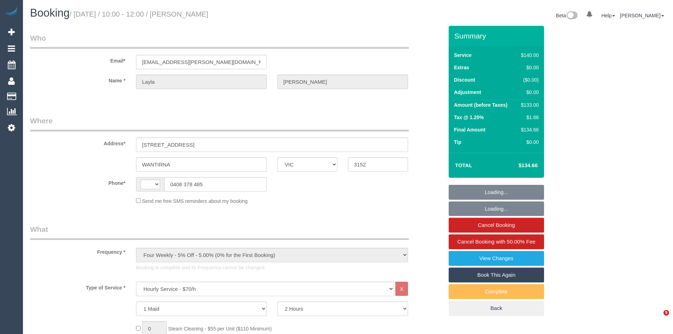
select select "VIC"
select select "string:AU"
select select "string:stripe-pm_1RSszp2GScqysDRVlgjpVTPA"
select select "number:27"
select select "number:14"
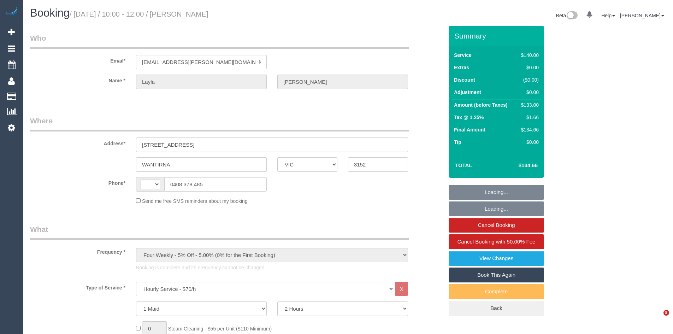
select select "number:19"
select select "number:36"
select select "number:34"
select select "number:26"
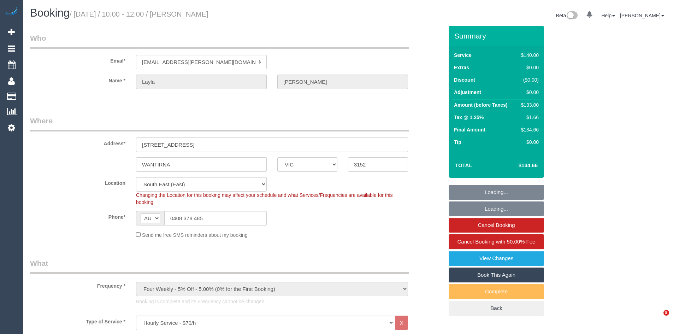
select select "object:1388"
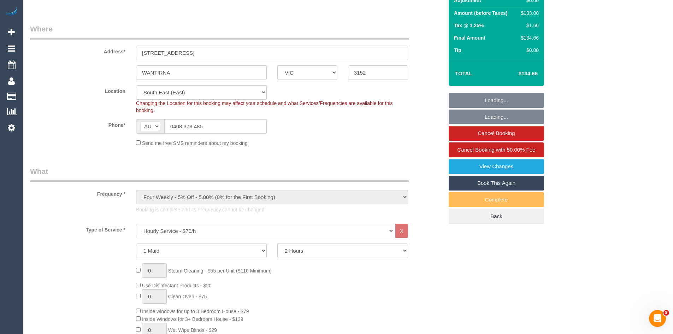
scroll to position [212, 0]
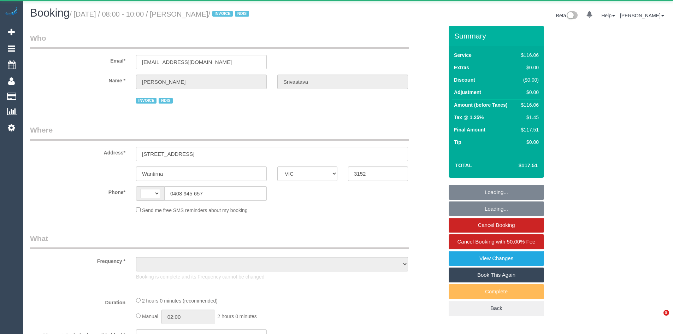
select select "VIC"
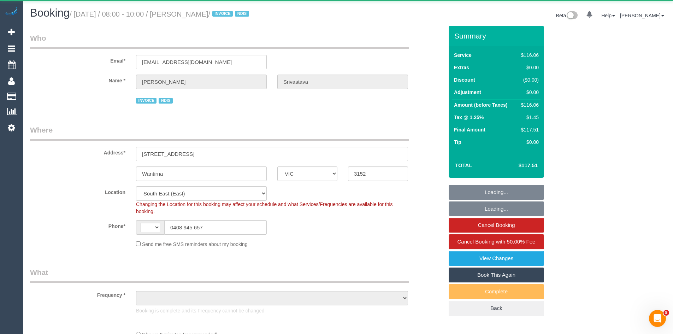
select select "string:AU"
select select "object:438"
select select "number:32"
select select "number:14"
select select "number:18"
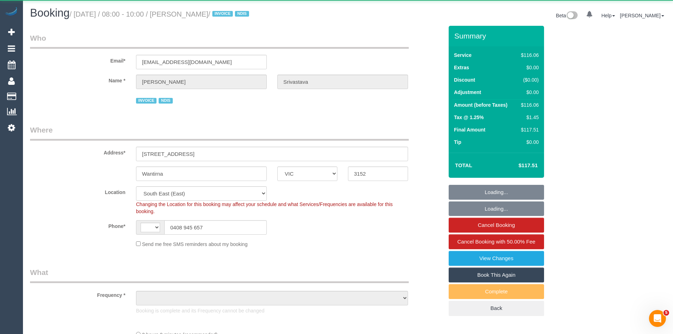
select select "number:36"
select select "number:35"
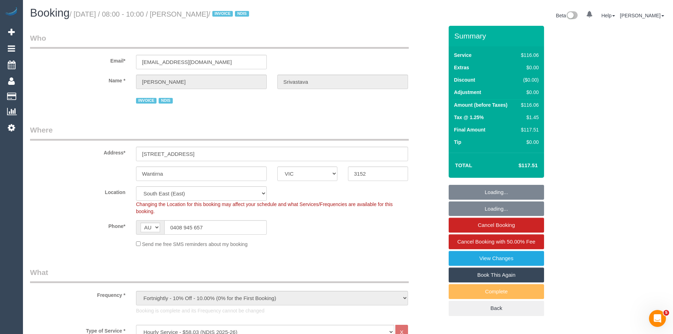
select select "object:1277"
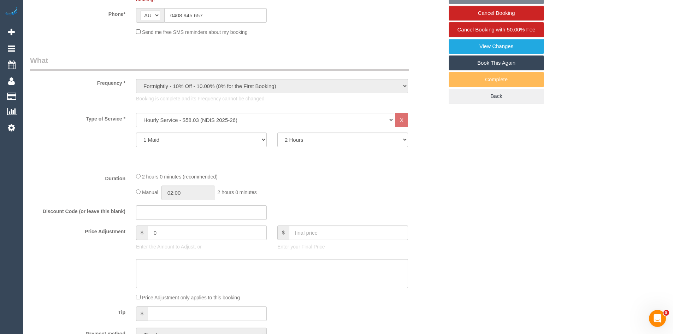
select select "spot1"
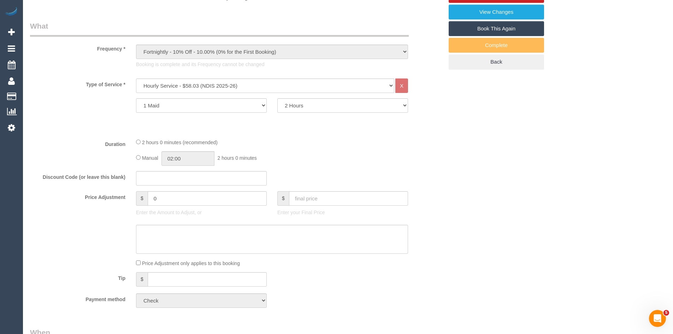
scroll to position [247, 0]
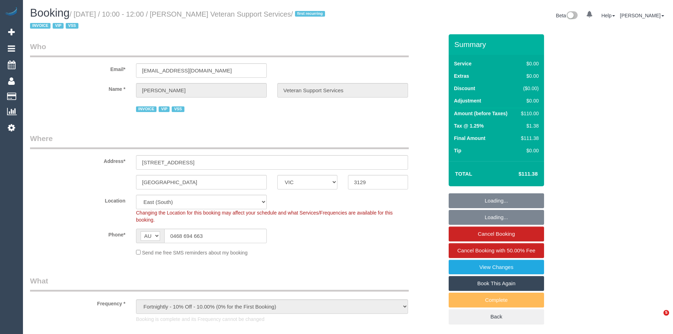
select select "VIC"
select select "number:28"
select select "number:14"
select select "number:19"
select select "number:36"
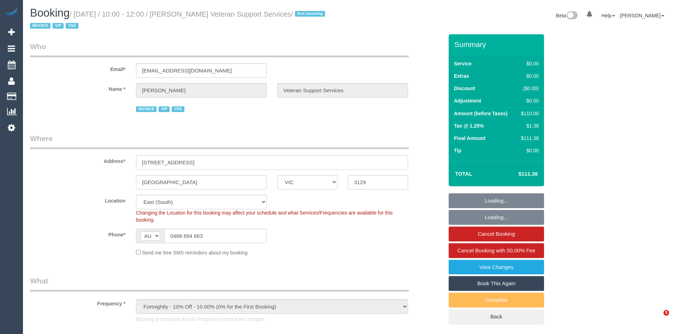
select select "number:34"
select select "object:1309"
select select "120"
select select "spot1"
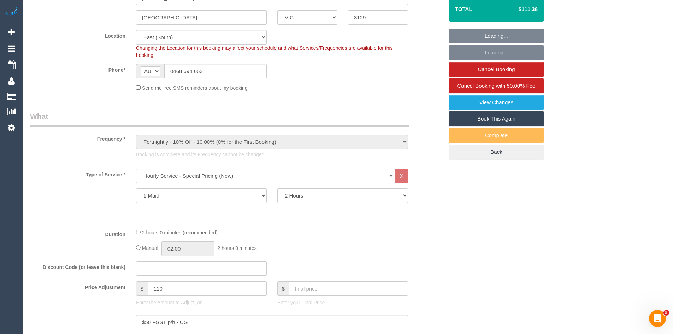
scroll to position [212, 0]
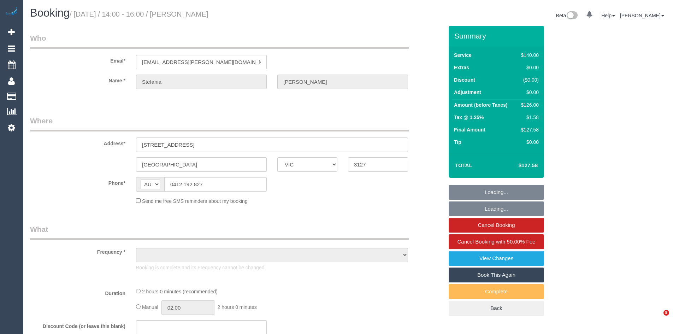
select select "VIC"
select select "object:1499"
select select "string:stripe-pm_1QRLDn2GScqysDRVUIfozcqf"
select select "number:27"
select select "number:14"
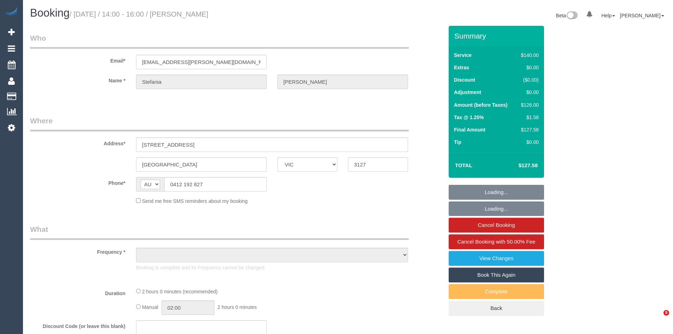
select select "number:19"
select select "number:36"
select select "number:35"
select select "number:12"
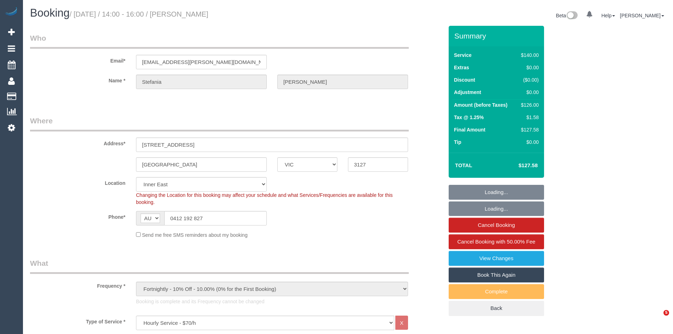
select select "spot1"
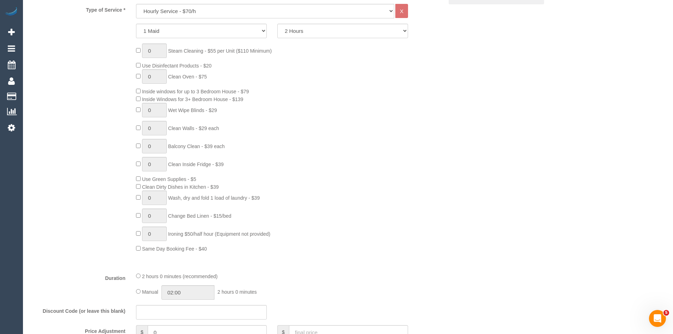
scroll to position [318, 0]
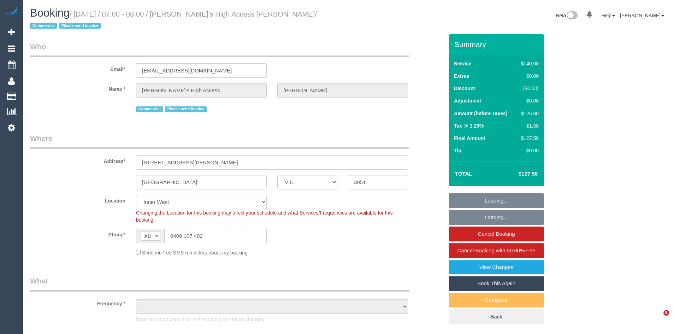
select select "VIC"
select select "object:691"
select select "number:28"
select select "number:14"
select select "number:18"
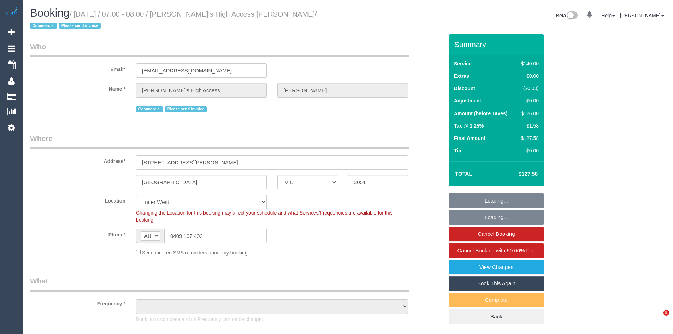
select select "number:22"
select select "spot1"
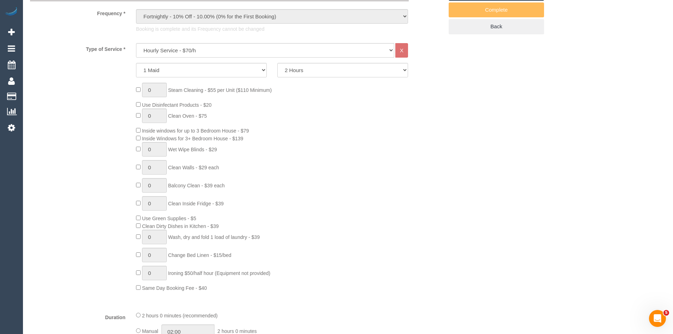
scroll to position [318, 0]
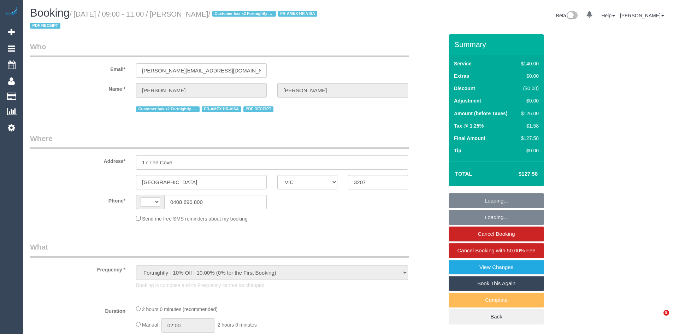
select select "VIC"
select select "string:stripe-pm_1R1yWm2GScqysDRVBqNpYDVY"
select select "string:AU"
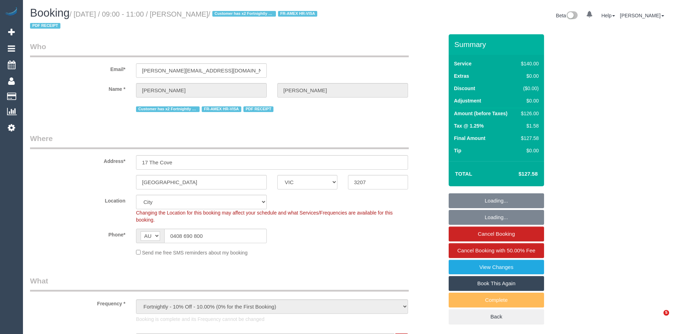
select select "object:892"
select select "number:28"
select select "number:14"
select select "number:19"
select select "number:22"
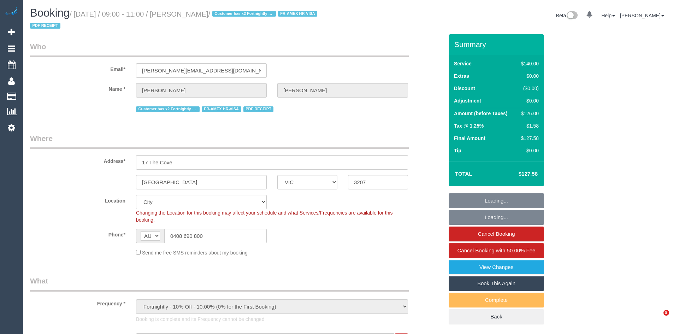
select select "number:11"
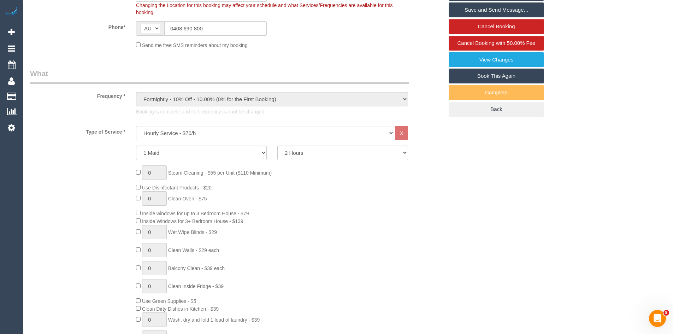
scroll to position [212, 0]
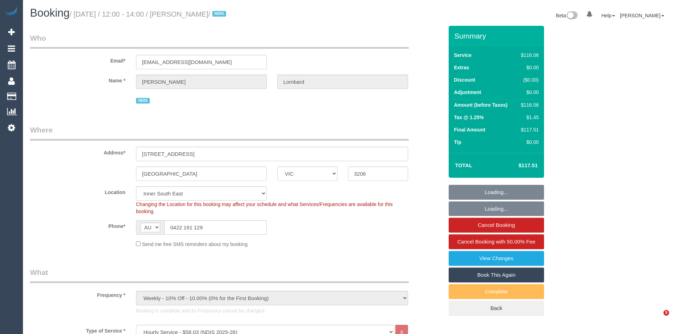
select select "VIC"
select select "number:28"
select select "number:14"
select select "number:19"
select select "number:23"
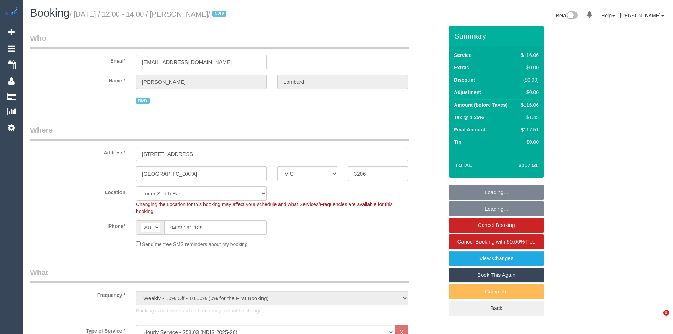
select select "number:35"
select select "spot1"
select select "object:1350"
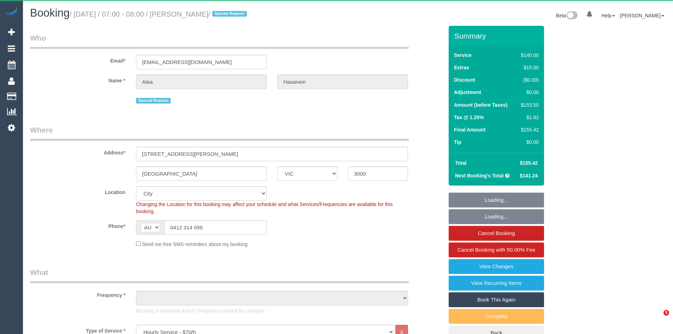
select select "VIC"
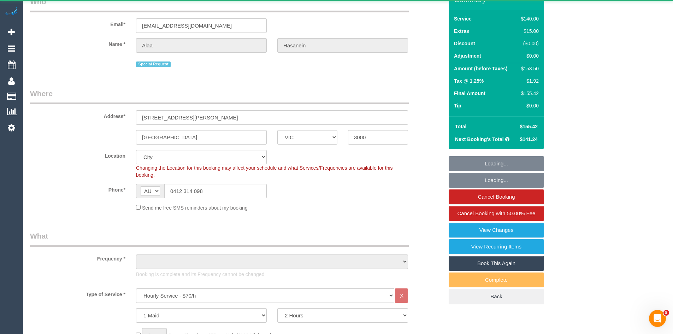
select select "object:741"
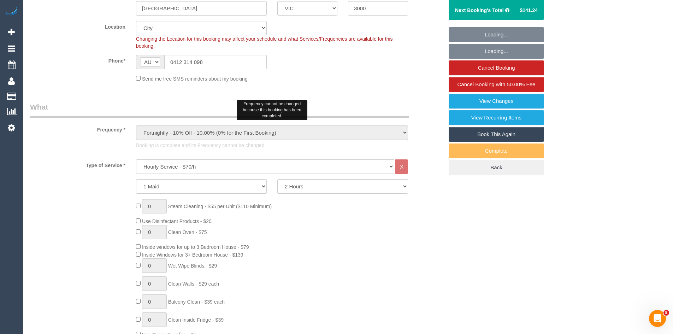
select select "number:28"
select select "number:14"
select select "number:20"
select select "number:24"
select select "number:34"
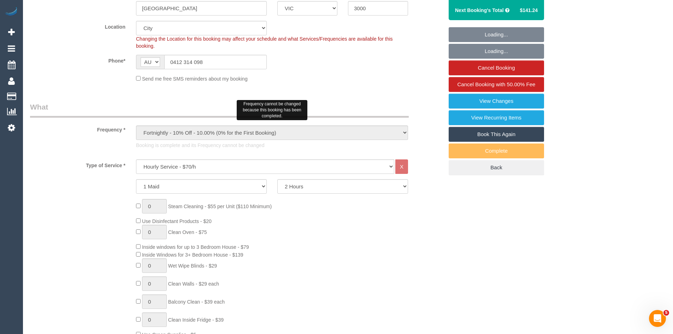
select select "number:12"
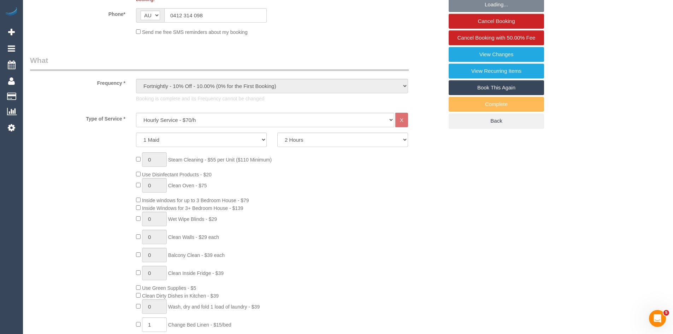
select select "object:1314"
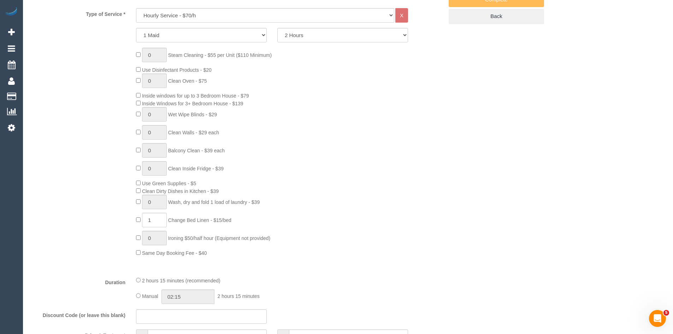
scroll to position [424, 0]
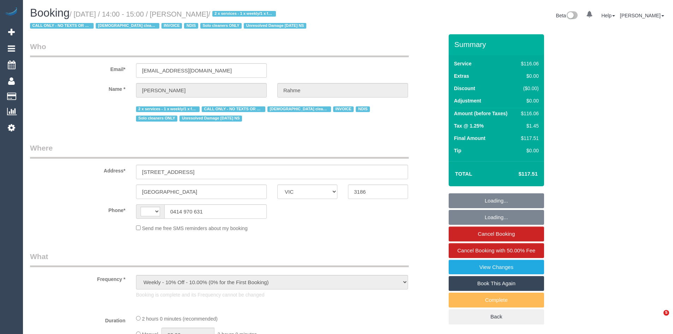
select select "VIC"
select select "string:AU"
select select "number:28"
select select "number:14"
select select "number:19"
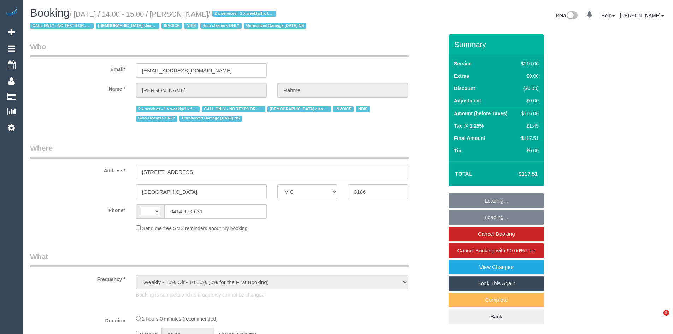
select select "number:23"
select select "number:35"
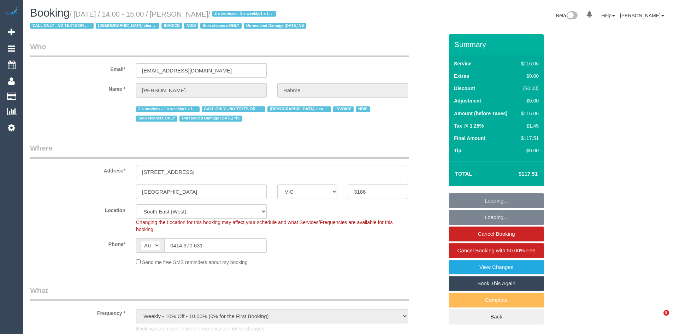
select select "object:785"
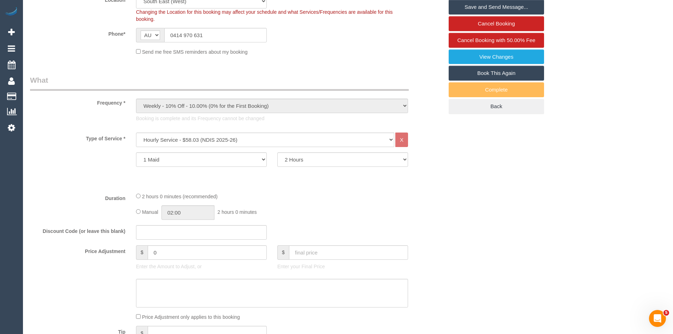
scroll to position [212, 0]
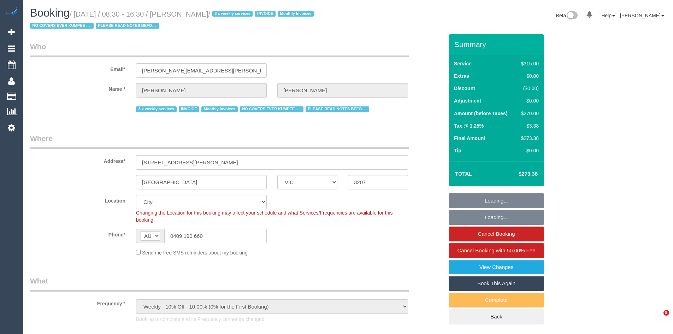
select select "VIC"
select select "number:27"
select select "object:719"
select select "270"
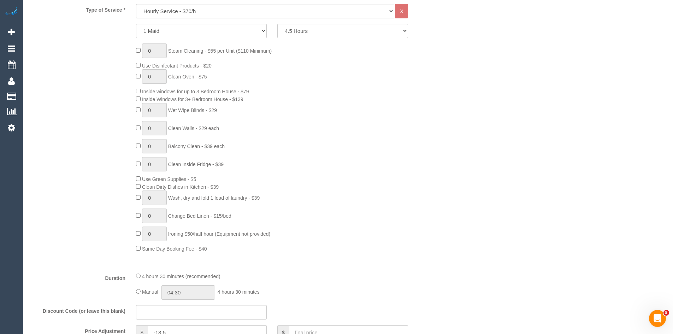
scroll to position [353, 0]
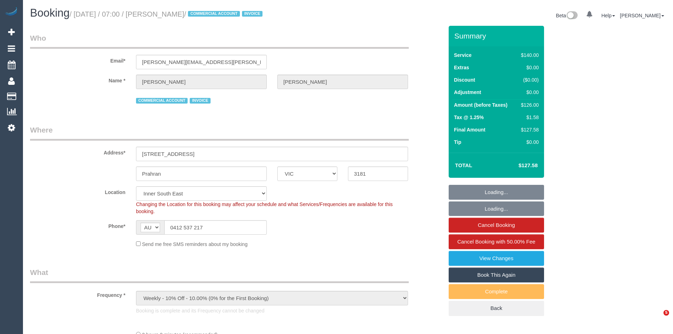
select select "VIC"
select select "number:28"
select select "number:16"
select select "number:18"
select select "number:25"
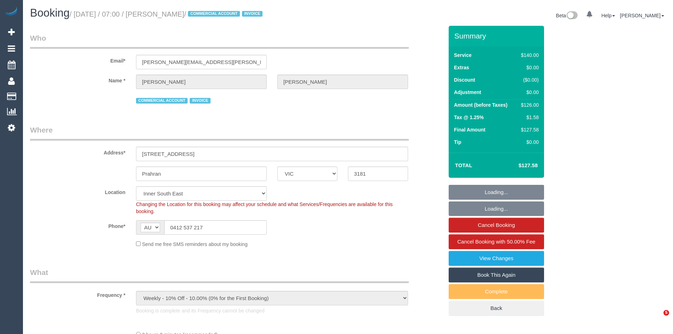
select select "number:35"
select select "number:11"
select select "23690"
select select "object:1473"
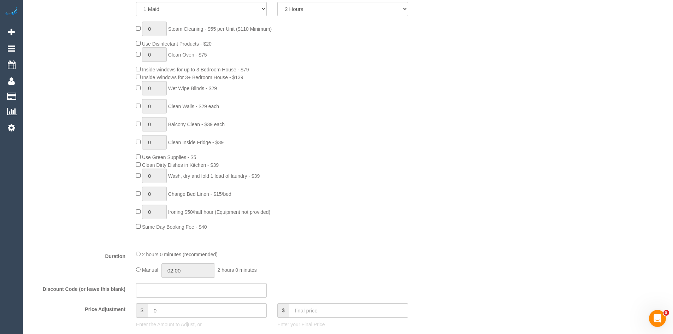
scroll to position [353, 0]
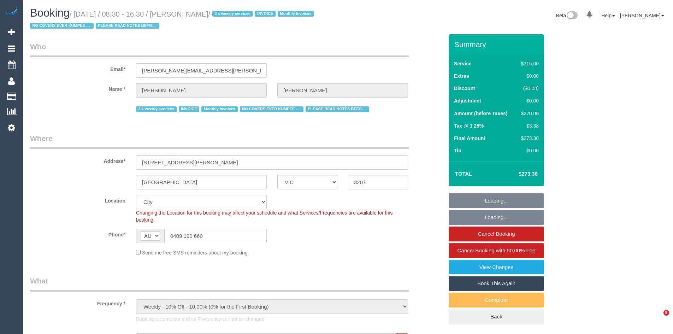
select select "VIC"
select select "270"
select select "number:27"
select select "number:35"
select select "23690"
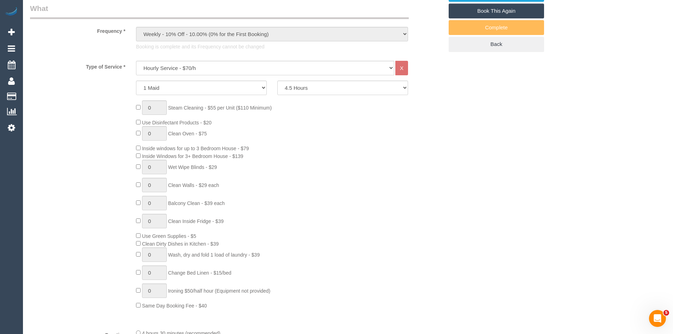
scroll to position [283, 0]
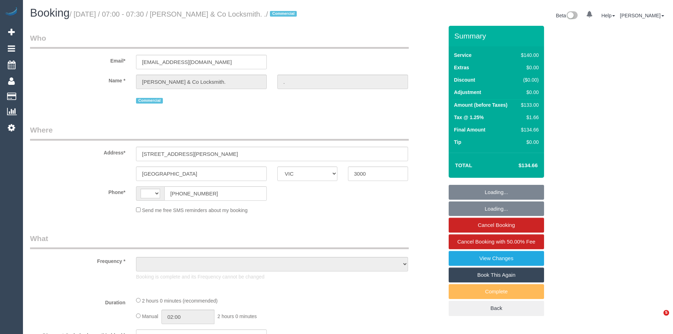
select select "VIC"
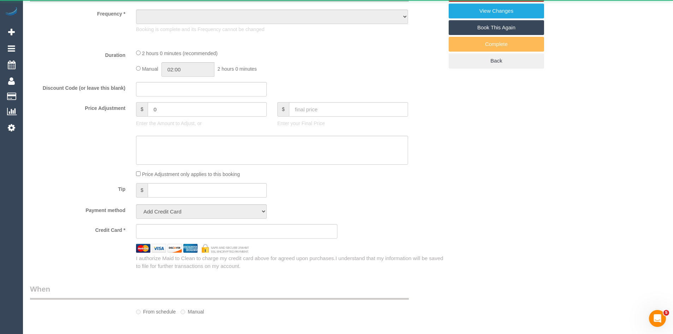
select select "string:AU"
select select "object:546"
select select "number:28"
select select "number:14"
select select "number:18"
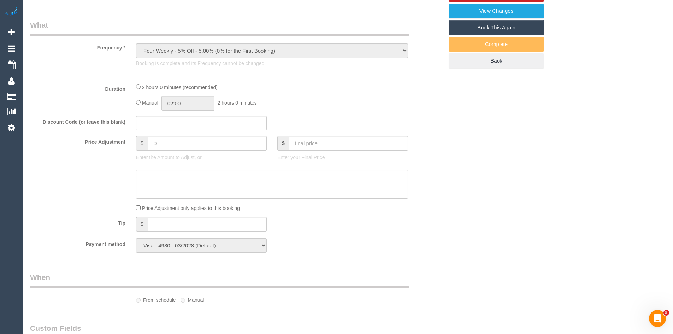
select select "string:stripe-pm_1RJmDT2GScqysDRVQOZAWN4w"
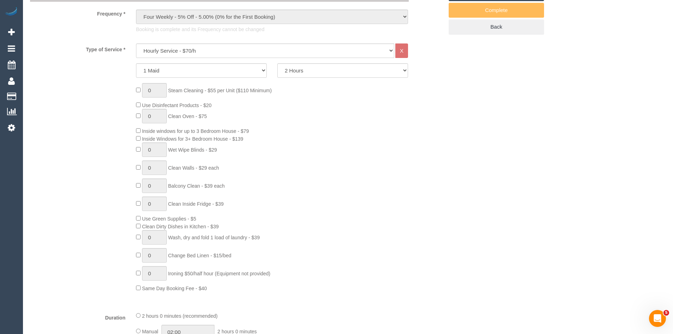
select select "object:1288"
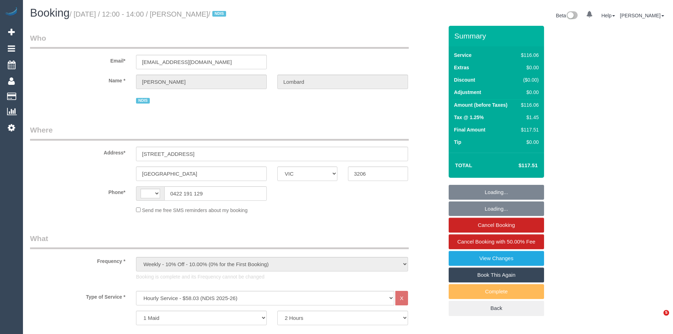
select select "VIC"
select select "number:28"
select select "number:14"
select select "number:19"
select select "number:23"
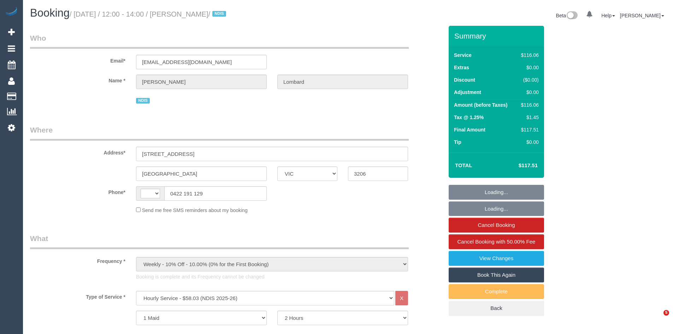
select select "number:35"
select select "object:752"
select select "string:AU"
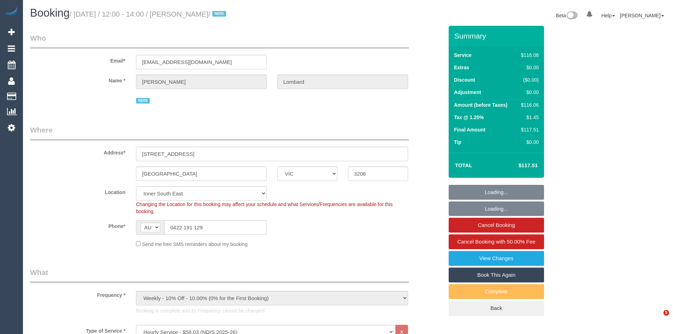
select select "spot1"
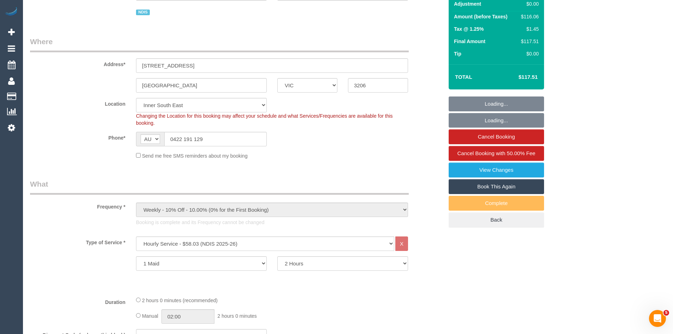
scroll to position [247, 0]
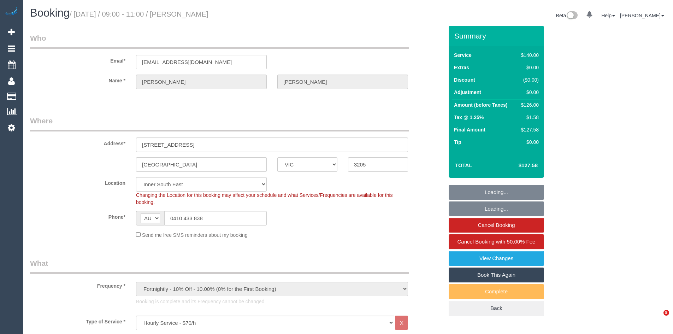
select select "VIC"
select select "object:727"
select select "number:28"
select select "number:16"
select select "number:19"
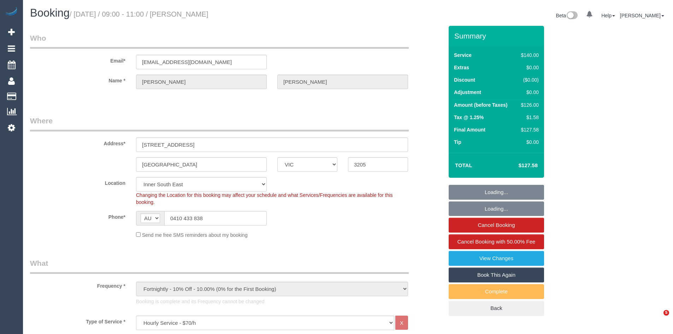
select select "number:25"
select select "number:35"
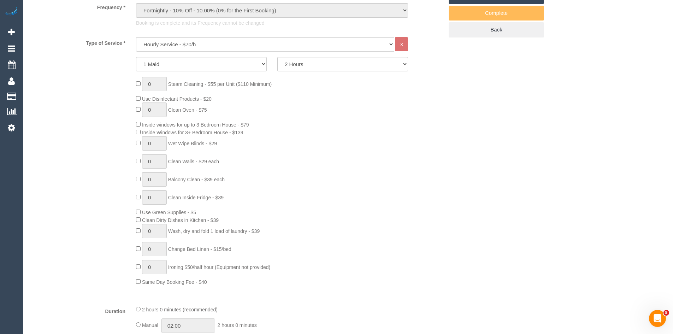
scroll to position [283, 0]
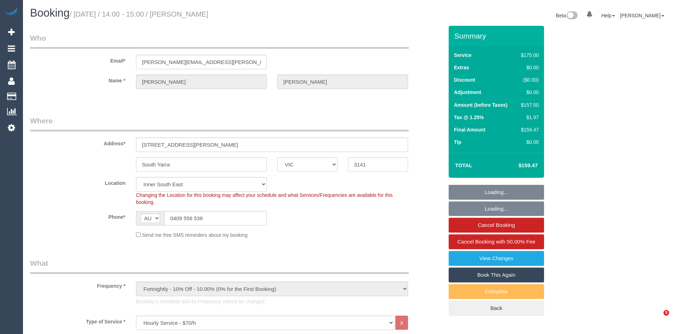
select select "VIC"
select select "150"
select select "number:32"
select select "number:35"
select select "23690"
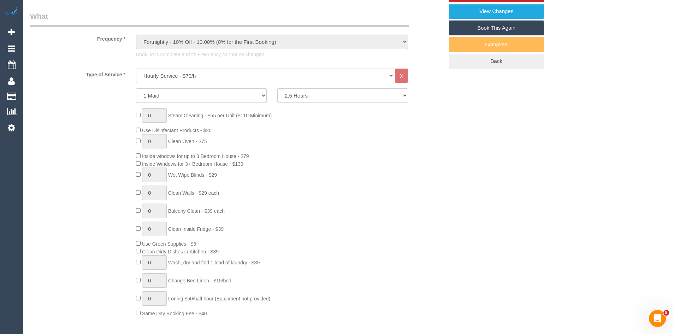
scroll to position [247, 0]
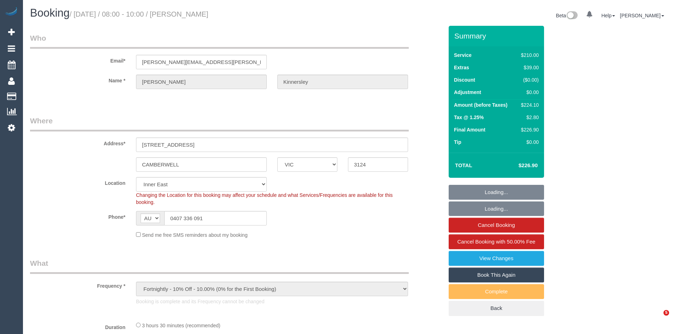
select select "VIC"
select select "string:stripe-pm_1RjrcA2GScqysDRVQneTCag3"
select select "number:30"
select select "number:14"
select select "number:18"
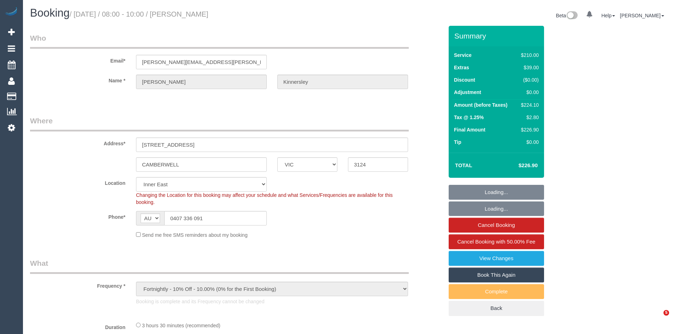
select select "number:22"
select select "number:34"
select select "number:26"
select select "180"
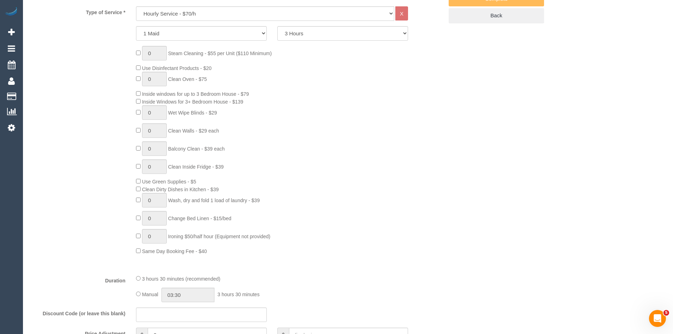
scroll to position [318, 0]
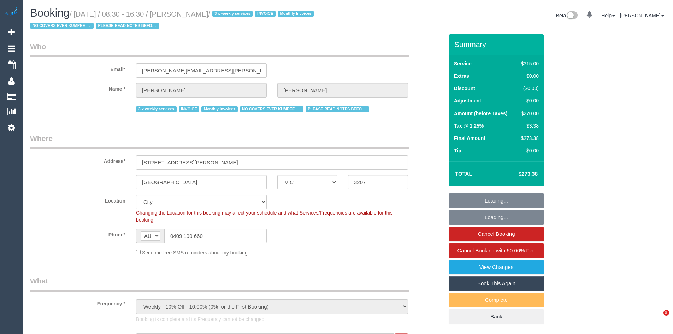
select select "VIC"
select select "270"
select select "number:27"
select select "number:35"
select select "object:892"
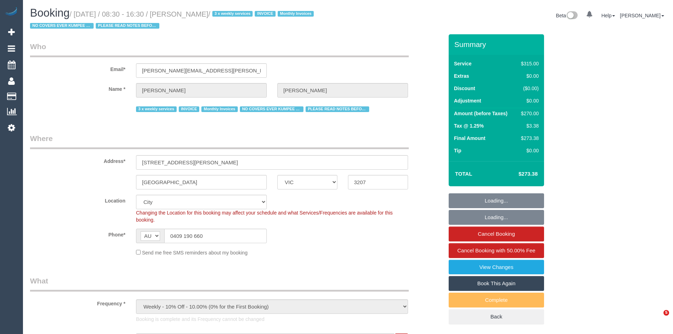
select select "23690"
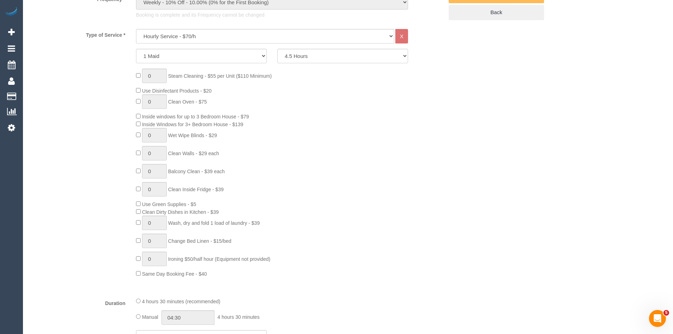
scroll to position [318, 0]
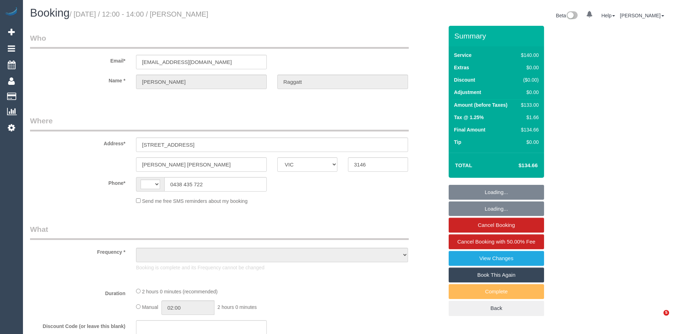
select select "VIC"
select select "string:AU"
select select "object:290"
select select "string:stripe-pm_1OSDqe2GScqysDRVrLlzHFEA"
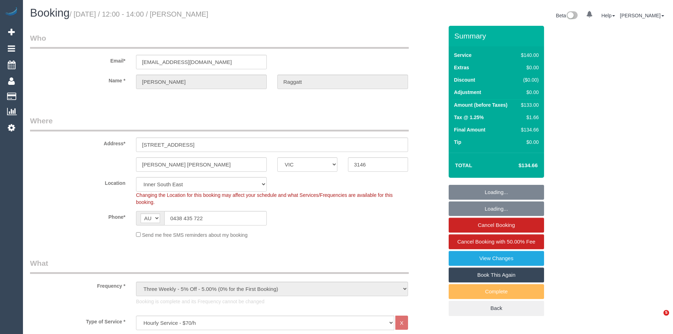
select select "object:1510"
select select "number:28"
select select "number:14"
select select "number:18"
select select "number:22"
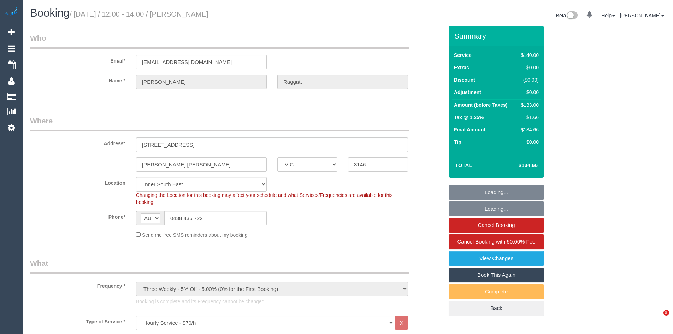
select select "number:34"
select select "number:12"
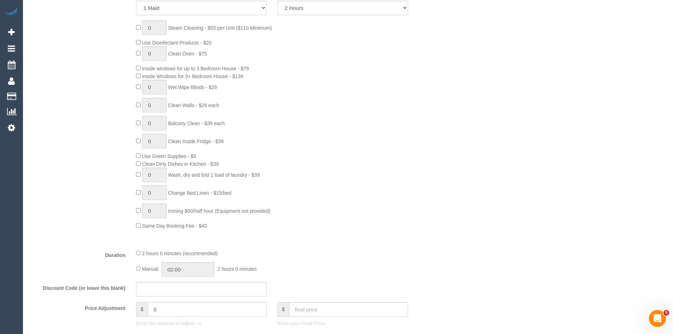
scroll to position [353, 0]
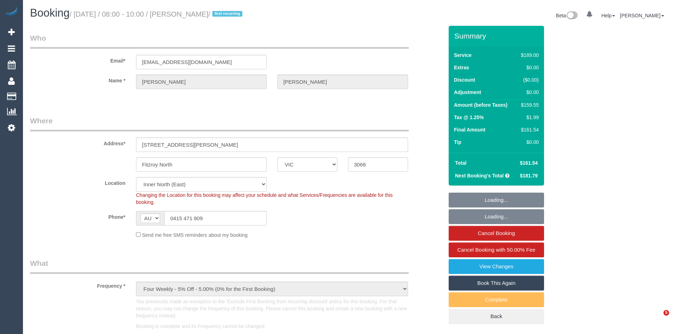
select select "VIC"
select select "spot1"
select select "number:28"
select select "number:14"
select select "number:19"
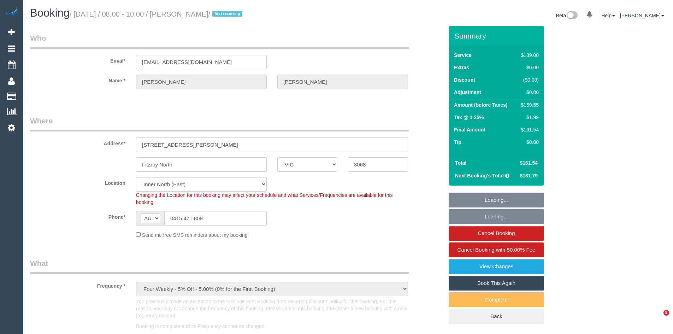
select select "number:24"
select select "number:26"
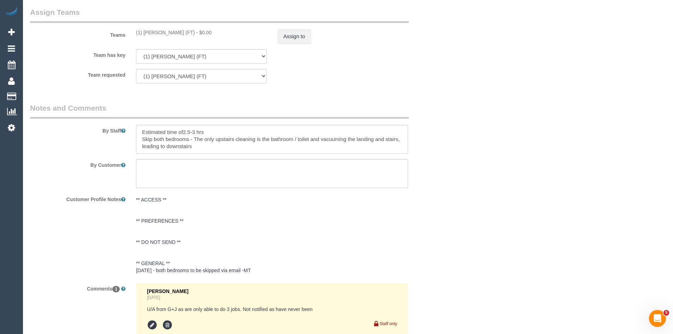
scroll to position [1130, 0]
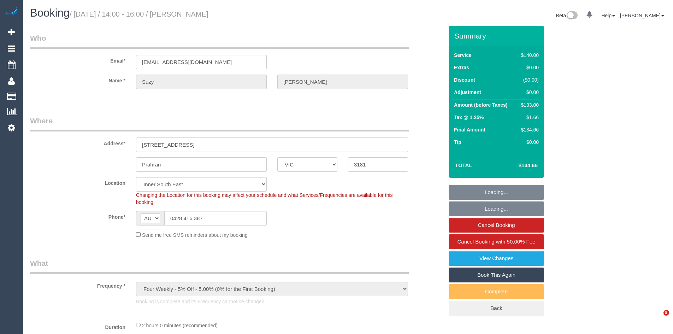
select select "VIC"
select select "object:854"
select select "number:28"
select select "number:14"
select select "number:19"
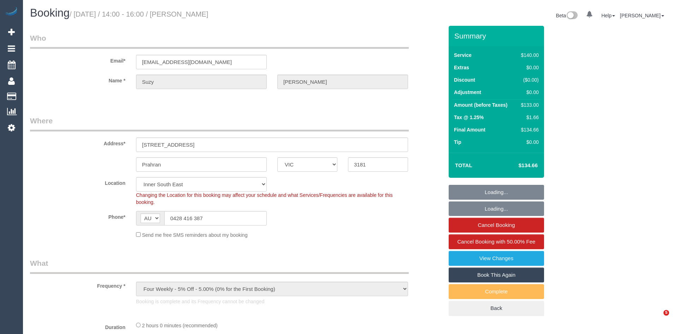
select select "number:22"
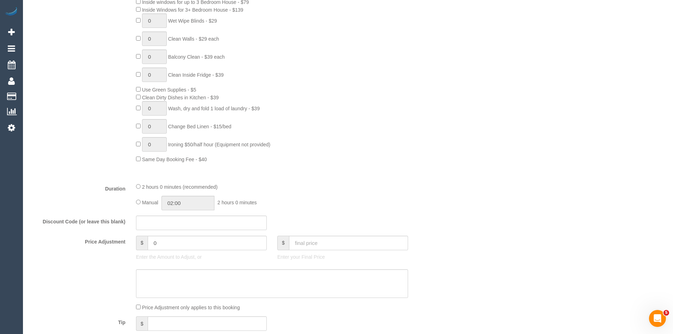
scroll to position [424, 0]
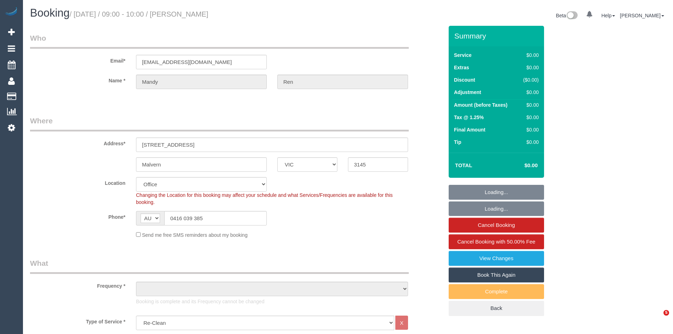
select select "VIC"
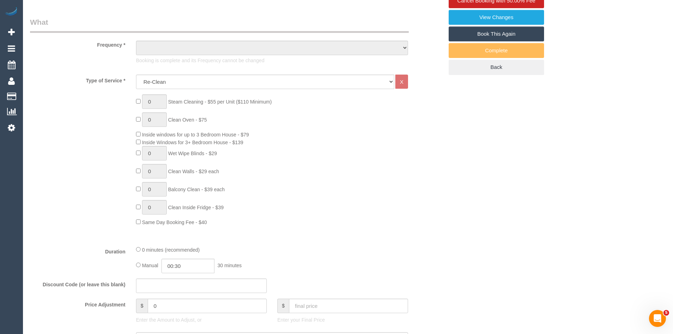
select select "number:28"
select select "number:14"
select select "number:19"
select select "number:24"
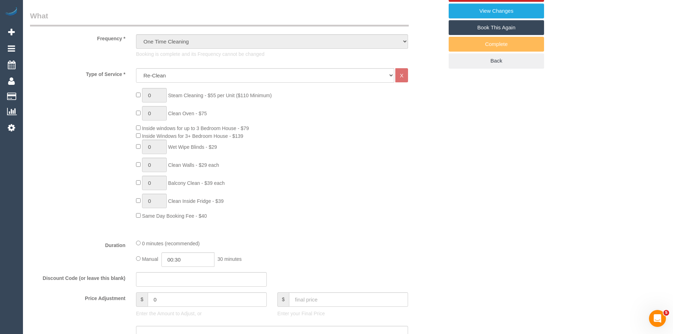
select select "object:2138"
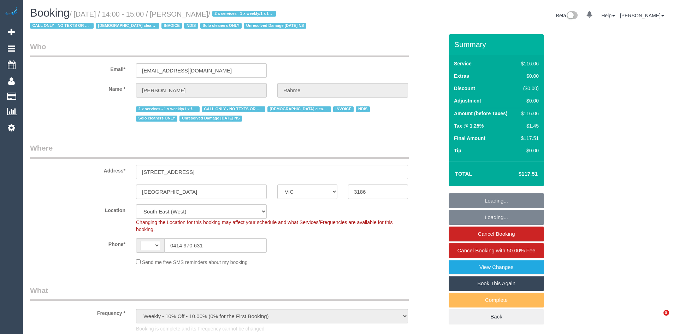
select select "VIC"
select select "object:314"
select select "string:AU"
select select "number:28"
select select "number:14"
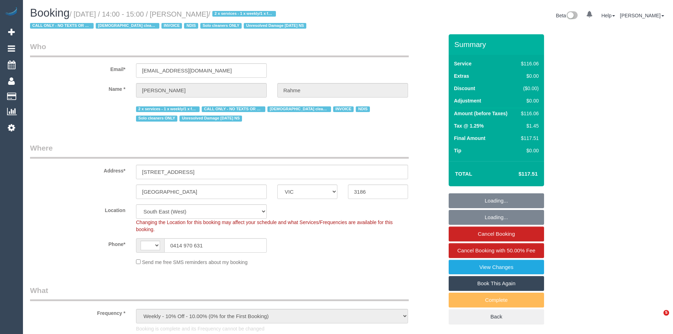
select select "number:19"
select select "number:23"
select select "number:35"
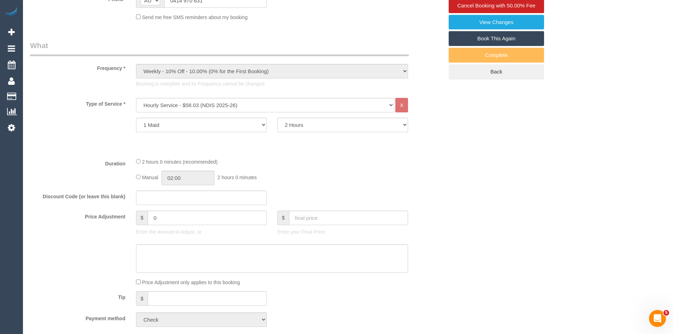
scroll to position [247, 0]
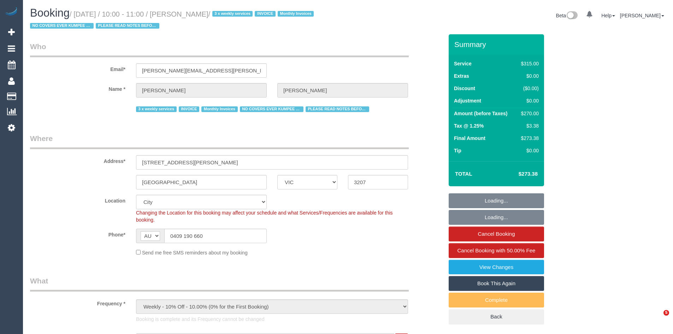
select select "VIC"
select select "270"
select select "number:27"
select select "object:1302"
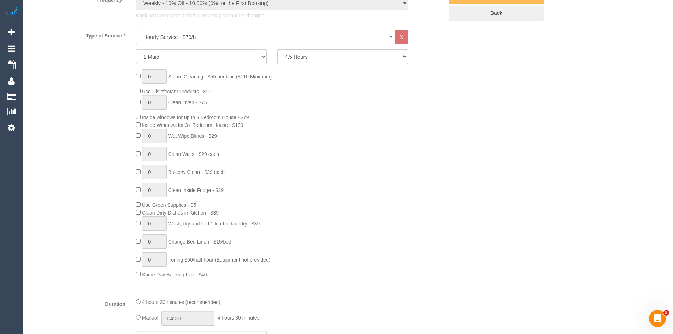
scroll to position [318, 0]
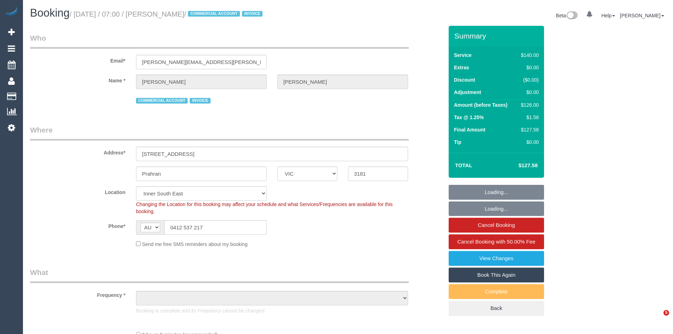
select select "VIC"
select select "object:1458"
select select "23690"
select select "number:28"
select select "number:16"
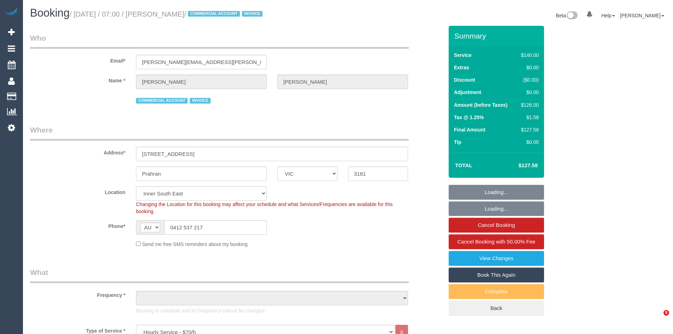
select select "number:18"
select select "number:25"
select select "number:35"
select select "number:11"
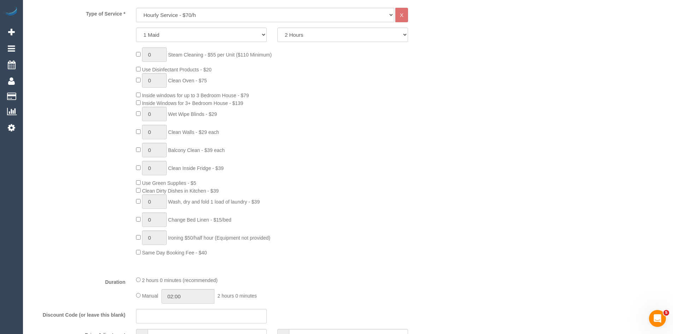
scroll to position [318, 0]
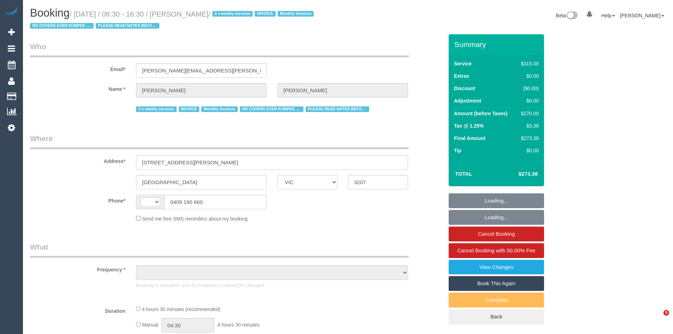
select select "VIC"
select select "string:AU"
select select "object:551"
select select "23690"
select select "270"
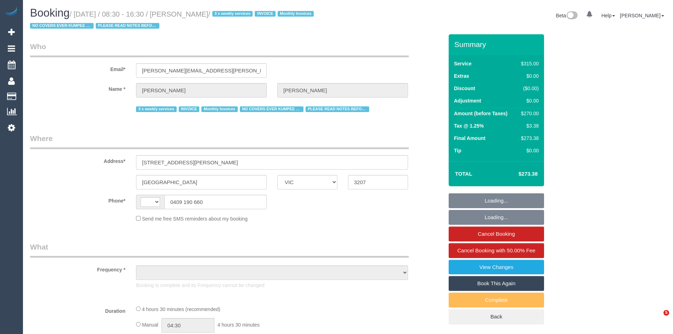
select select "number:27"
select select "number:35"
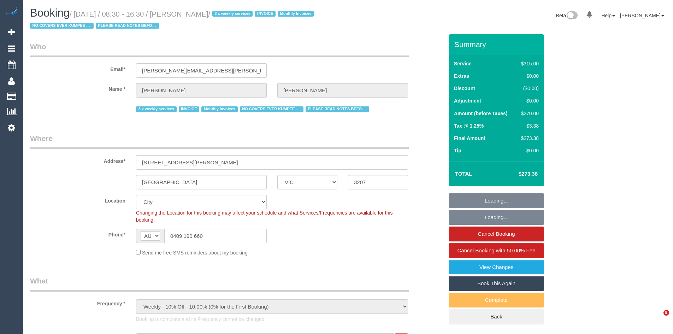
select select "object:1310"
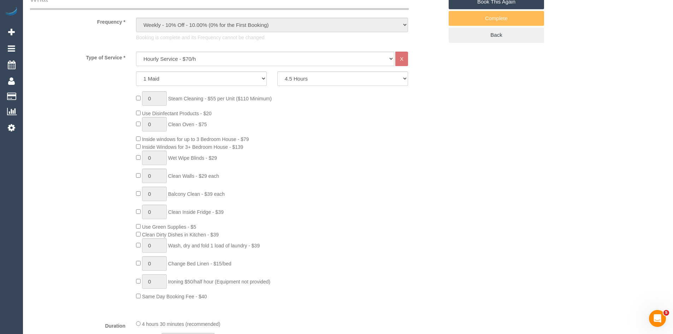
scroll to position [283, 0]
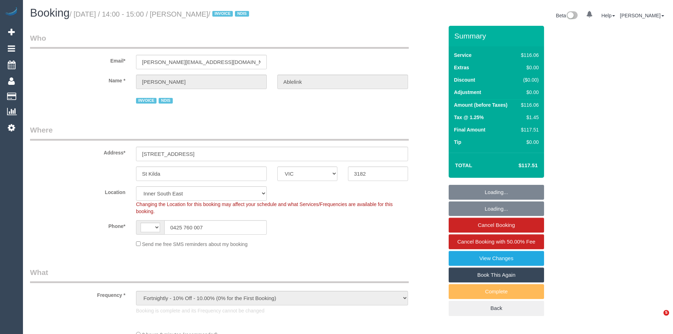
select select "VIC"
select select "object:746"
select select "string:AU"
select select "number:28"
select select "number:14"
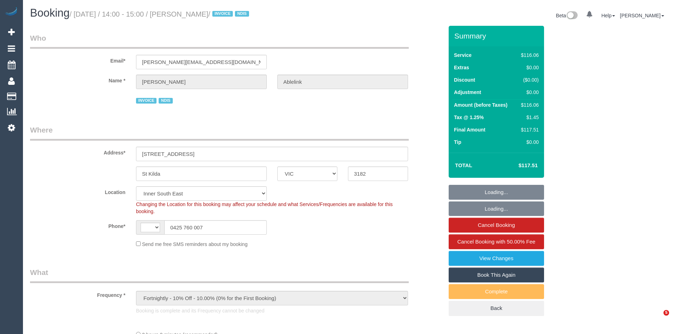
select select "number:18"
select select "number:36"
select select "number:35"
select select "number:13"
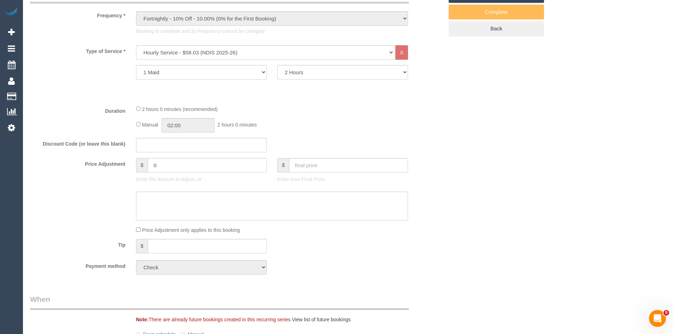
scroll to position [283, 0]
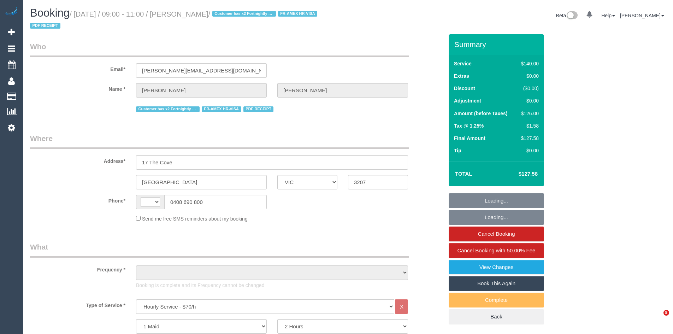
select select "VIC"
select select "string:AU"
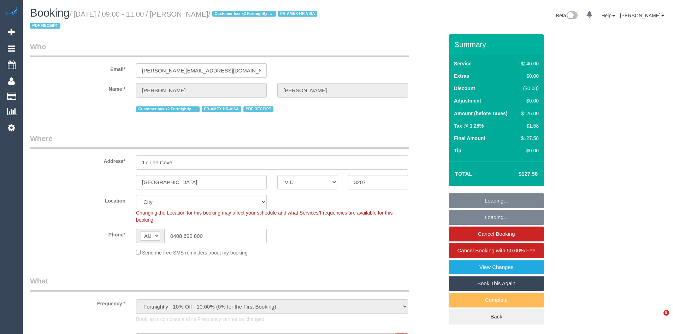
select select "object:1314"
select select "string:stripe-pm_1R1yWm2GScqysDRVBqNpYDVY"
select select "number:28"
select select "number:14"
select select "number:19"
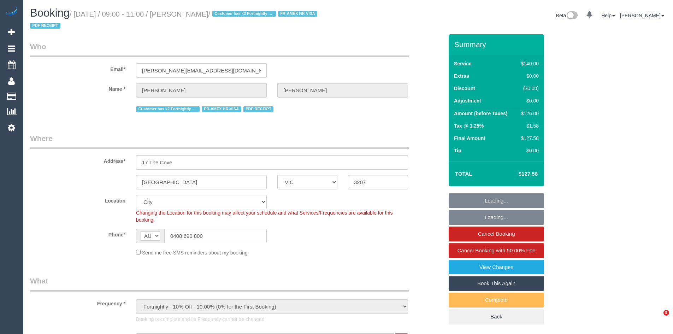
select select "number:22"
select select "number:11"
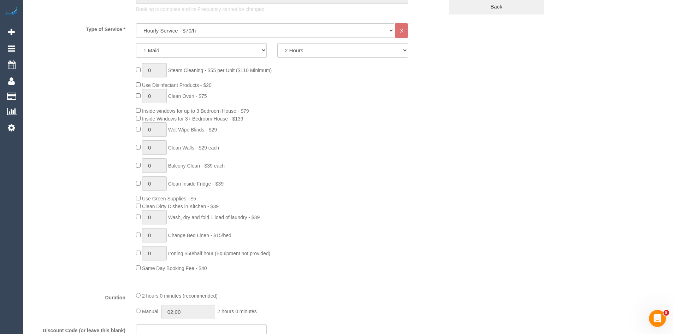
scroll to position [318, 0]
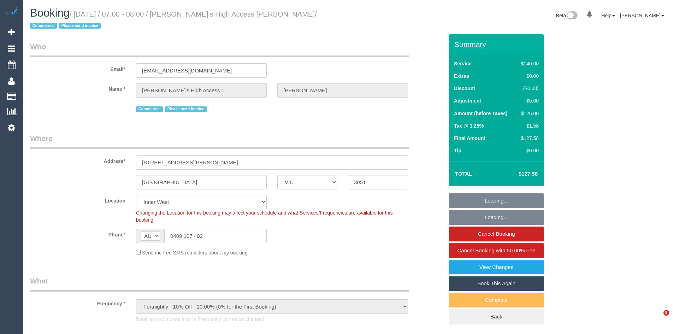
select select "VIC"
select select "object:705"
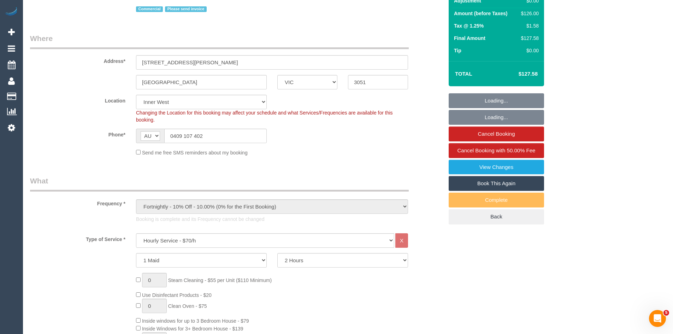
select select "spot1"
select select "number:28"
select select "number:14"
select select "number:18"
select select "number:22"
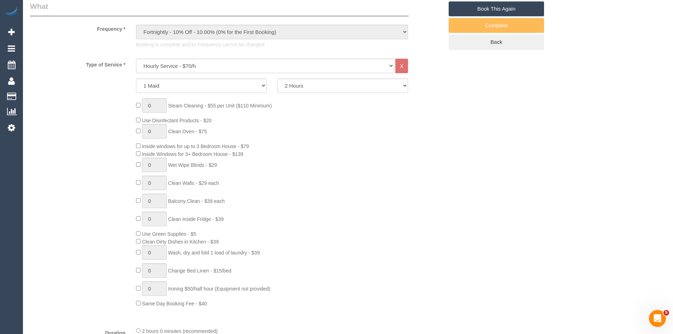
scroll to position [283, 0]
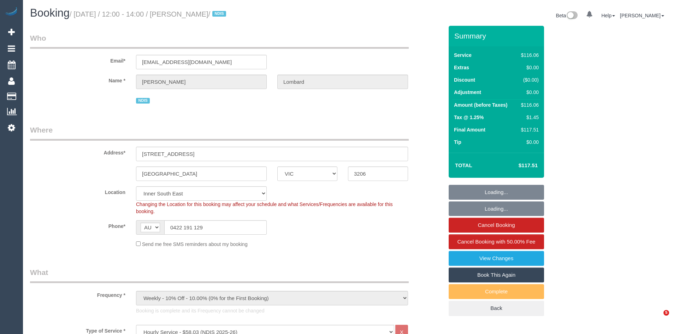
select select "VIC"
select select "object:1340"
select select "number:28"
select select "number:14"
select select "number:19"
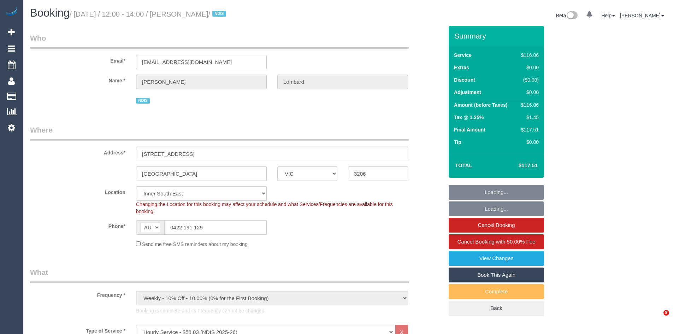
select select "number:23"
select select "number:35"
select select "spot1"
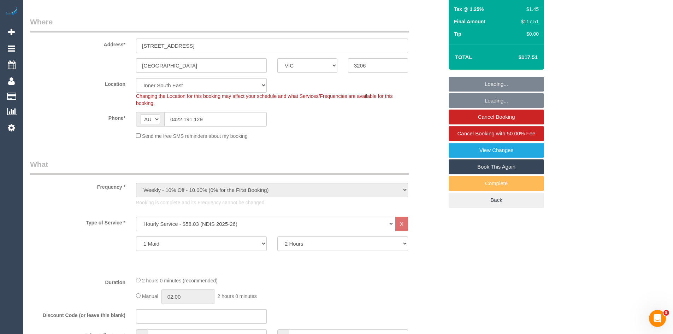
scroll to position [247, 0]
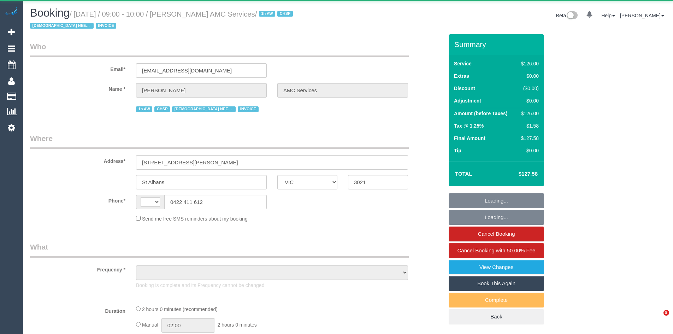
select select "VIC"
select select "string:AU"
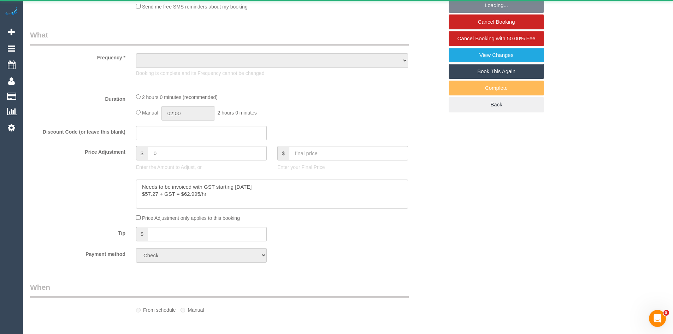
scroll to position [246, 0]
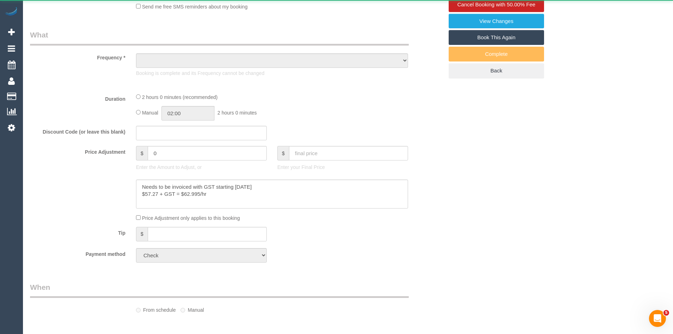
select select "object:544"
select select "120"
select select "number:28"
select select "number:14"
select select "number:19"
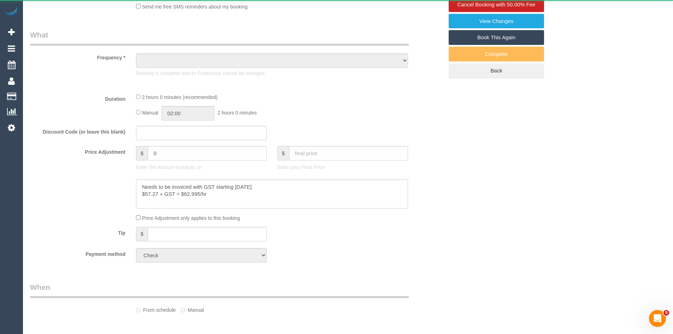
select select "number:25"
select select "number:35"
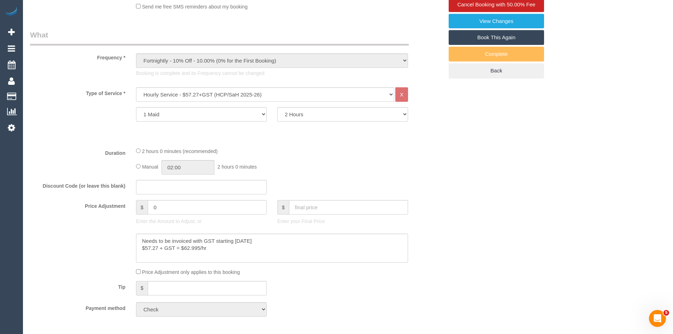
select select "object:758"
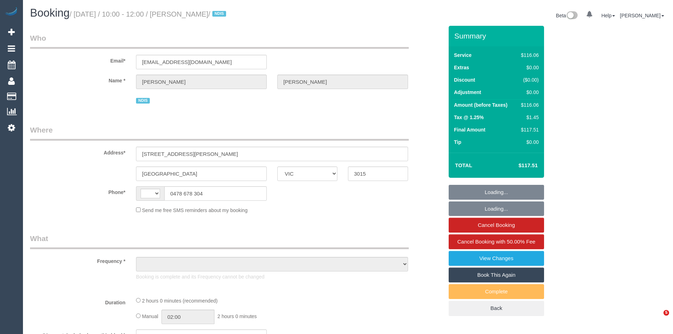
select select "VIC"
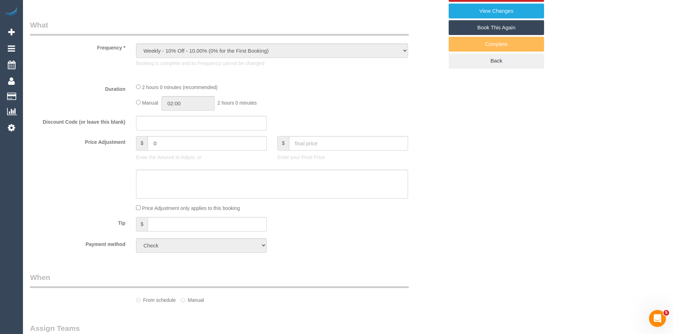
scroll to position [281, 0]
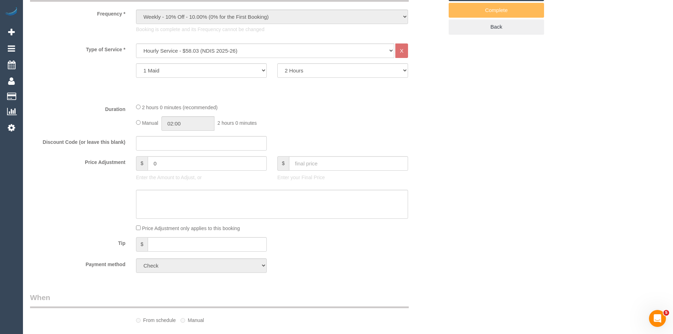
select select "object:747"
select select "string:AU"
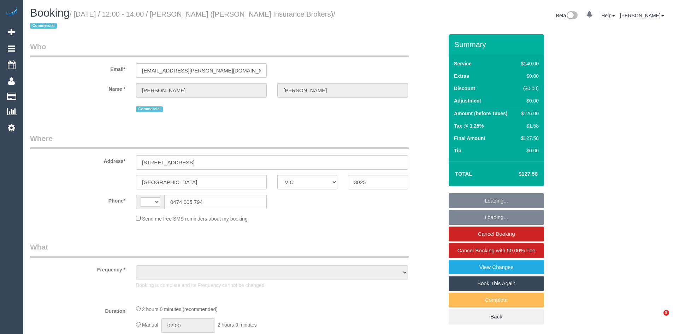
select select "VIC"
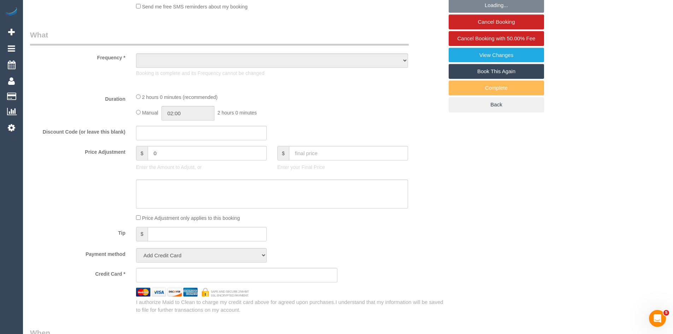
select select "string:stripe-pm_1PTD6u2GScqysDRVtBuBNvNX"
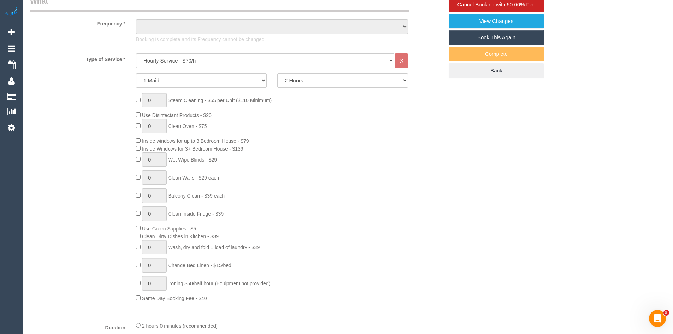
select select "object:466"
select select "number:28"
select select "number:17"
select select "number:21"
select select "number:24"
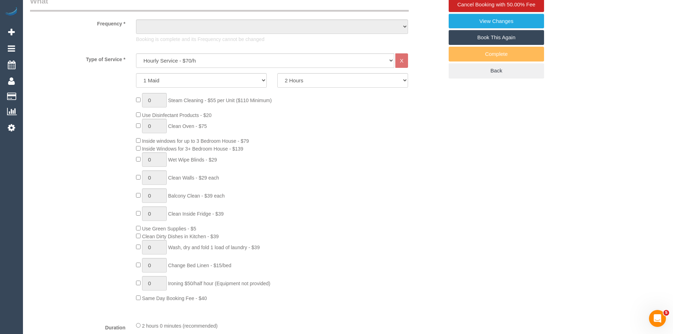
select select "number:33"
select select "number:26"
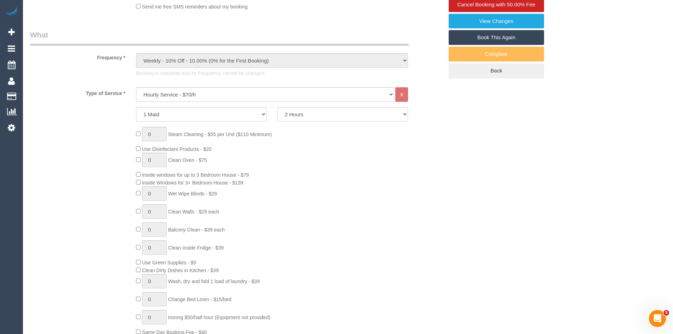
select select "object:1334"
select select "string:AU"
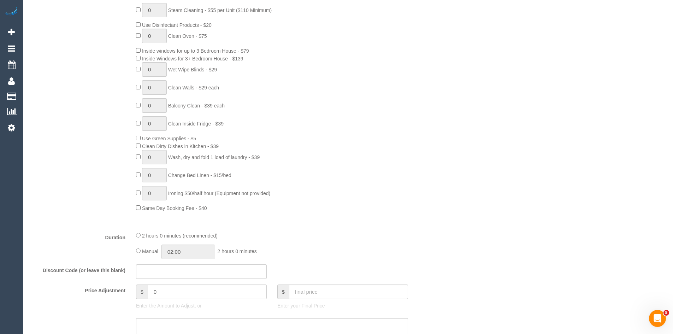
scroll to position [387, 0]
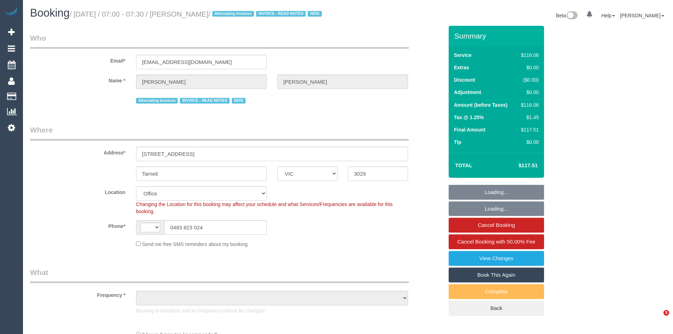
select select "VIC"
select select "string:AU"
select select "object:2084"
select select "number:27"
select select "number:14"
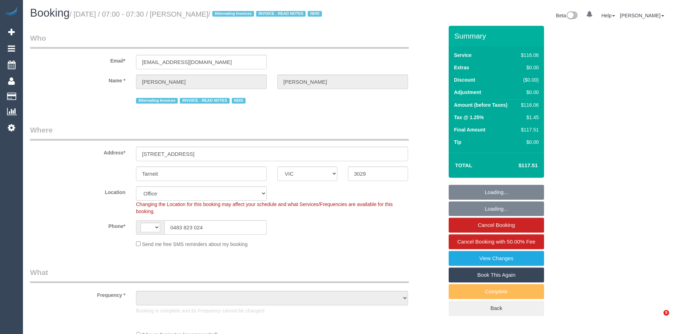
select select "number:19"
select select "number:24"
select select "number:34"
select select "number:11"
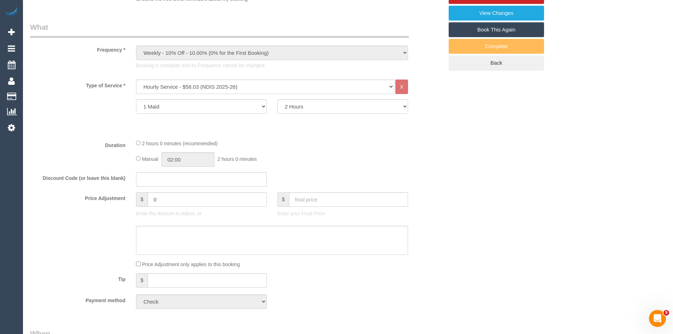
scroll to position [247, 0]
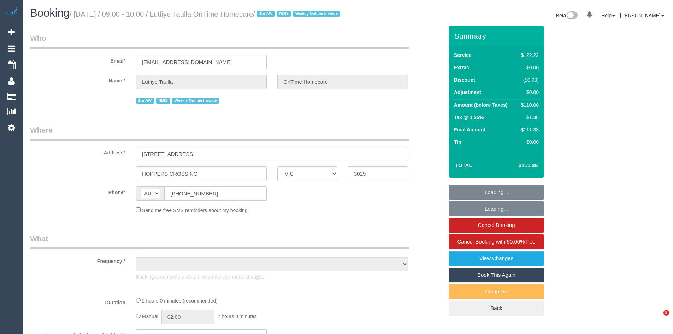
select select "VIC"
select select "object:554"
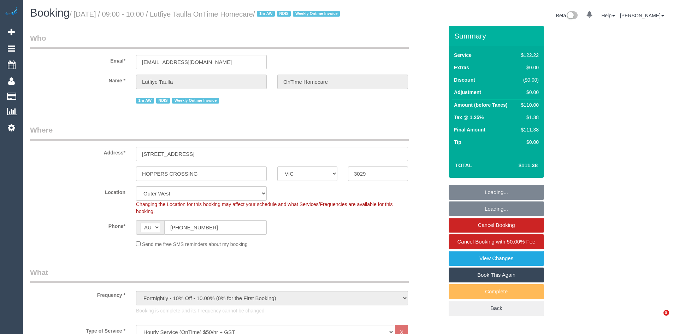
select select "number:28"
select select "number:14"
select select "number:19"
select select "number:25"
select select "number:35"
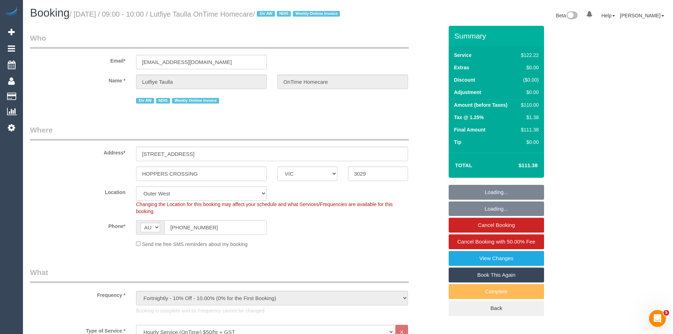
select select "object:1167"
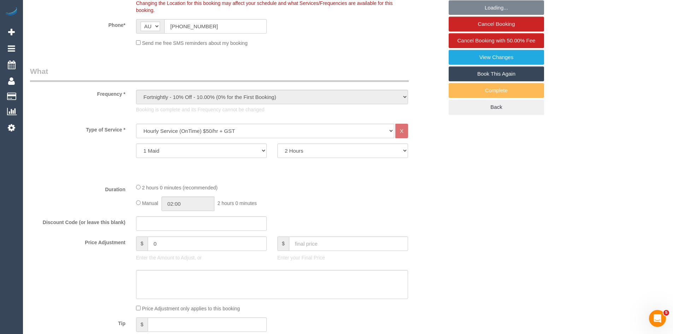
scroll to position [247, 0]
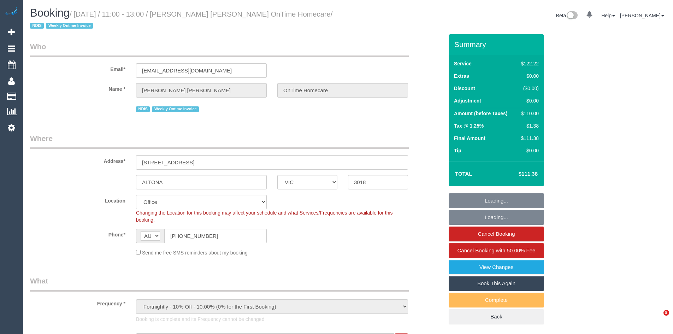
select select "VIC"
select select "number:28"
select select "number:14"
select select "number:19"
select select "number:25"
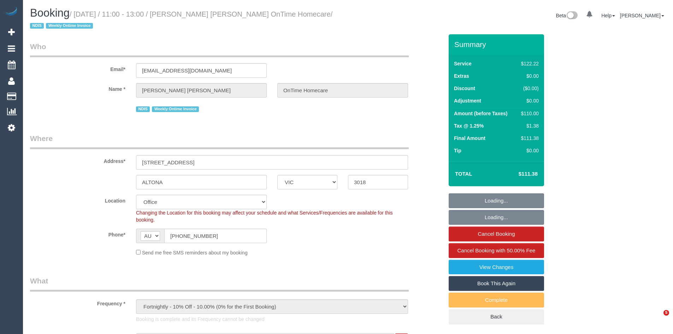
select select "number:35"
select select "object:762"
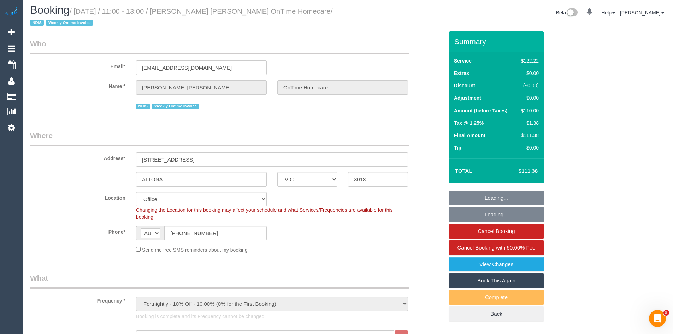
scroll to position [207, 0]
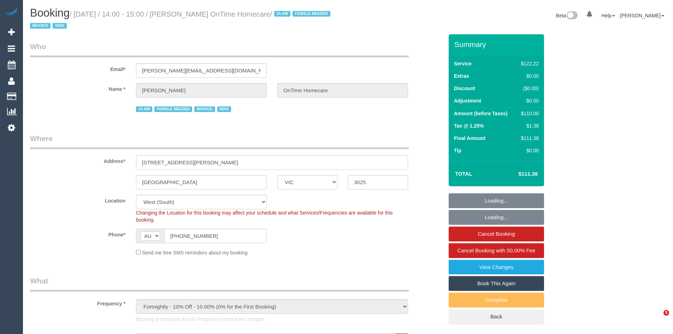
select select "VIC"
select select "number:29"
select select "number:14"
select select "number:19"
select select "number:36"
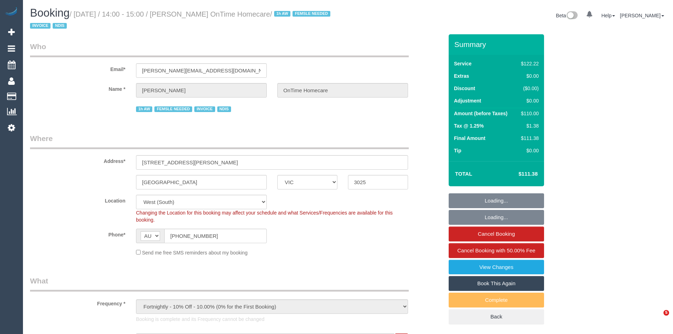
select select "number:35"
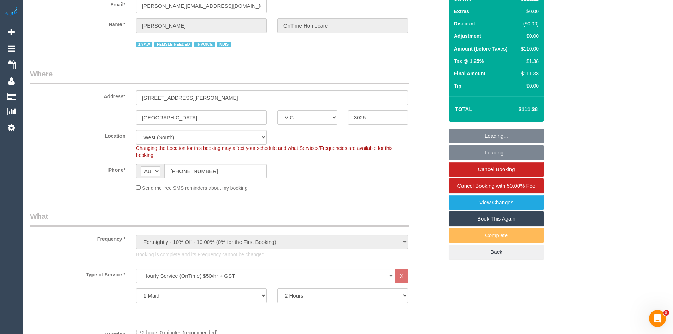
scroll to position [212, 0]
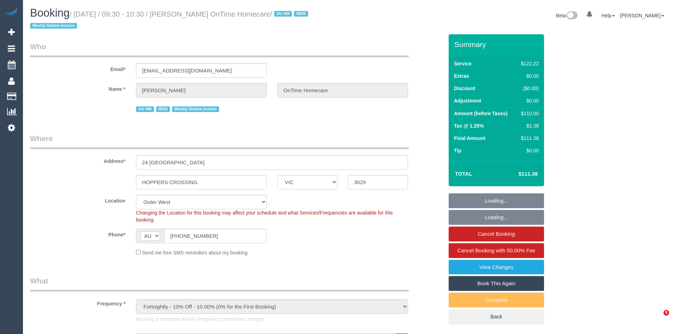
select select "VIC"
select select "number:27"
select select "number:14"
select select "number:19"
select select "number:36"
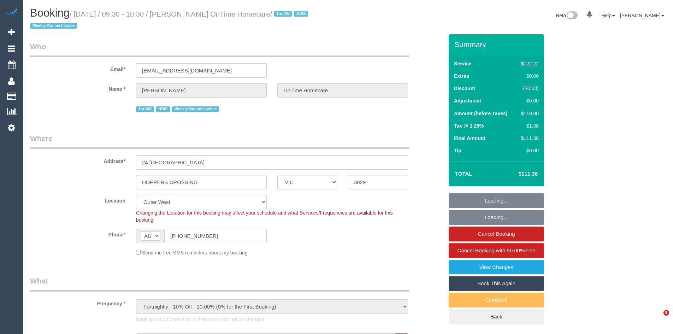
select select "number:35"
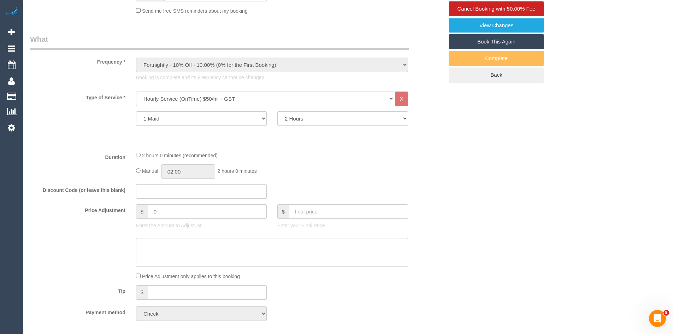
scroll to position [247, 0]
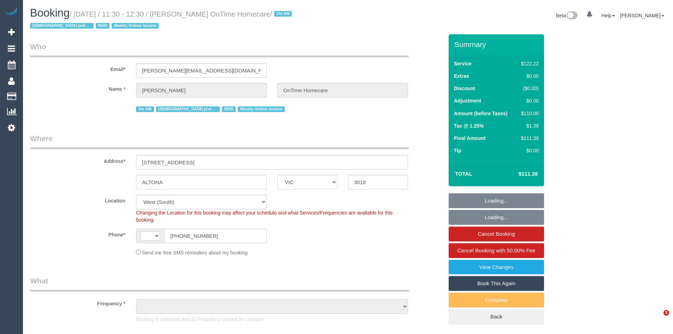
select select "VIC"
select select "string:AU"
select select "object:1241"
select select "number:28"
select select "number:14"
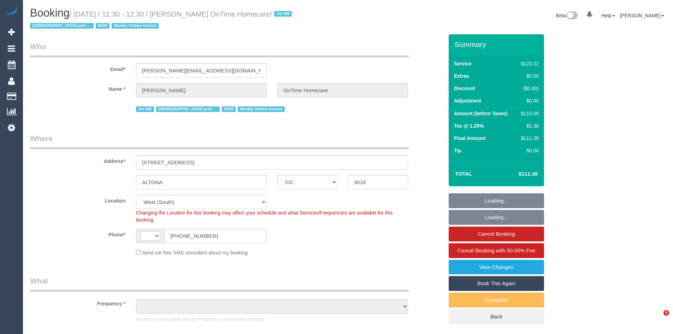
select select "number:19"
select select "number:22"
select select "number:35"
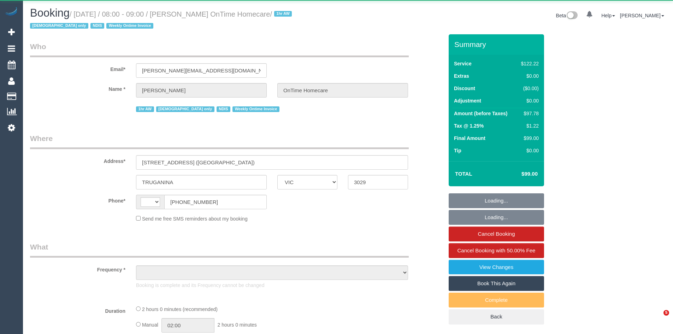
select select "VIC"
select select "string:AU"
select select "number:28"
select select "number:14"
select select "number:18"
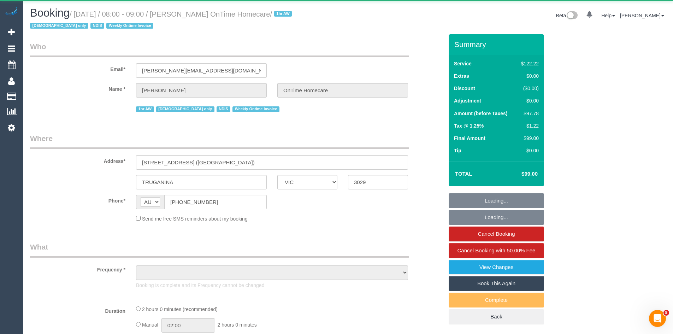
select select "number:25"
select select "number:35"
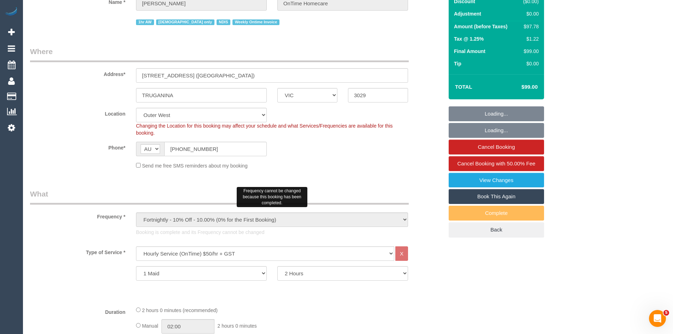
scroll to position [247, 0]
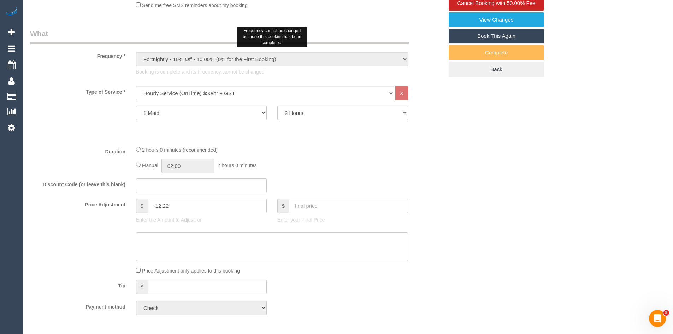
select select "object:778"
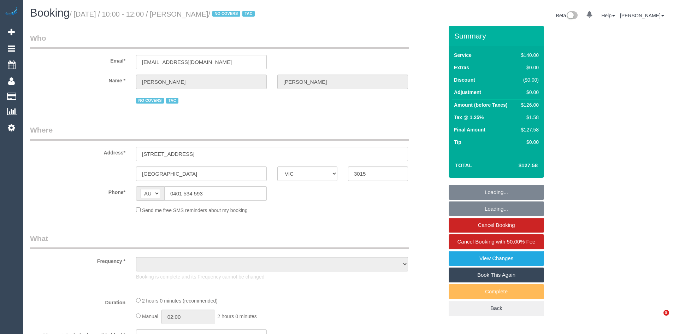
select select "VIC"
select select "string:stripe-pm_1QG8ew2GScqysDRVmYTLCwqt"
select select "object:566"
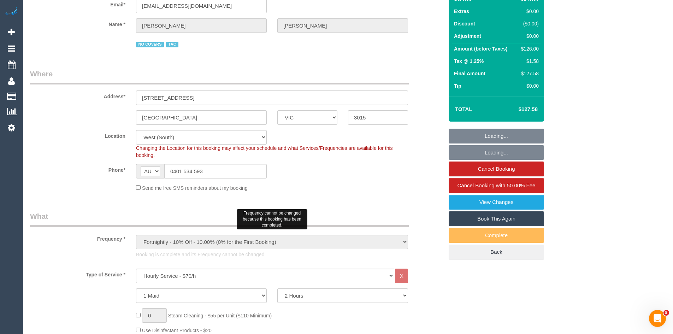
scroll to position [235, 0]
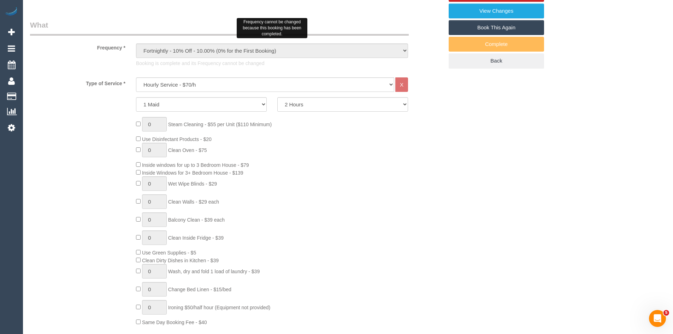
select select "number:28"
select select "number:14"
select select "number:19"
select select "number:36"
select select "number:35"
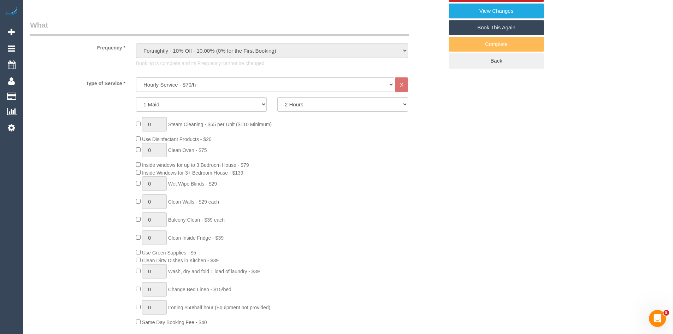
select select "object:1354"
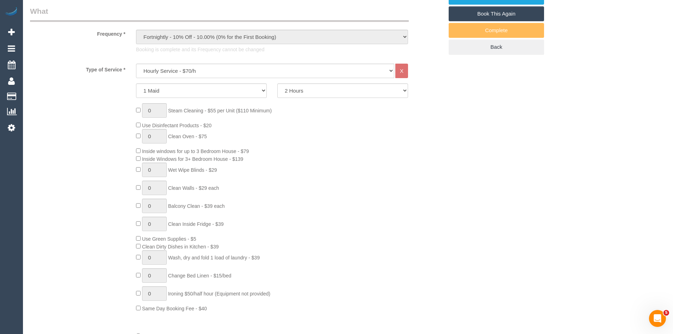
scroll to position [318, 0]
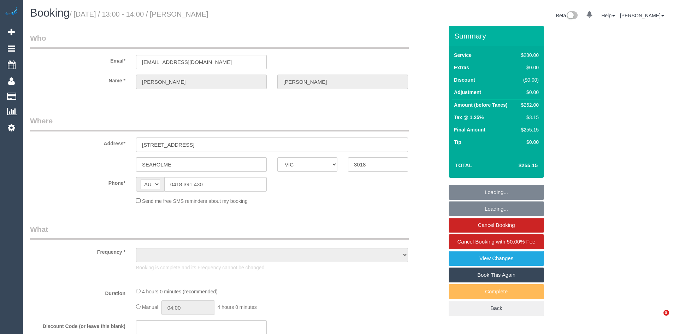
select select "VIC"
select select "string:stripe-pm_1S6M1m2GScqysDRV43A7tOQL"
select select "240"
select select "number:27"
select select "number:16"
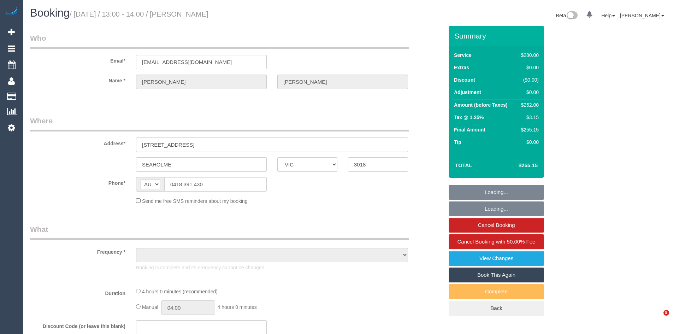
select select "number:18"
select select "number:22"
select select "number:35"
select select "number:12"
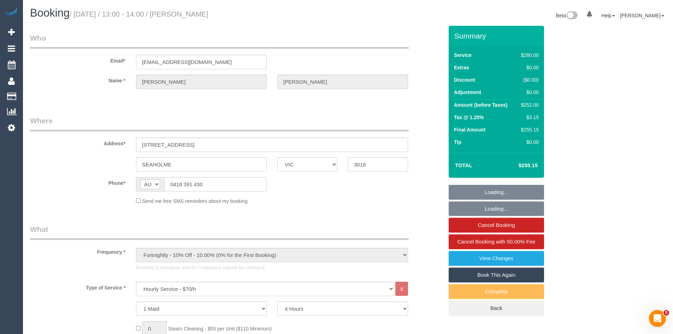
scroll to position [246, 0]
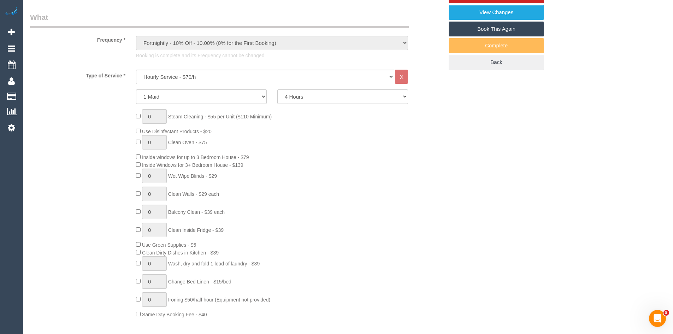
select select "object:1341"
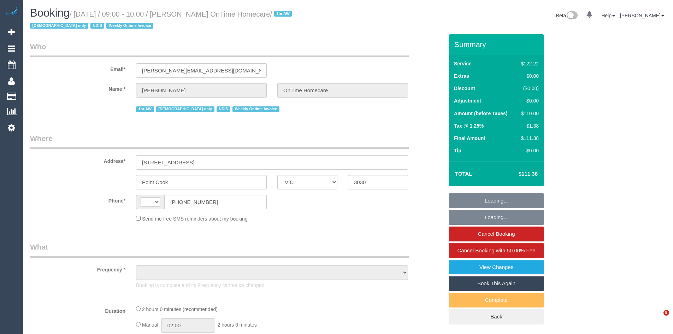
select select "VIC"
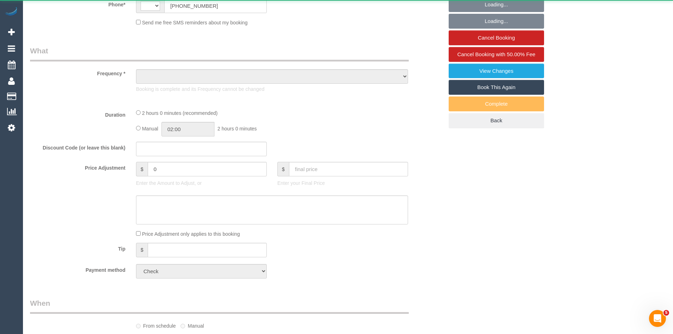
select select "string:AU"
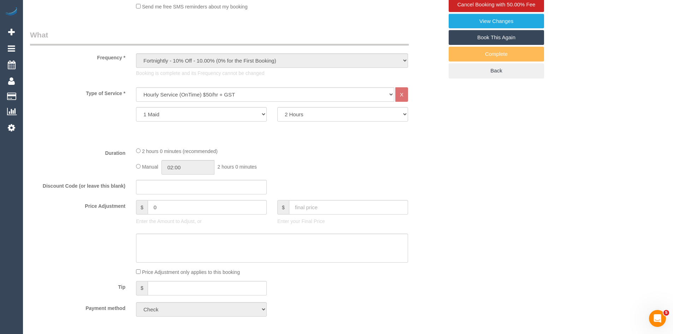
select select "object:1174"
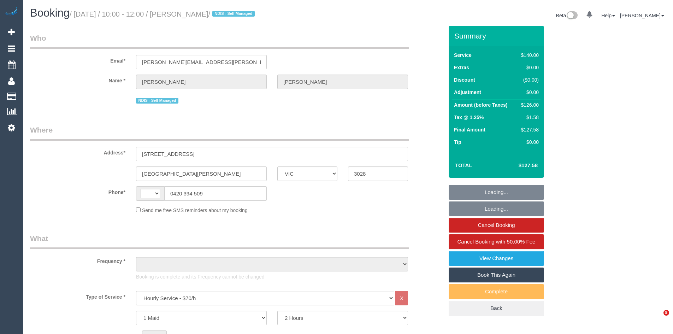
select select "VIC"
select select "string:AU"
select select "object:463"
select select "string:stripe-pm_1MmV7H2GScqysDRVZKMDQIUD"
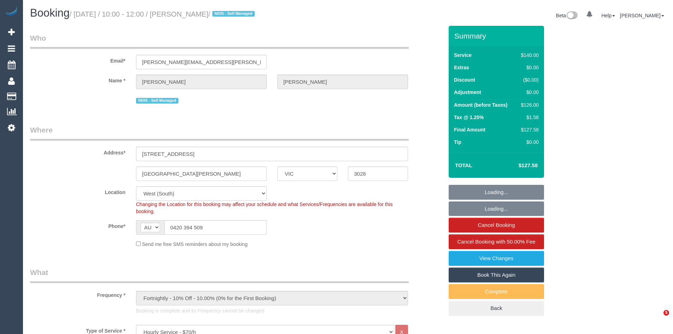
select select "object:721"
select select "spot1"
select select "number:27"
select select "number:14"
select select "number:18"
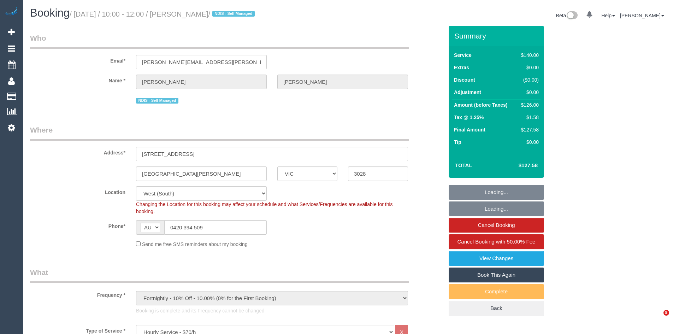
select select "number:22"
select select "number:34"
select select "number:13"
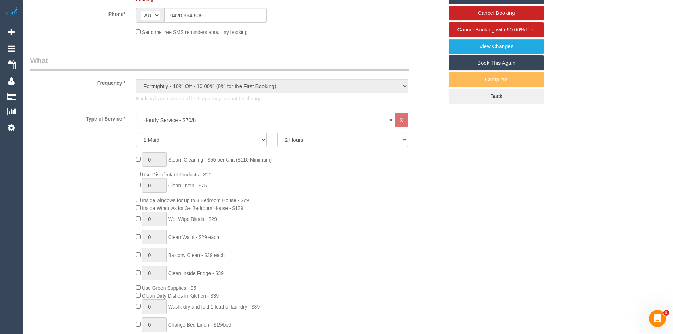
scroll to position [318, 0]
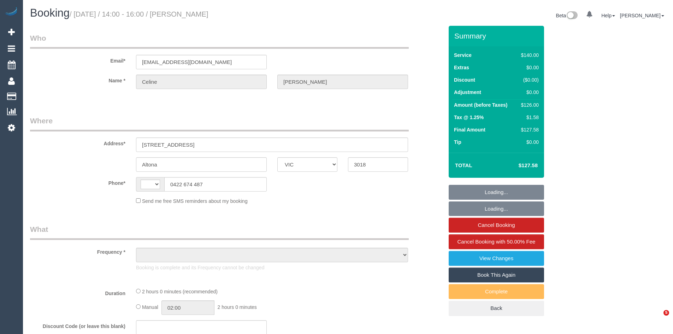
select select "VIC"
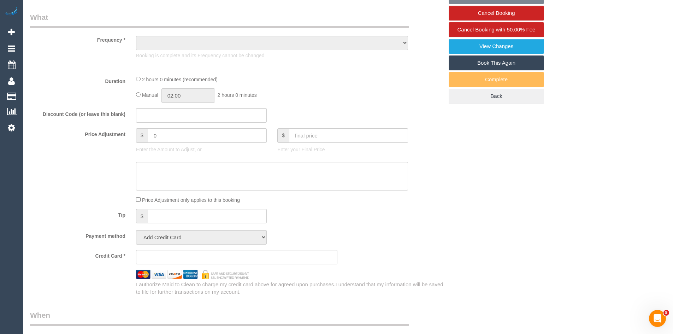
select select "string:AU"
select select "object:537"
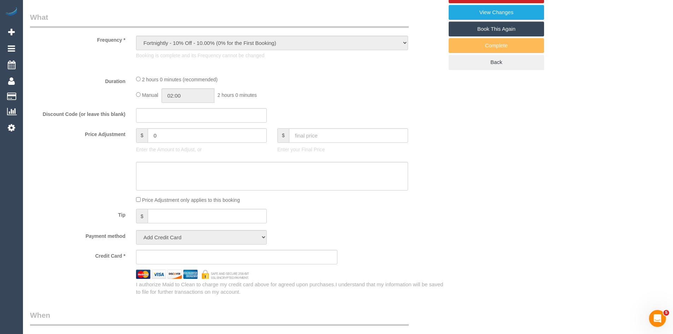
select select "number:29"
select select "number:14"
select select "number:18"
select select "number:36"
select select "number:34"
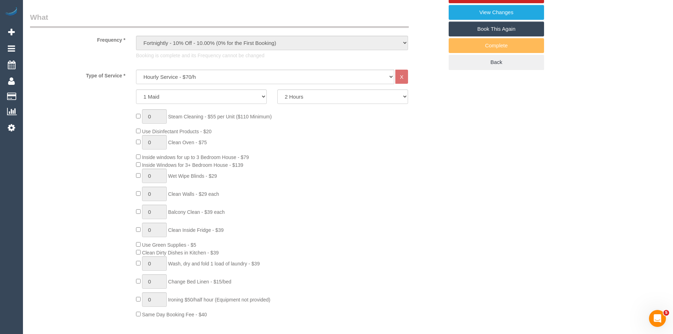
select select "string:stripe-pm_1P4Hxx2GScqysDRVdA4QlOyX"
select select "spot1"
select select "object:1332"
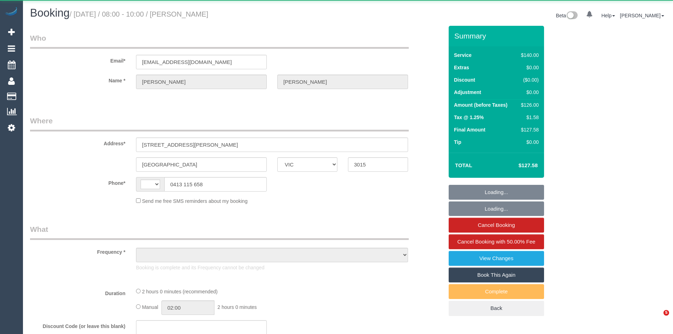
select select "VIC"
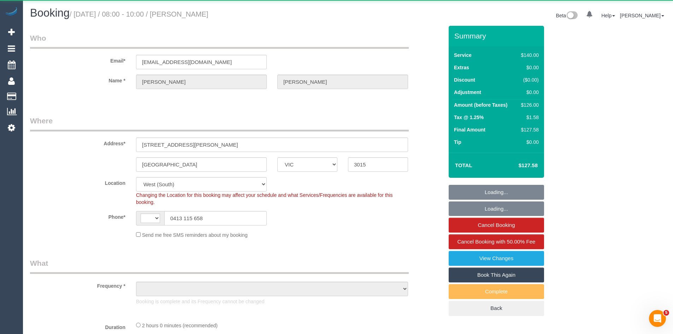
select select "string:stripe-pm_1RAJL42GScqysDRVWFk2BP8N"
select select "string:AU"
select select "object:690"
select select "number:27"
select select "number:14"
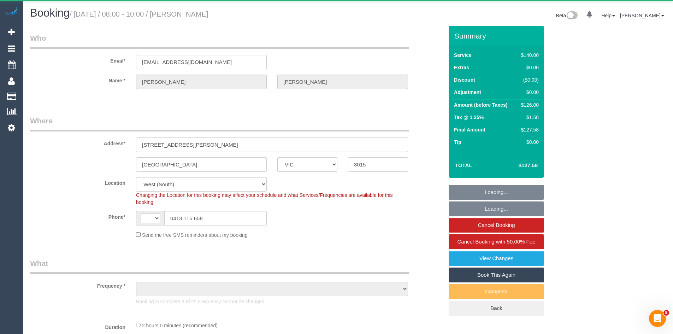
select select "number:18"
select select "number:24"
select select "number:35"
select select "number:11"
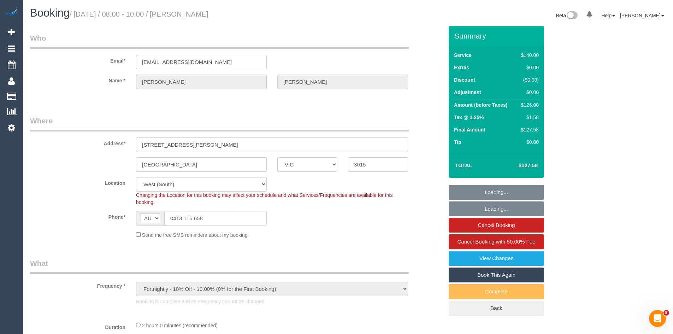
select select "27726"
select select "spot1"
select select "object:1337"
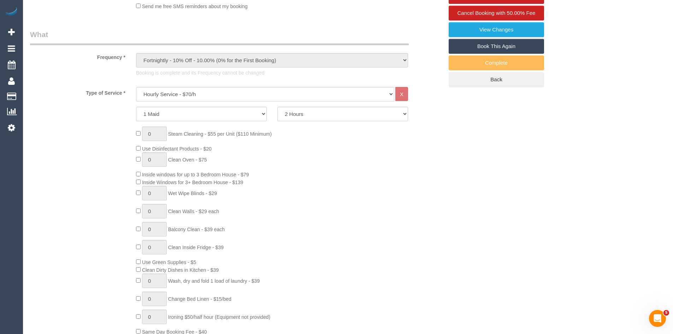
scroll to position [283, 0]
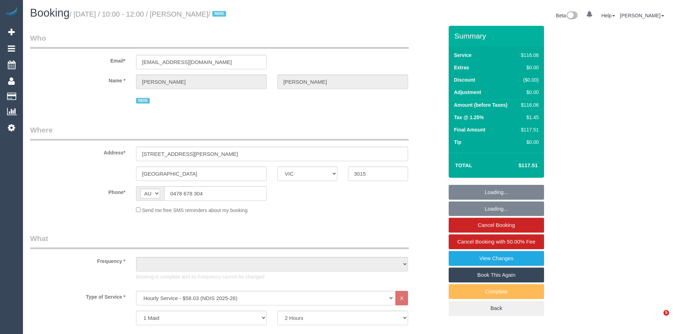
select select "VIC"
select select "string:check"
select select "object:589"
select select "number:28"
select select "number:14"
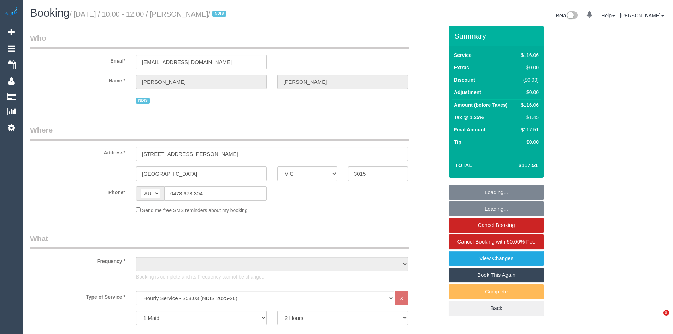
select select "number:19"
select select "number:23"
select select "number:35"
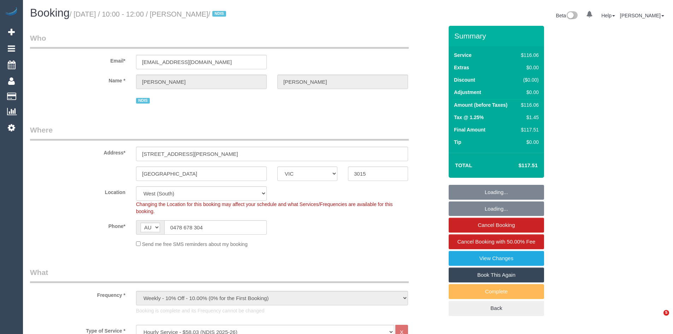
select select "object:1220"
select select "spot1"
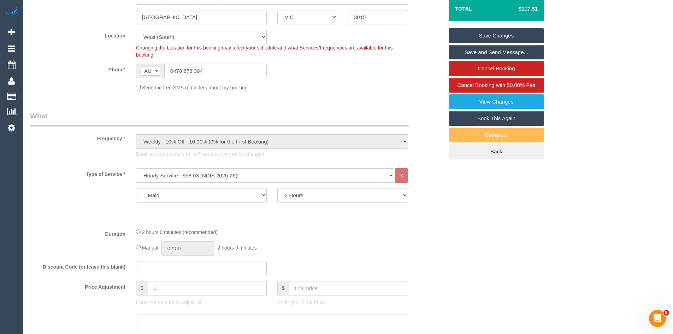
scroll to position [247, 0]
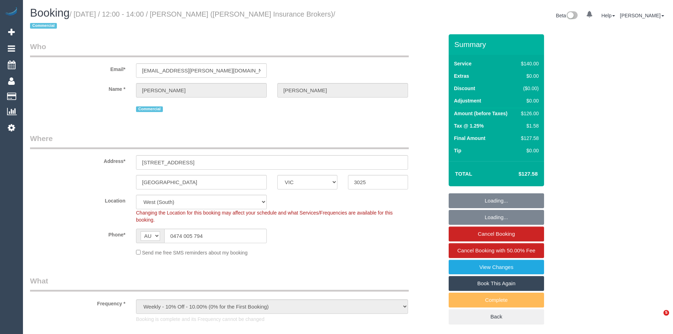
select select "VIC"
select select "string:stripe-pm_1PTD6u2GScqysDRVtBuBNvNX"
select select "number:28"
select select "number:17"
select select "number:21"
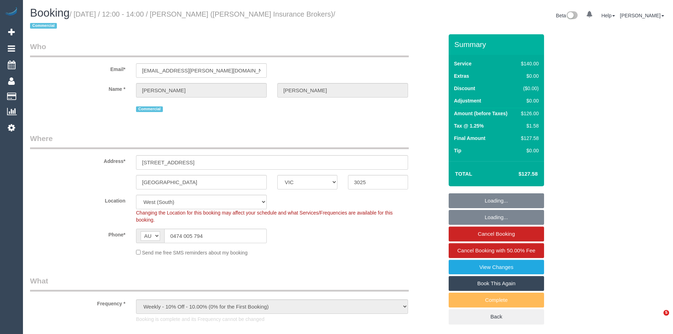
select select "number:24"
select select "number:33"
select select "number:26"
select select "object:709"
select select "spot1"
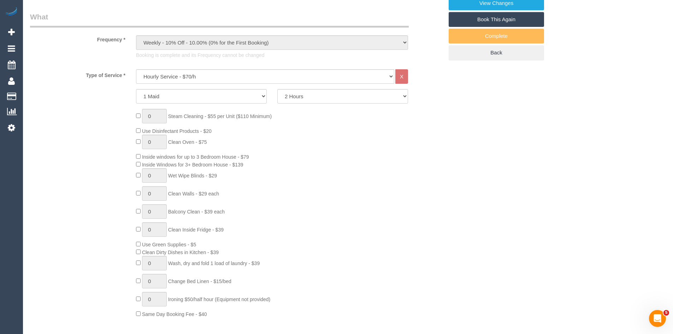
scroll to position [318, 0]
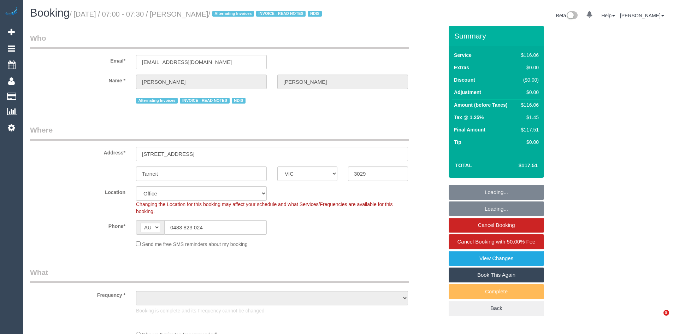
select select "VIC"
select select "string:check"
select select "object:2087"
select select "number:27"
select select "number:14"
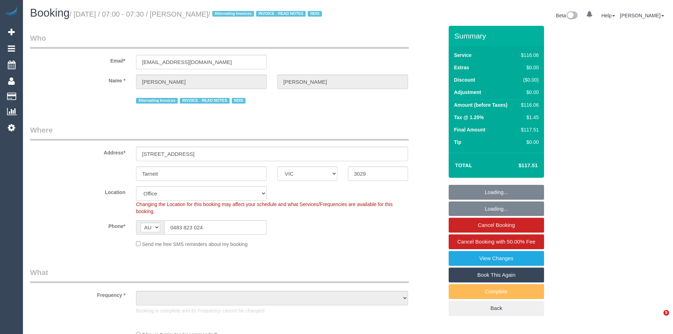
select select "number:19"
select select "number:24"
select select "number:34"
select select "number:11"
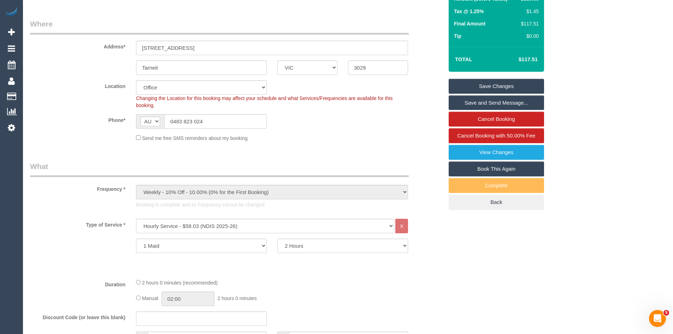
scroll to position [177, 0]
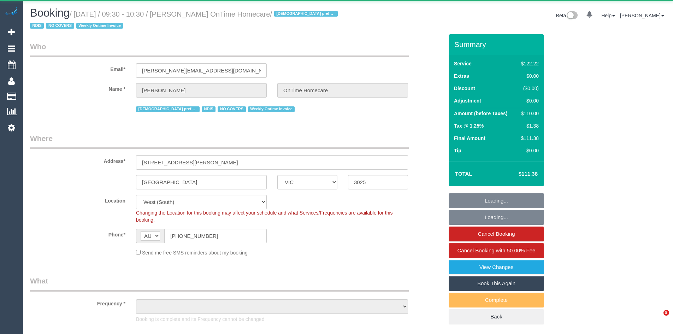
select select "VIC"
select select "object:690"
select select "number:29"
select select "number:14"
select select "number:19"
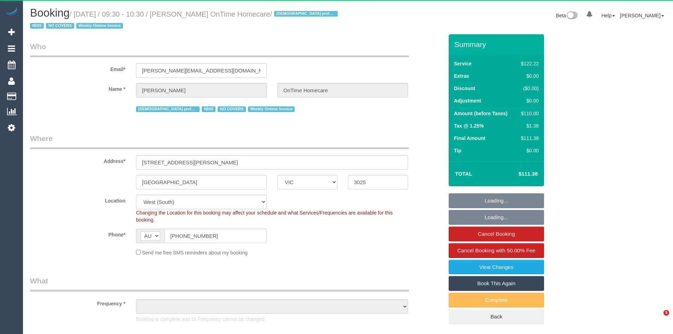
select select "number:36"
select select "number:35"
select select "object:758"
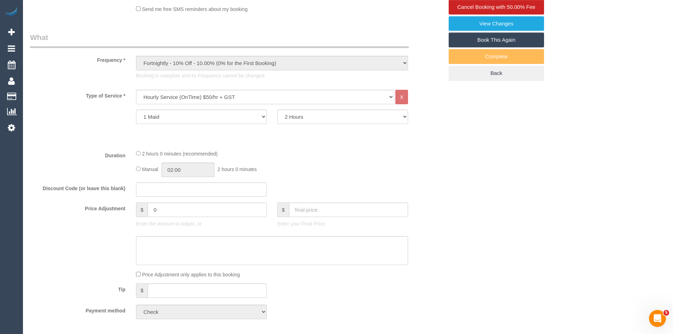
scroll to position [247, 0]
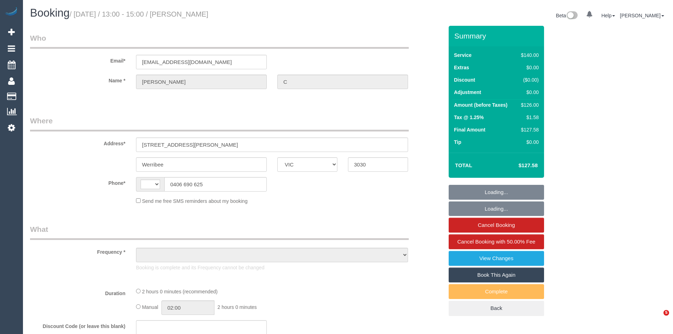
select select "VIC"
select select "string:AU"
select select "object:537"
select select "string:stripe-pm_1OYd562GScqysDRV9SwYMuvn"
select select "number:28"
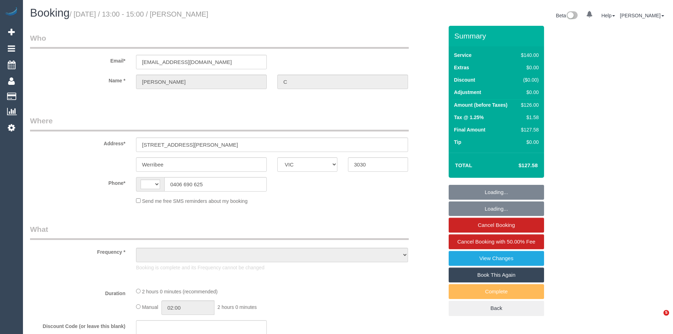
select select "number:14"
select select "number:19"
select select "number:25"
select select "number:34"
select select "number:13"
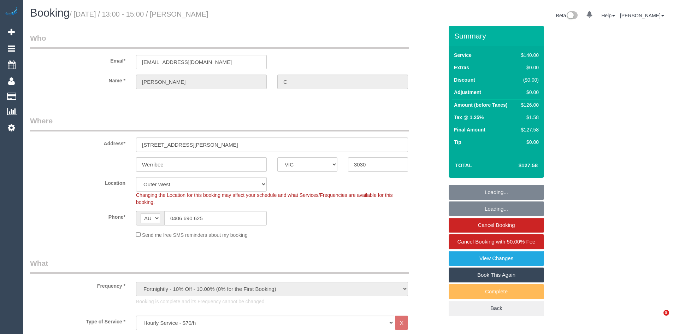
select select "object:1271"
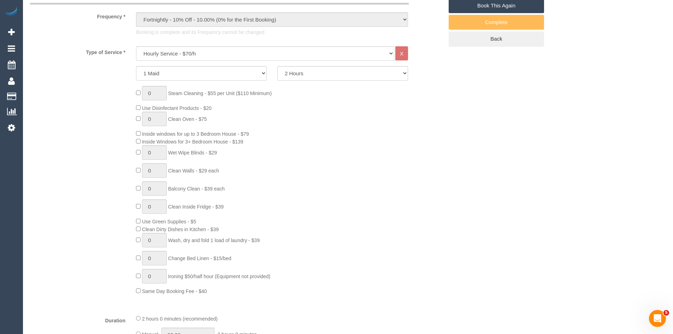
scroll to position [318, 0]
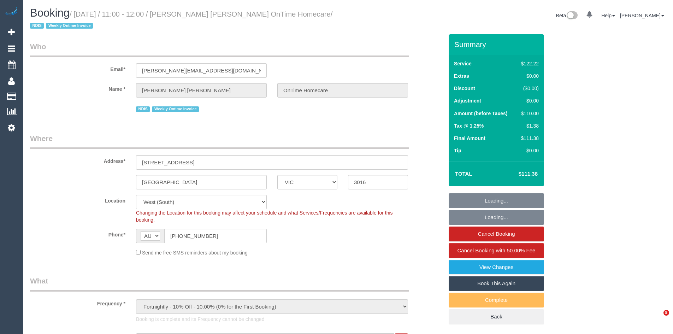
select select "VIC"
select select "number:28"
select select "number:14"
select select "number:19"
select select "number:22"
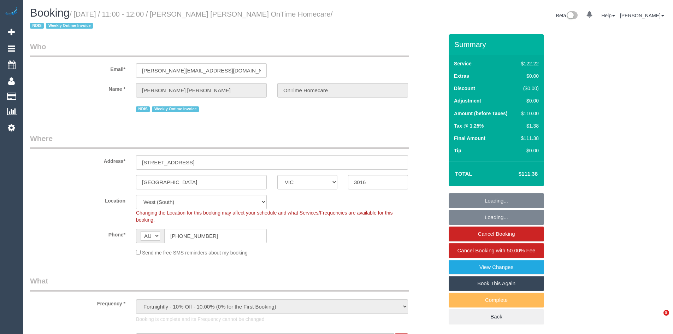
select select "number:35"
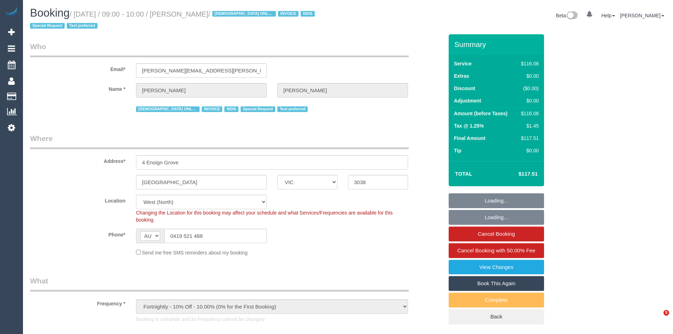
select select "VIC"
select select "object:612"
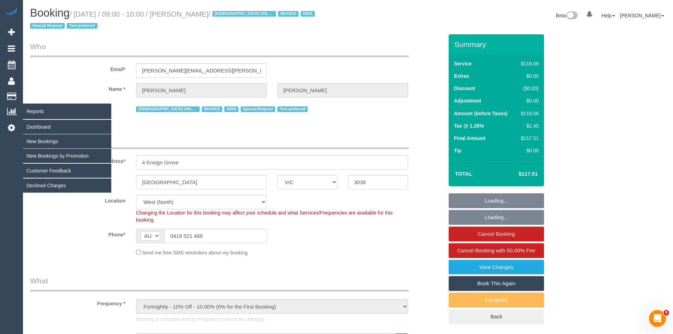
select select "number:28"
select select "number:14"
select select "number:19"
select select "number:25"
select select "number:35"
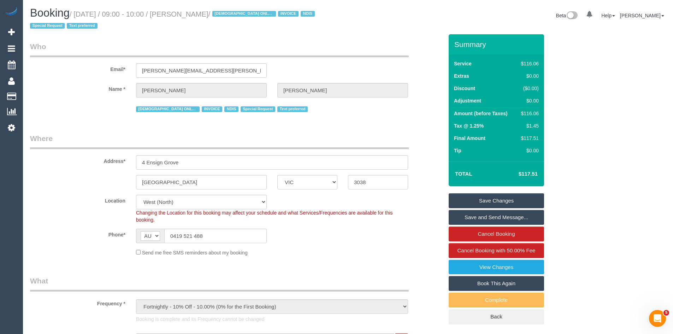
scroll to position [212, 0]
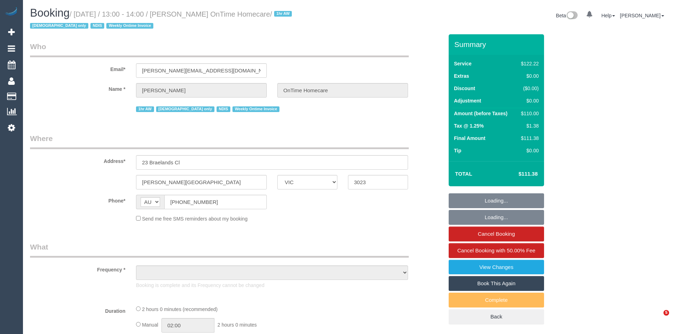
select select "VIC"
select select "number:28"
select select "number:14"
select select "number:19"
select select "number:22"
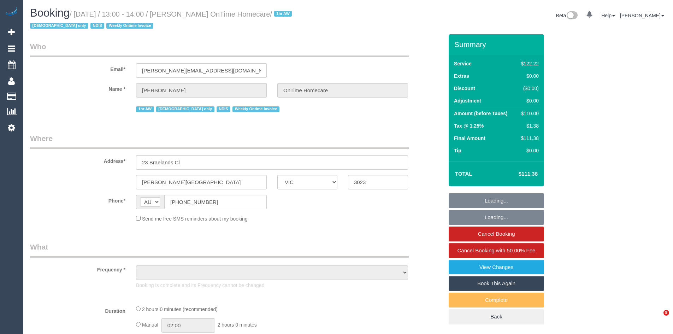
select select "number:35"
select select "number:12"
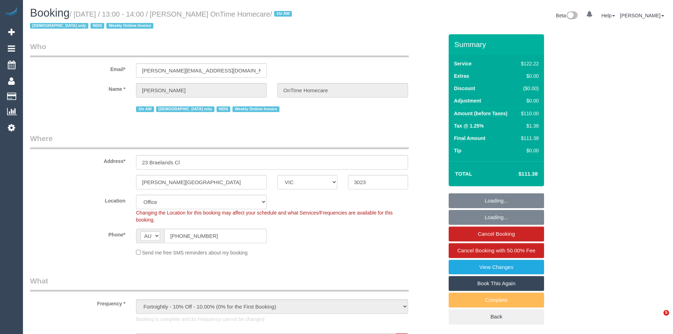
select select "object:2091"
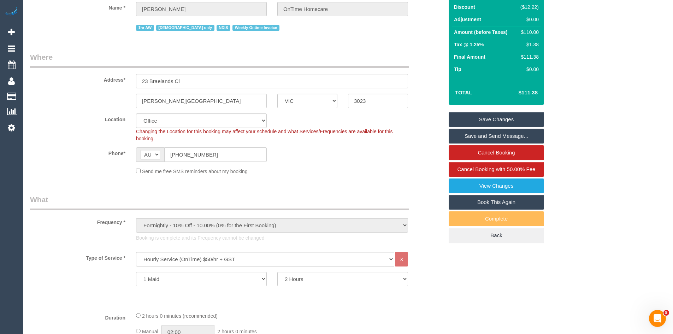
scroll to position [212, 0]
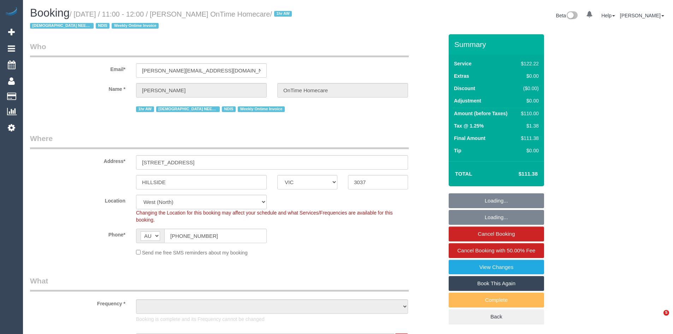
select select "VIC"
select select "object:1180"
select select "number:28"
select select "number:14"
select select "number:19"
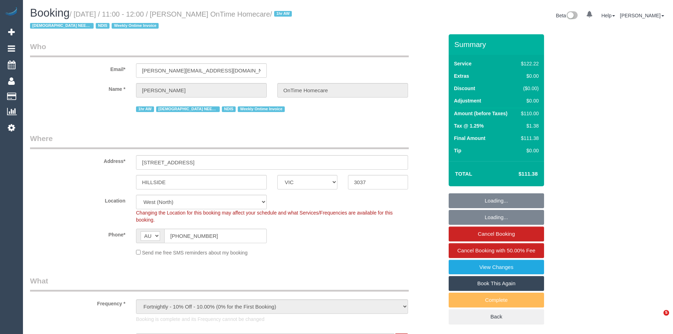
select select "number:36"
select select "number:35"
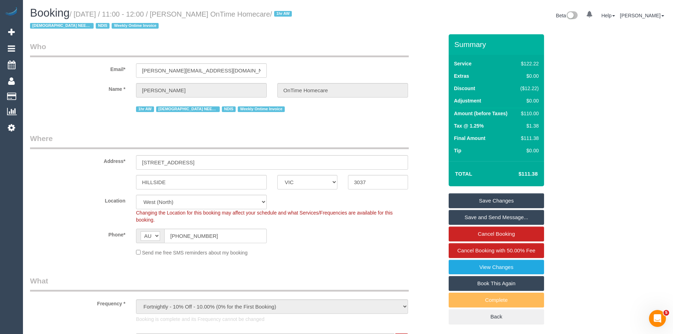
scroll to position [212, 0]
